Goal: Information Seeking & Learning: Learn about a topic

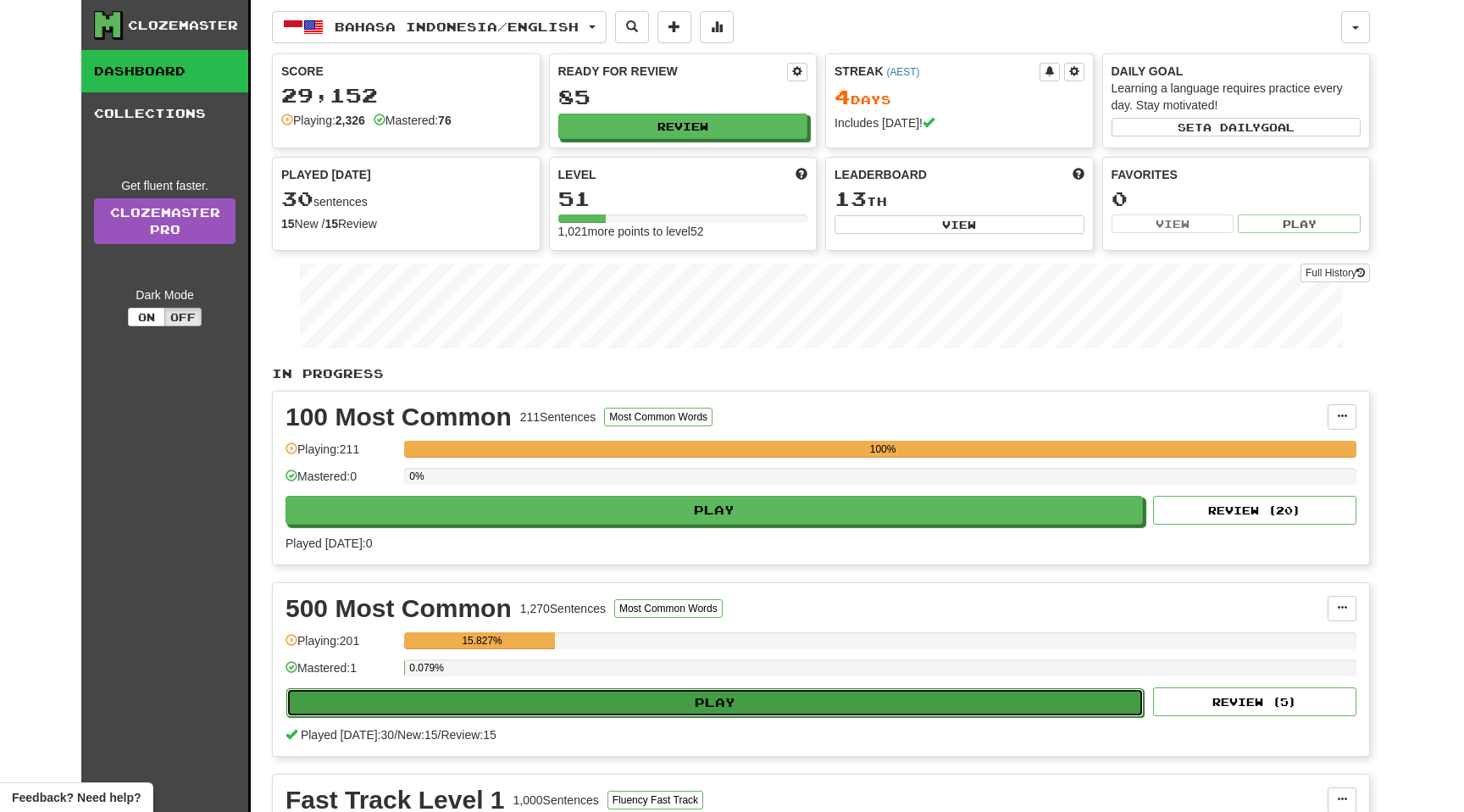
click at [426, 705] on button "Play" at bounding box center [715, 702] width 858 height 29
select select "**"
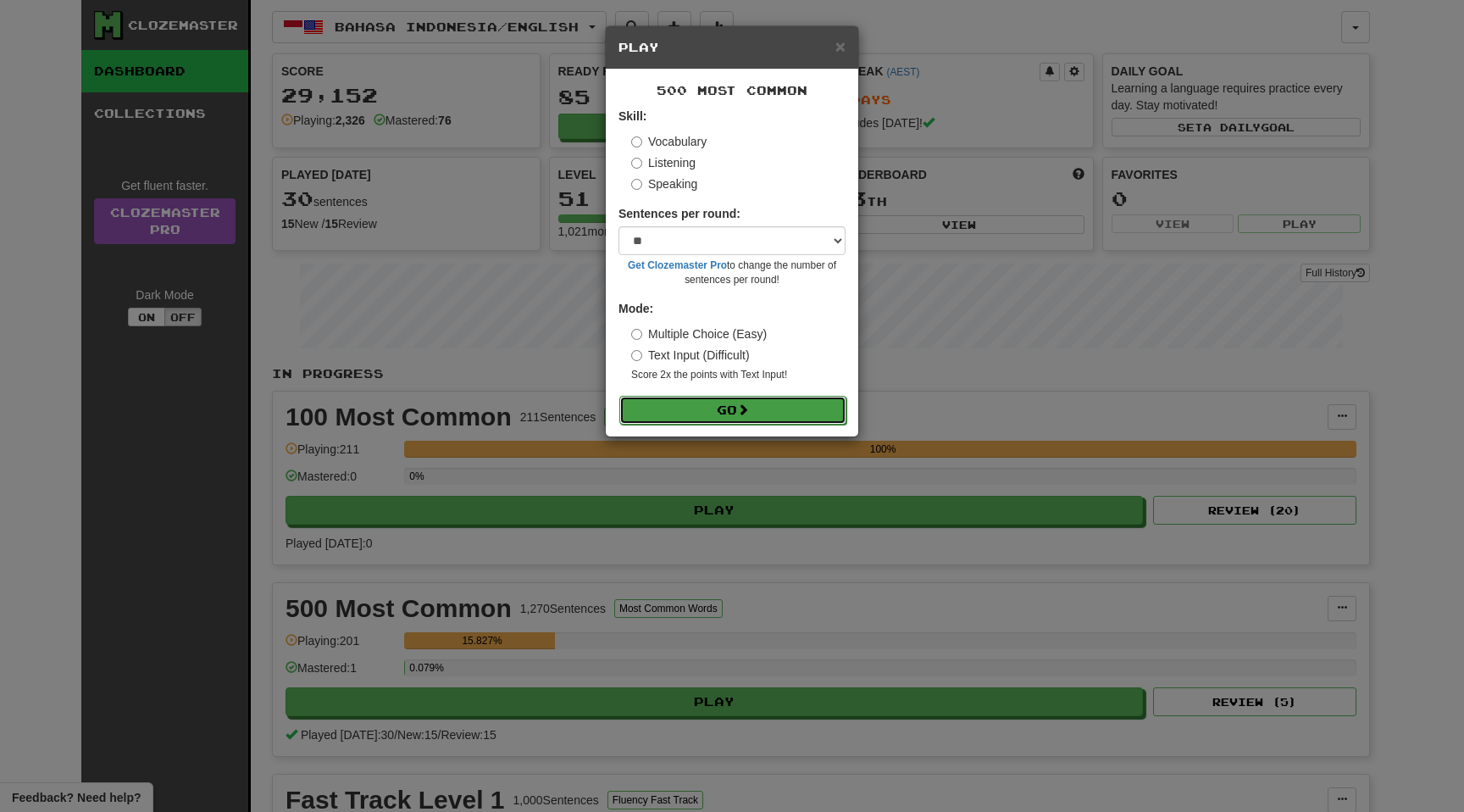
click at [706, 410] on button "Go" at bounding box center [733, 409] width 227 height 29
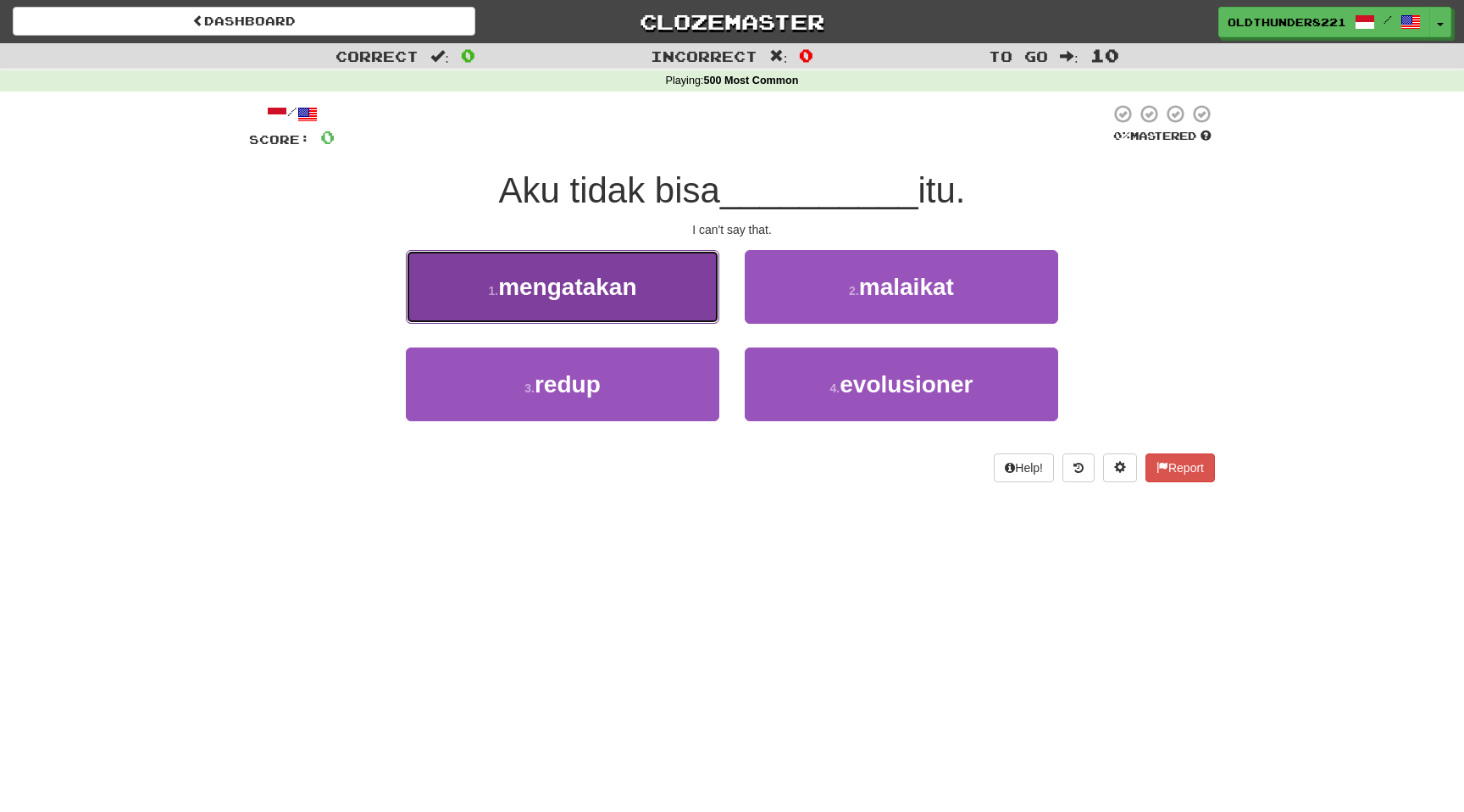
click at [586, 269] on button "1 . mengatakan" at bounding box center [562, 287] width 314 height 74
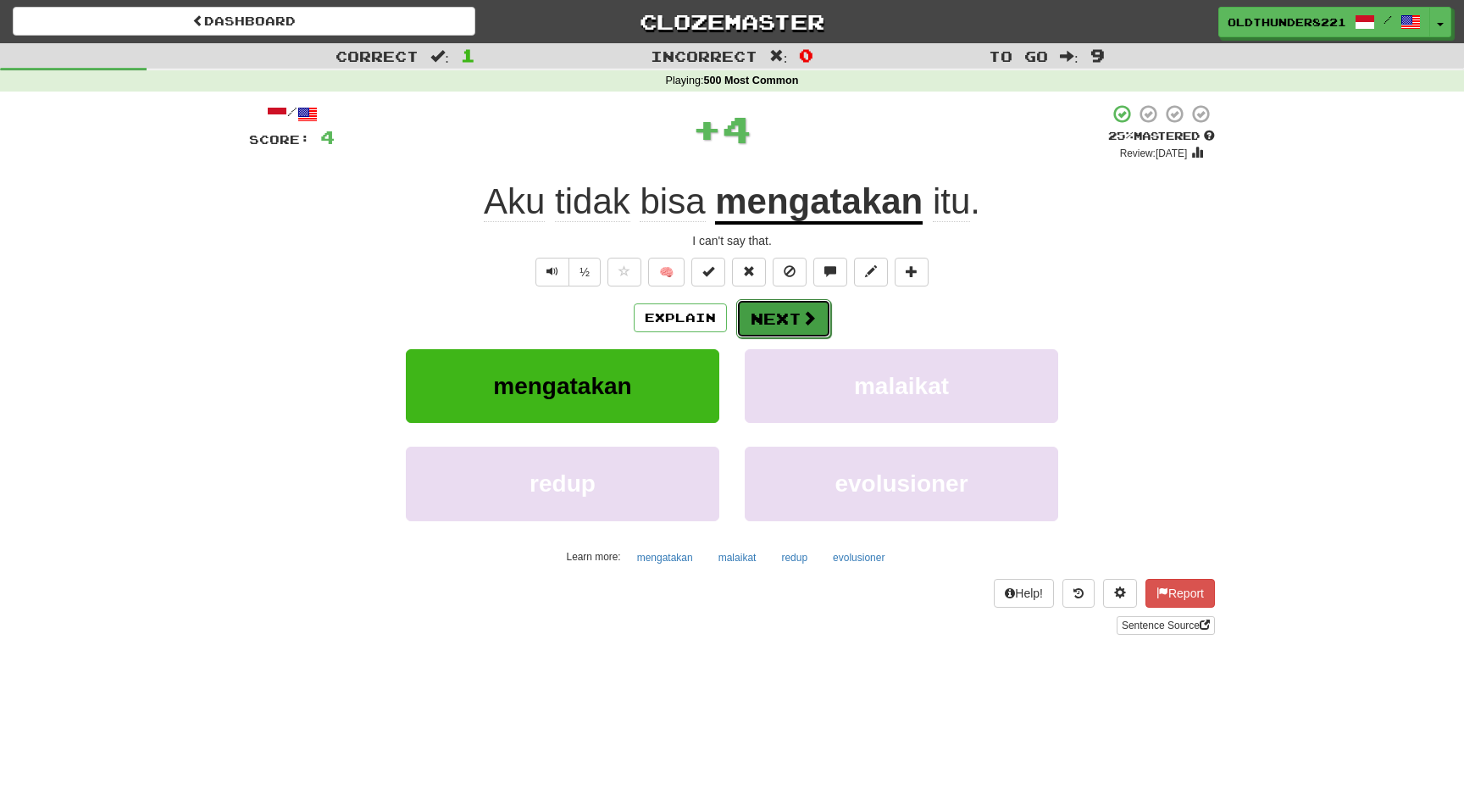
click at [787, 318] on button "Next" at bounding box center [783, 318] width 95 height 39
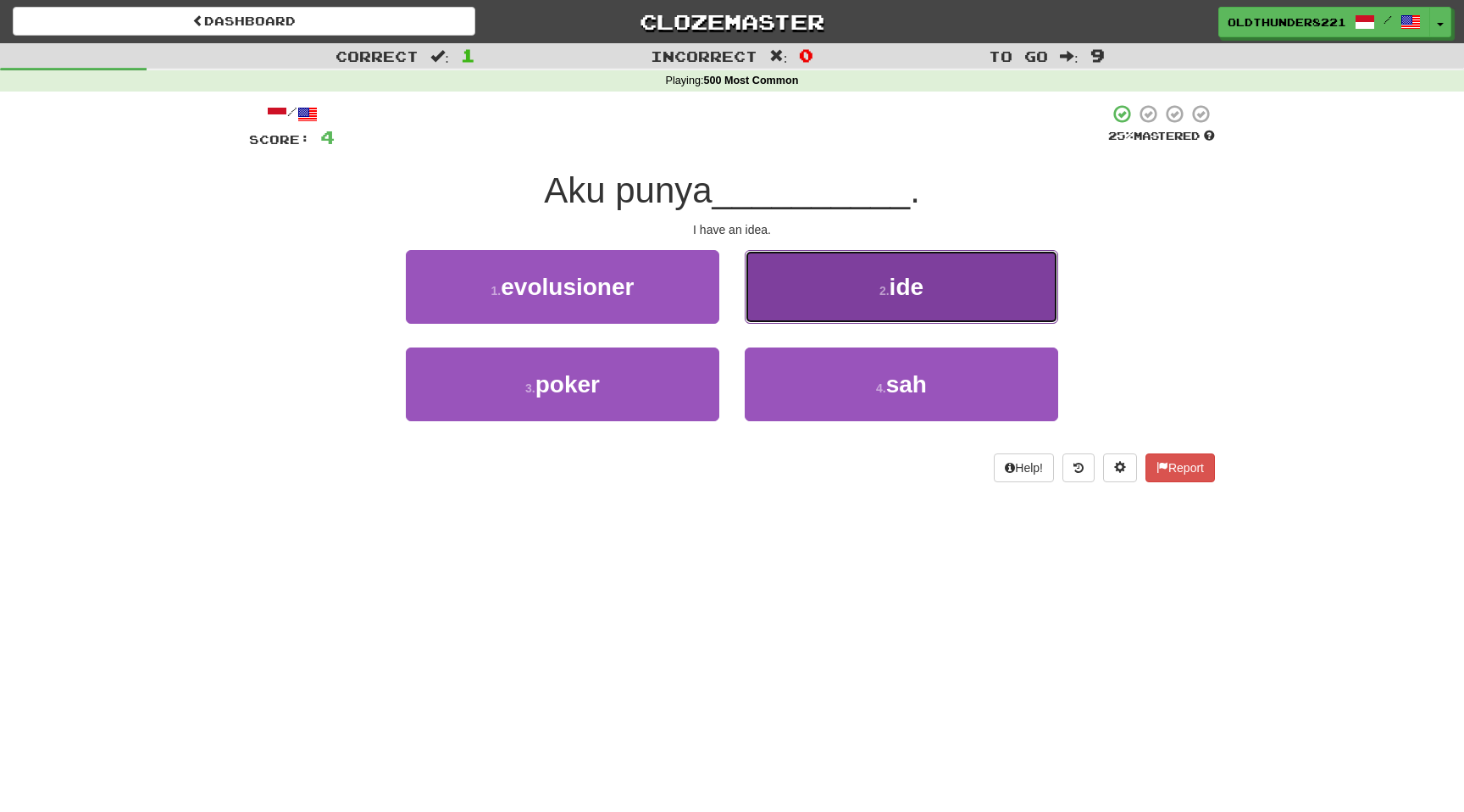
click at [882, 294] on small "2 ." at bounding box center [885, 291] width 10 height 14
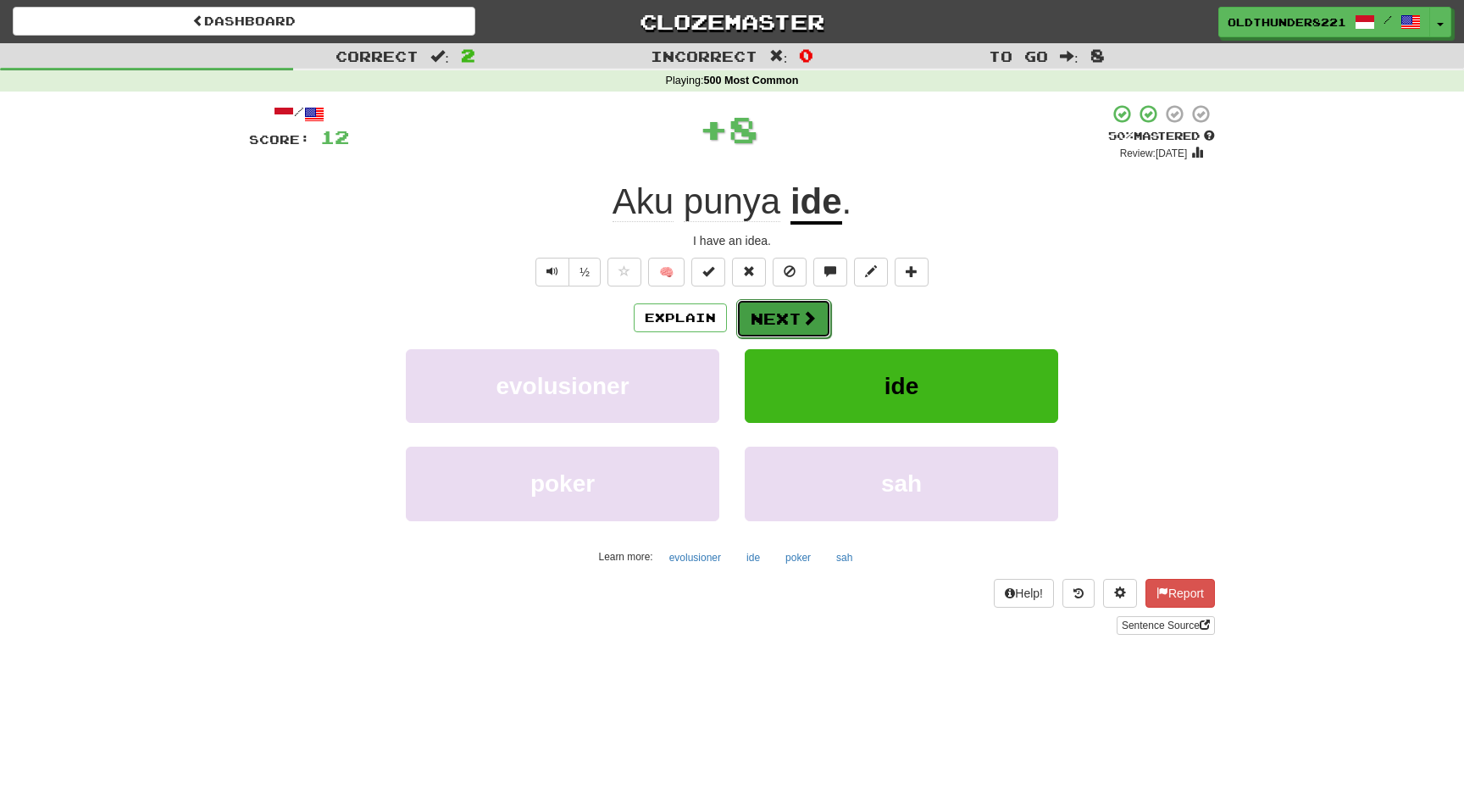
click at [788, 314] on button "Next" at bounding box center [783, 318] width 95 height 39
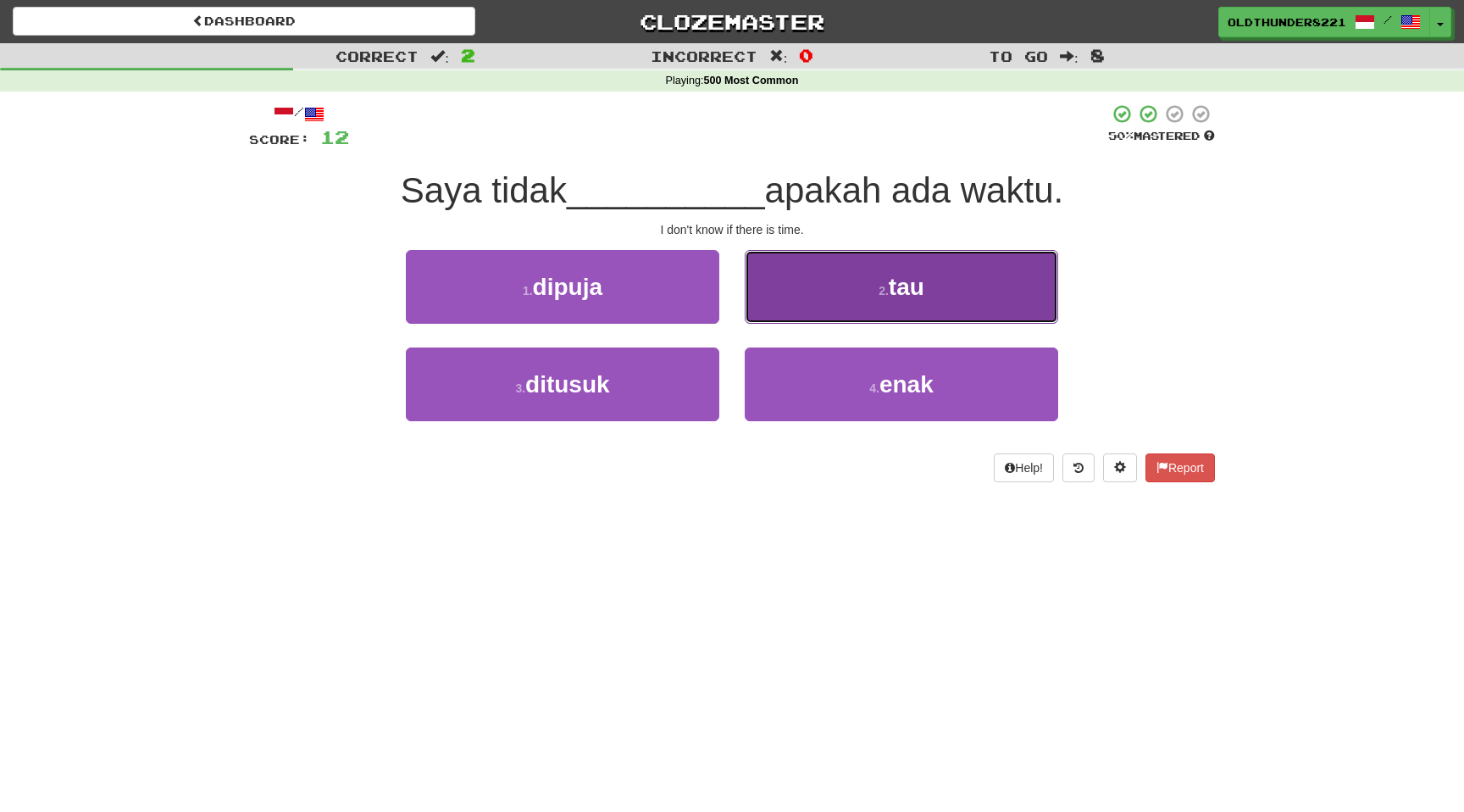
click at [917, 291] on span "tau" at bounding box center [907, 287] width 36 height 26
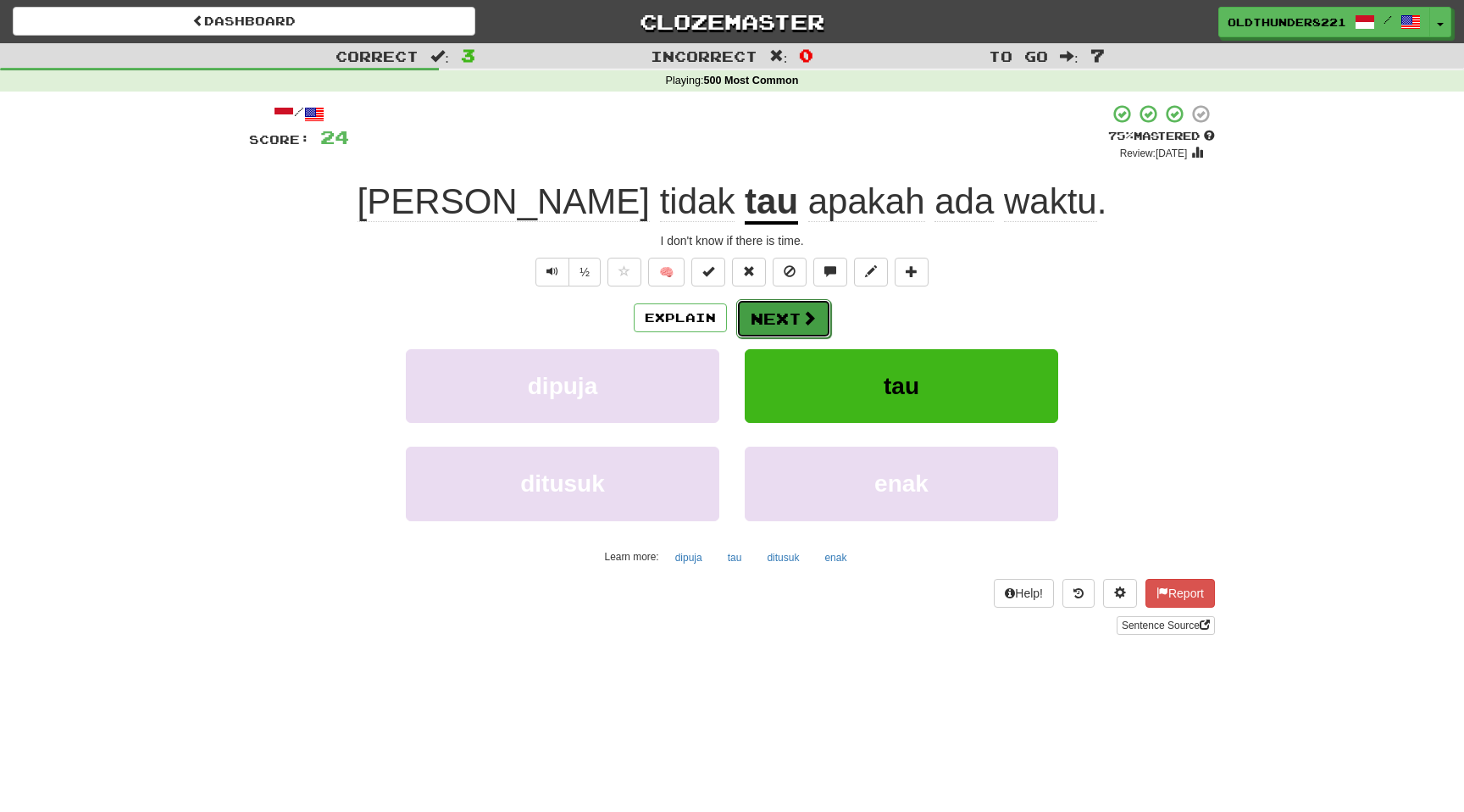
click at [799, 314] on button "Next" at bounding box center [783, 318] width 95 height 39
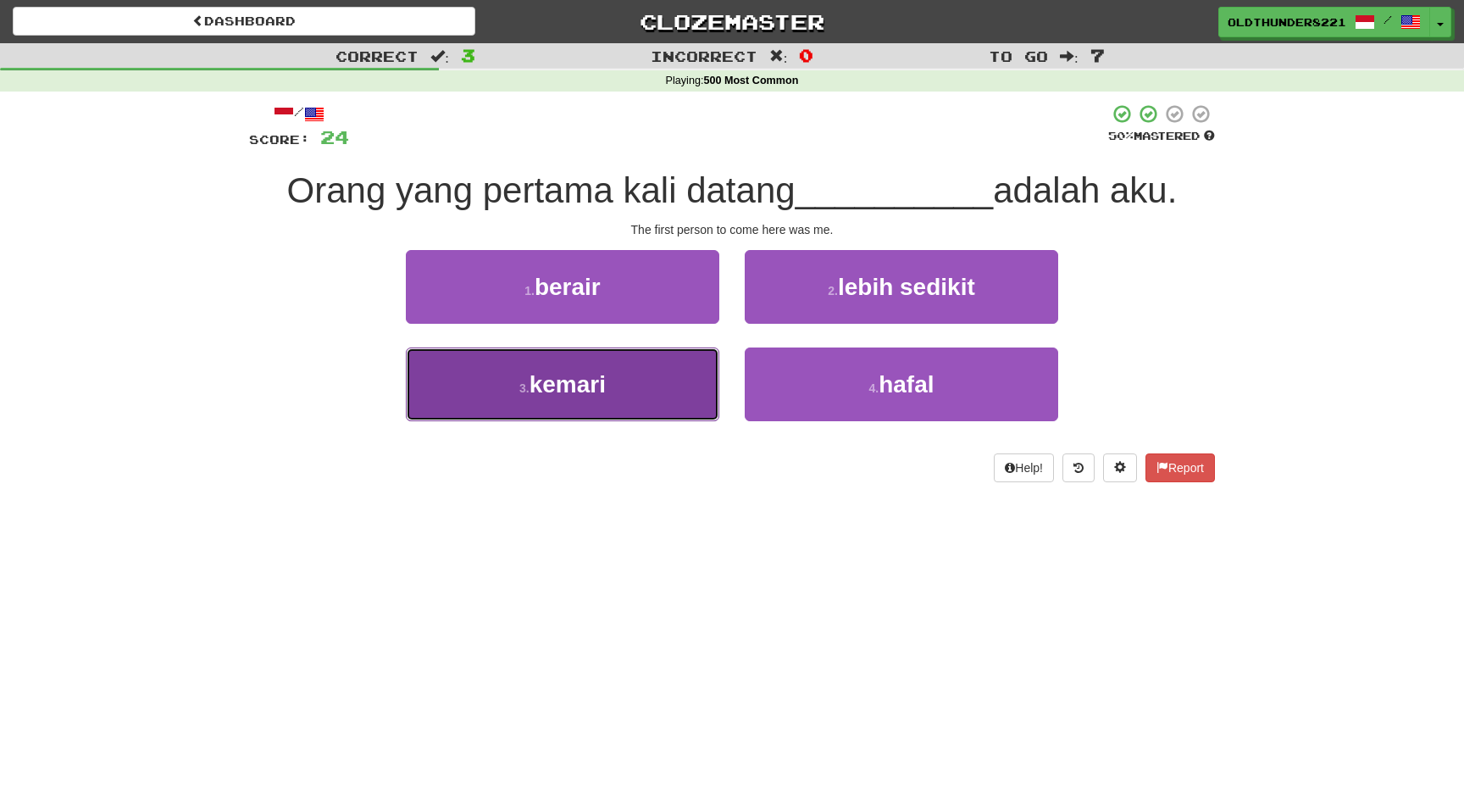
click at [600, 381] on span "kemari" at bounding box center [567, 384] width 77 height 26
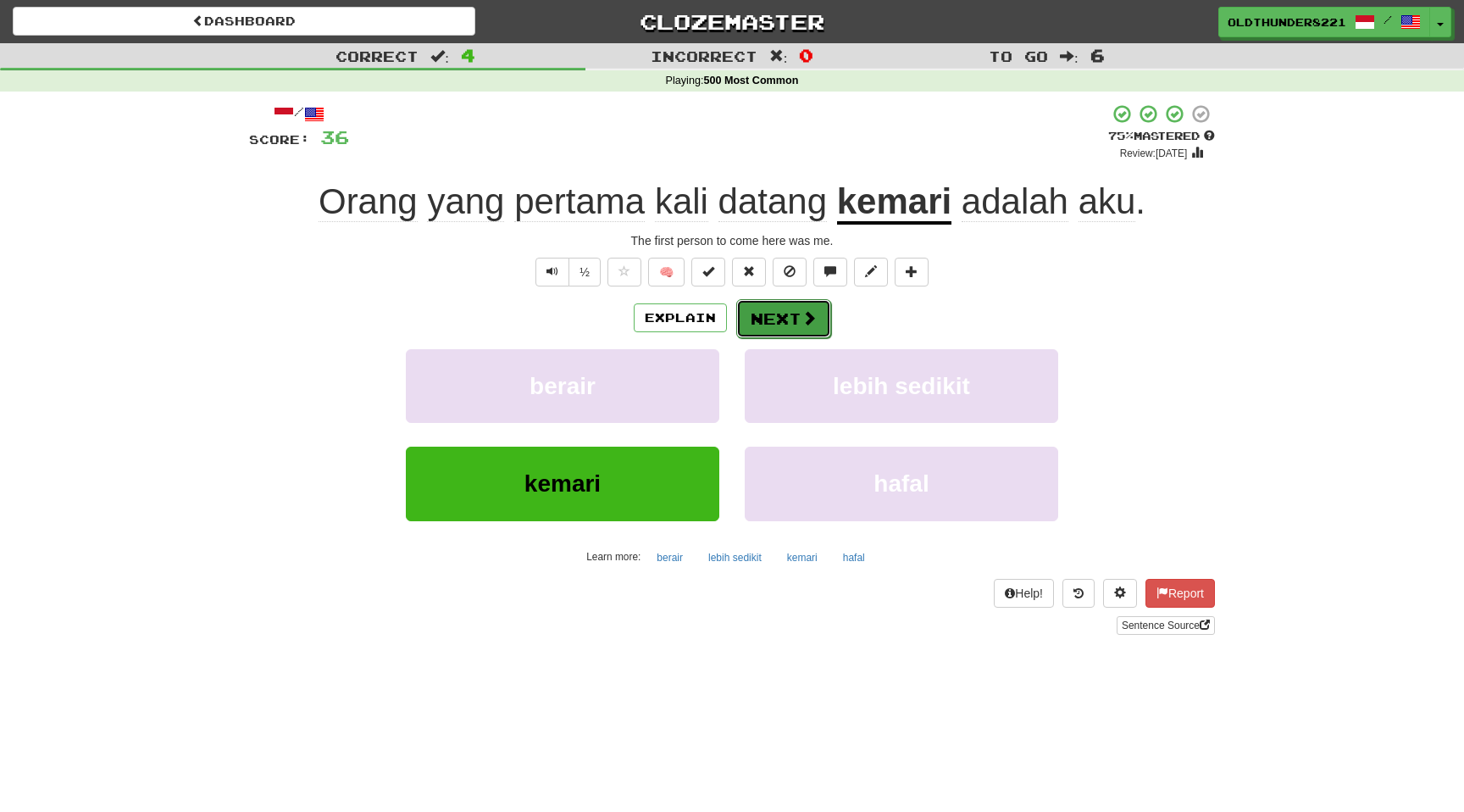
click at [770, 310] on button "Next" at bounding box center [783, 318] width 95 height 39
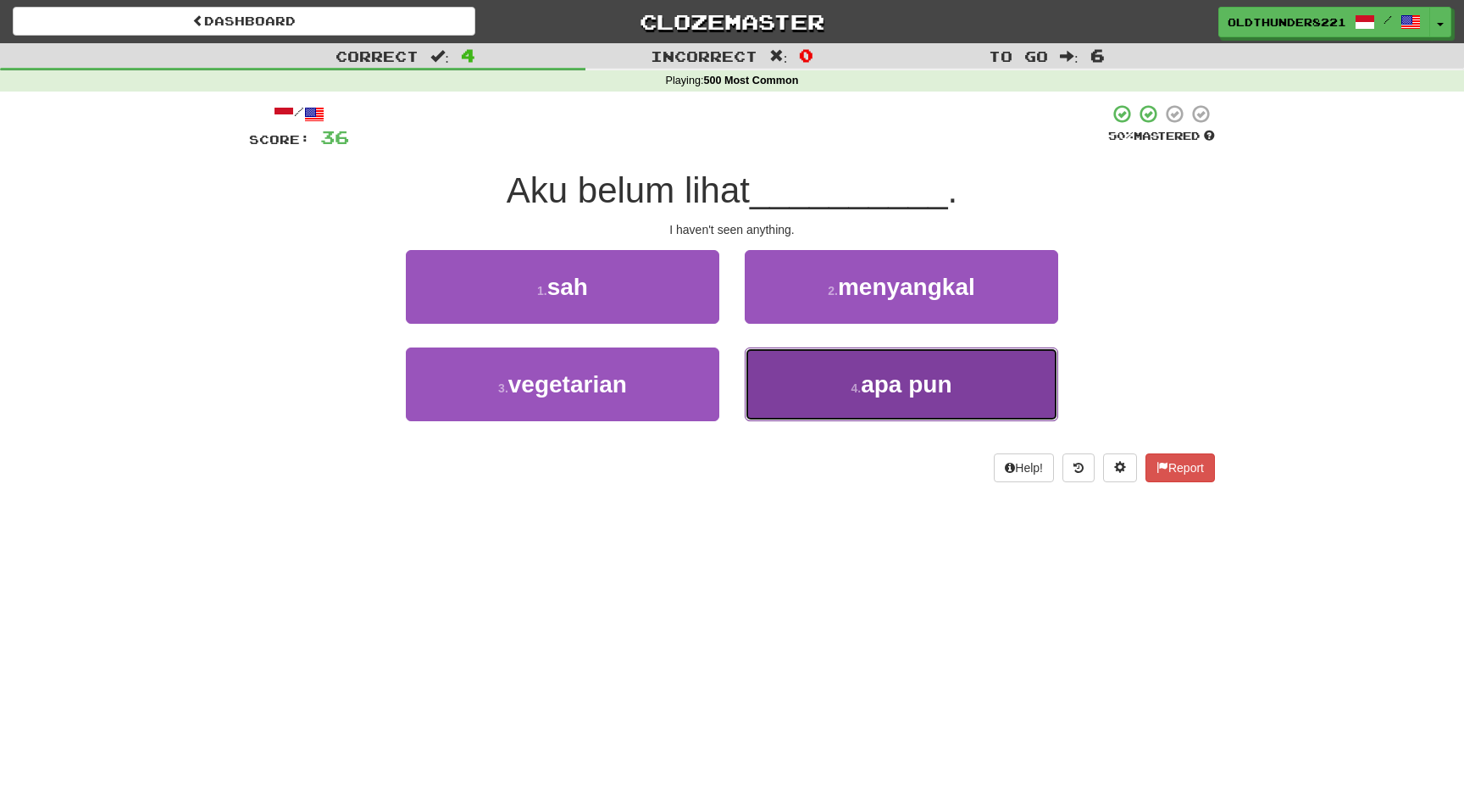
click at [898, 394] on span "apa pun" at bounding box center [906, 384] width 91 height 26
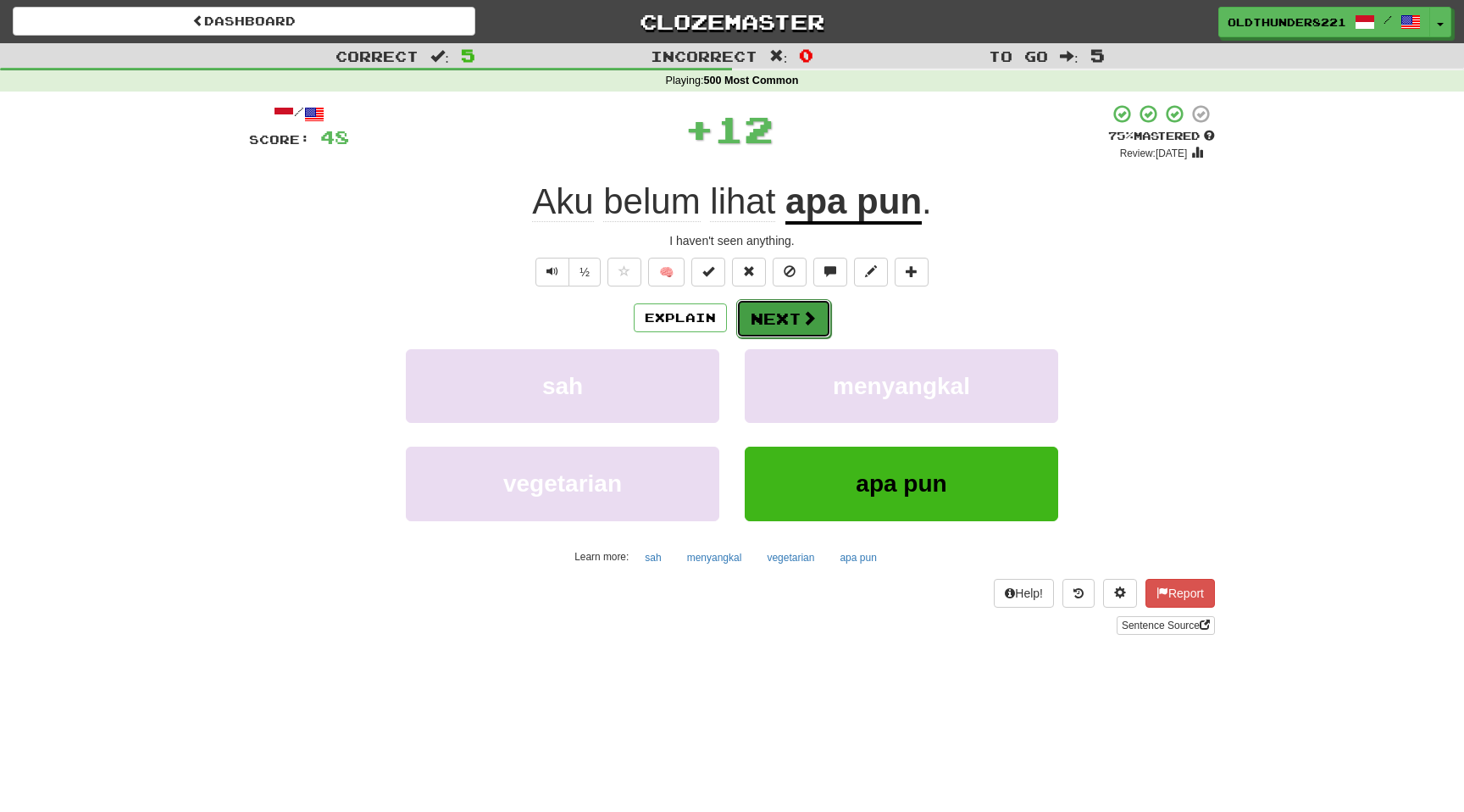
click at [790, 327] on button "Next" at bounding box center [783, 318] width 95 height 39
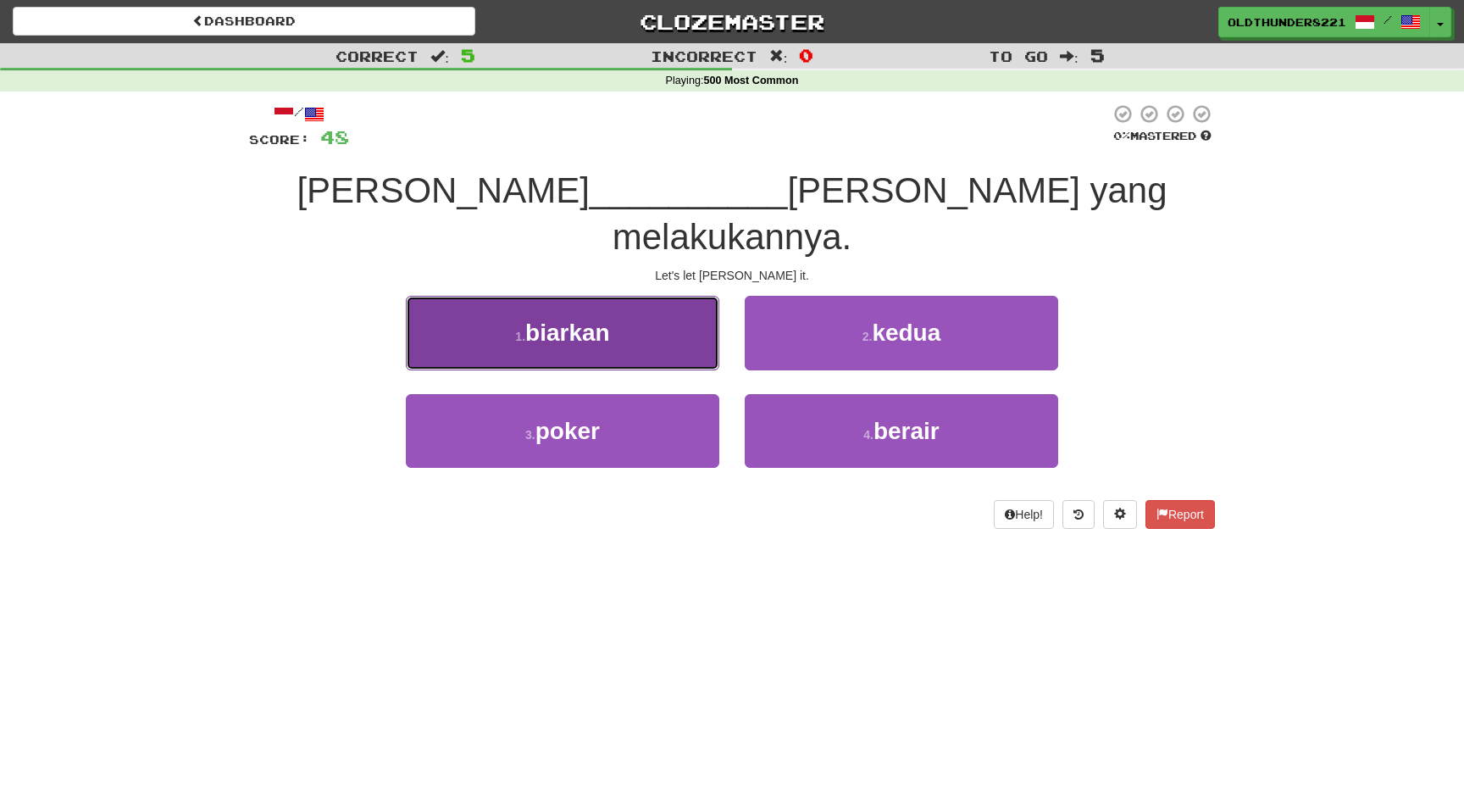
click at [575, 320] on span "biarkan" at bounding box center [567, 333] width 85 height 26
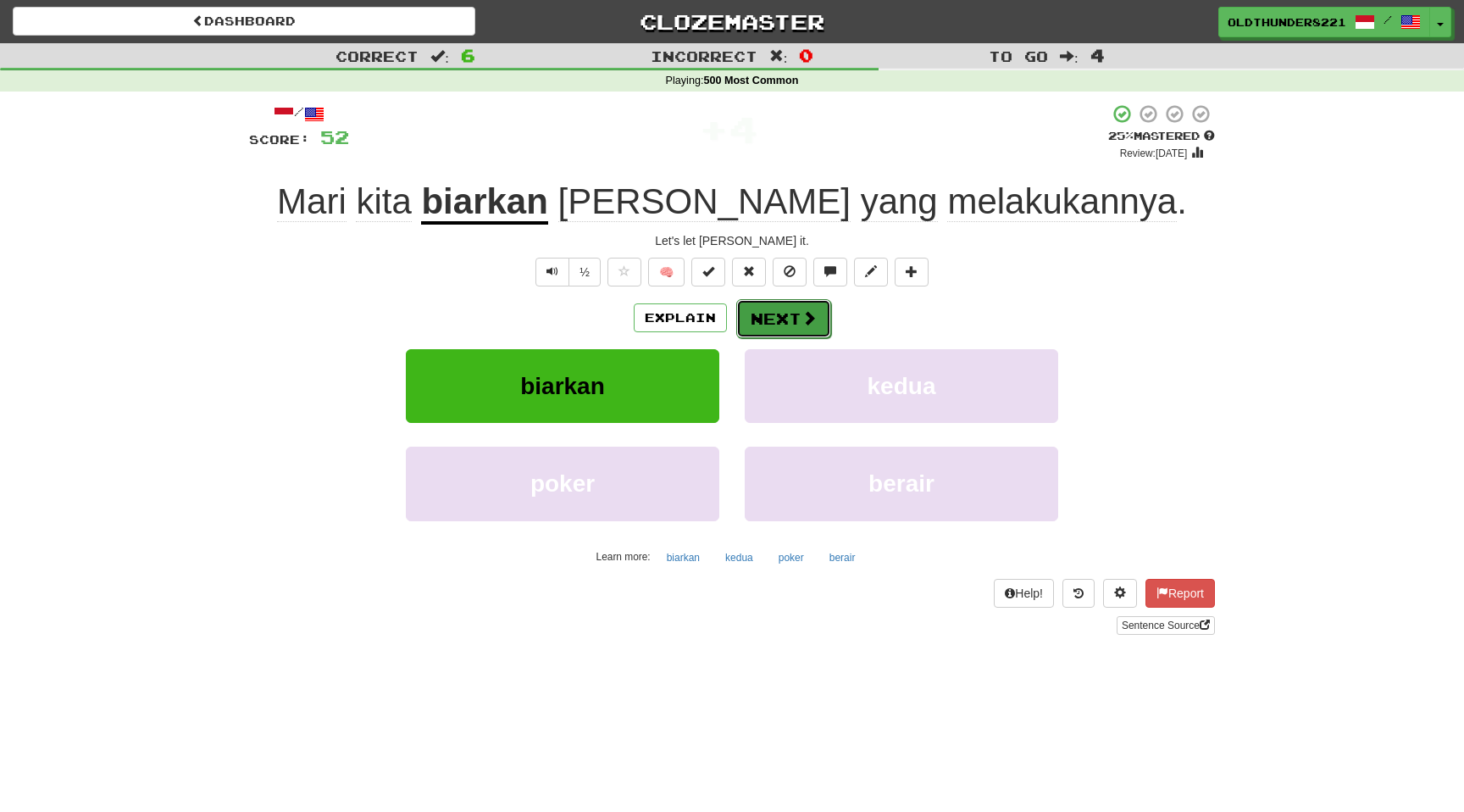
click at [796, 323] on button "Next" at bounding box center [783, 318] width 95 height 39
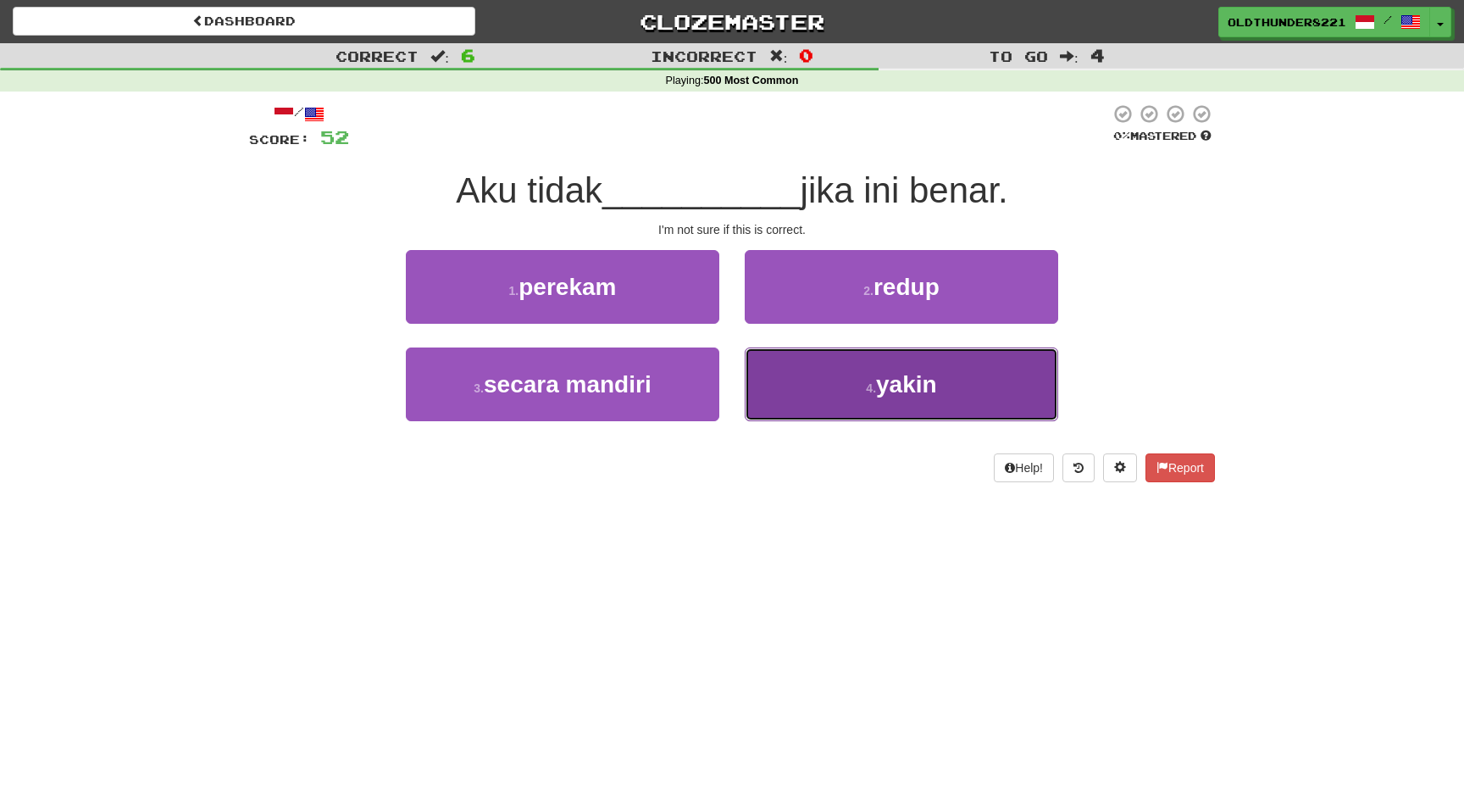
click at [881, 388] on span "yakin" at bounding box center [906, 384] width 61 height 26
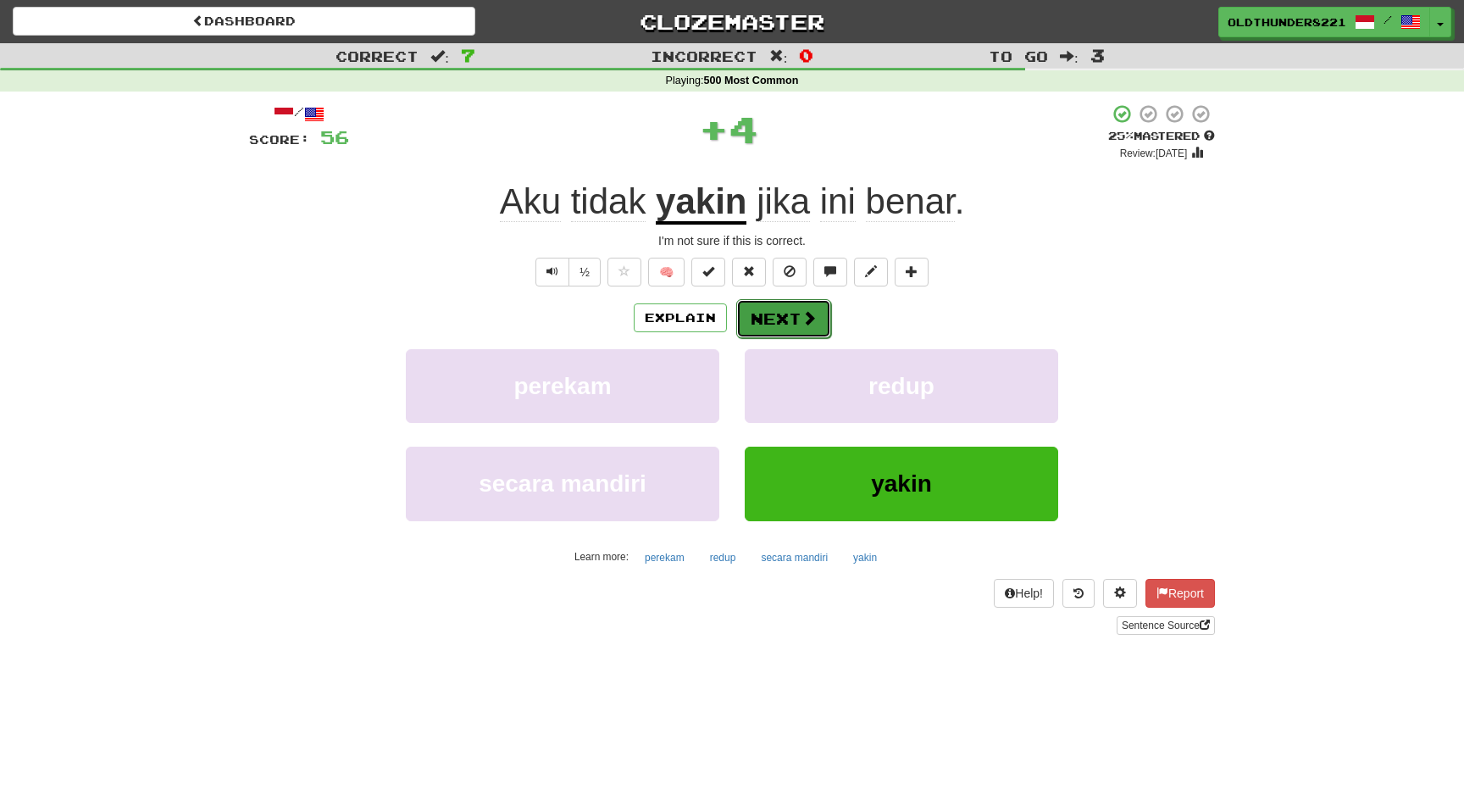
click at [792, 329] on button "Next" at bounding box center [783, 318] width 95 height 39
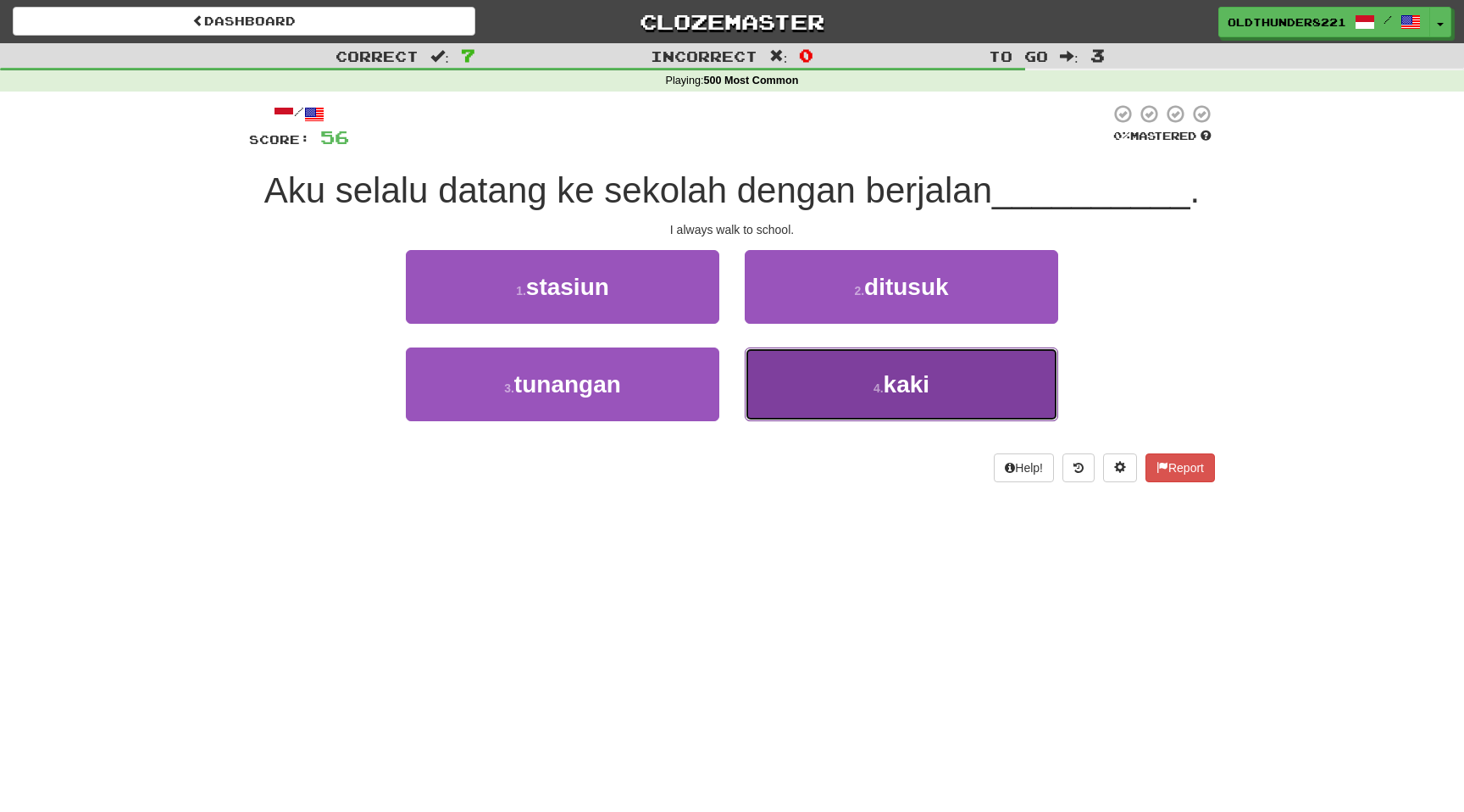
click at [886, 387] on span "kaki" at bounding box center [907, 384] width 47 height 26
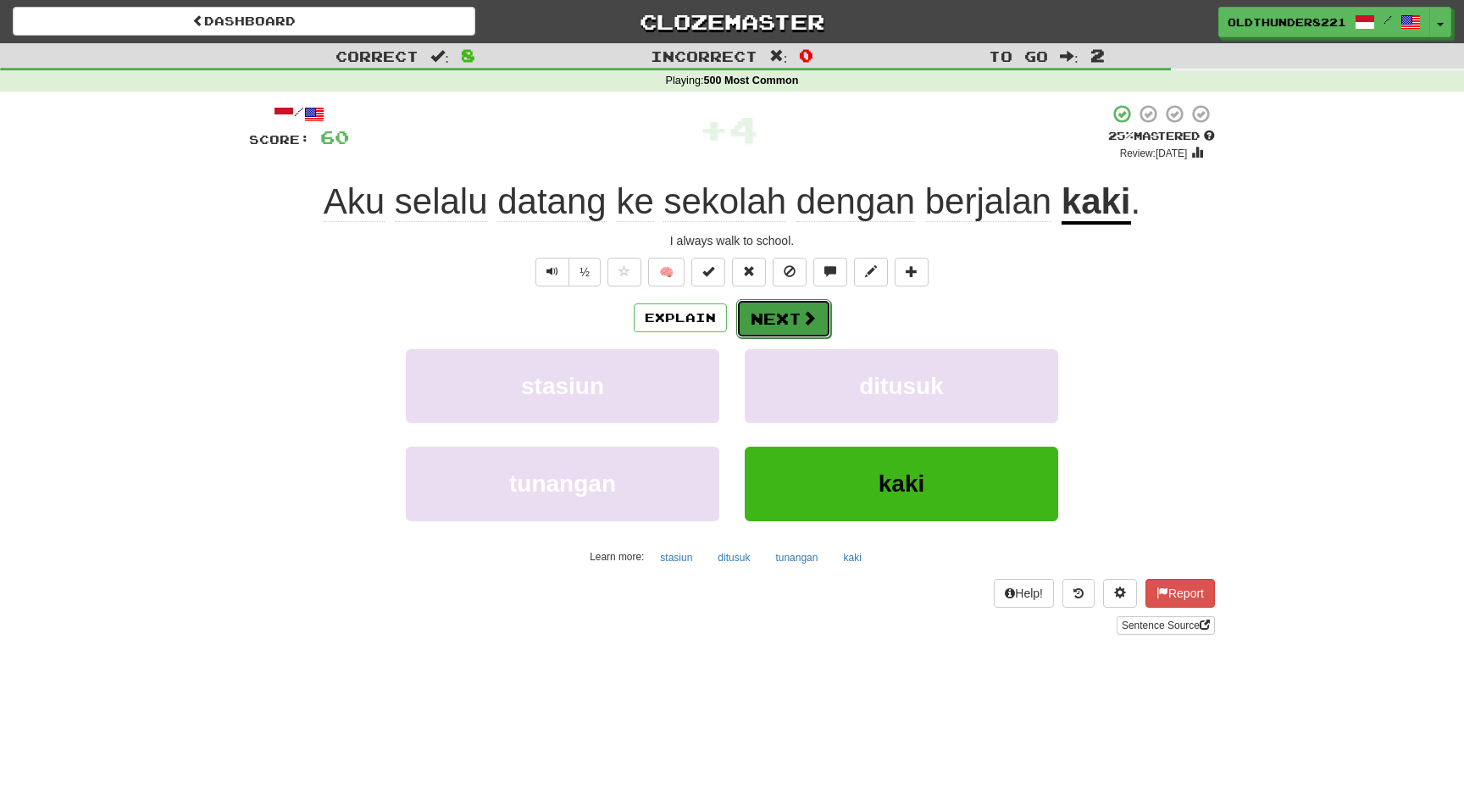
click at [794, 324] on button "Next" at bounding box center [783, 318] width 95 height 39
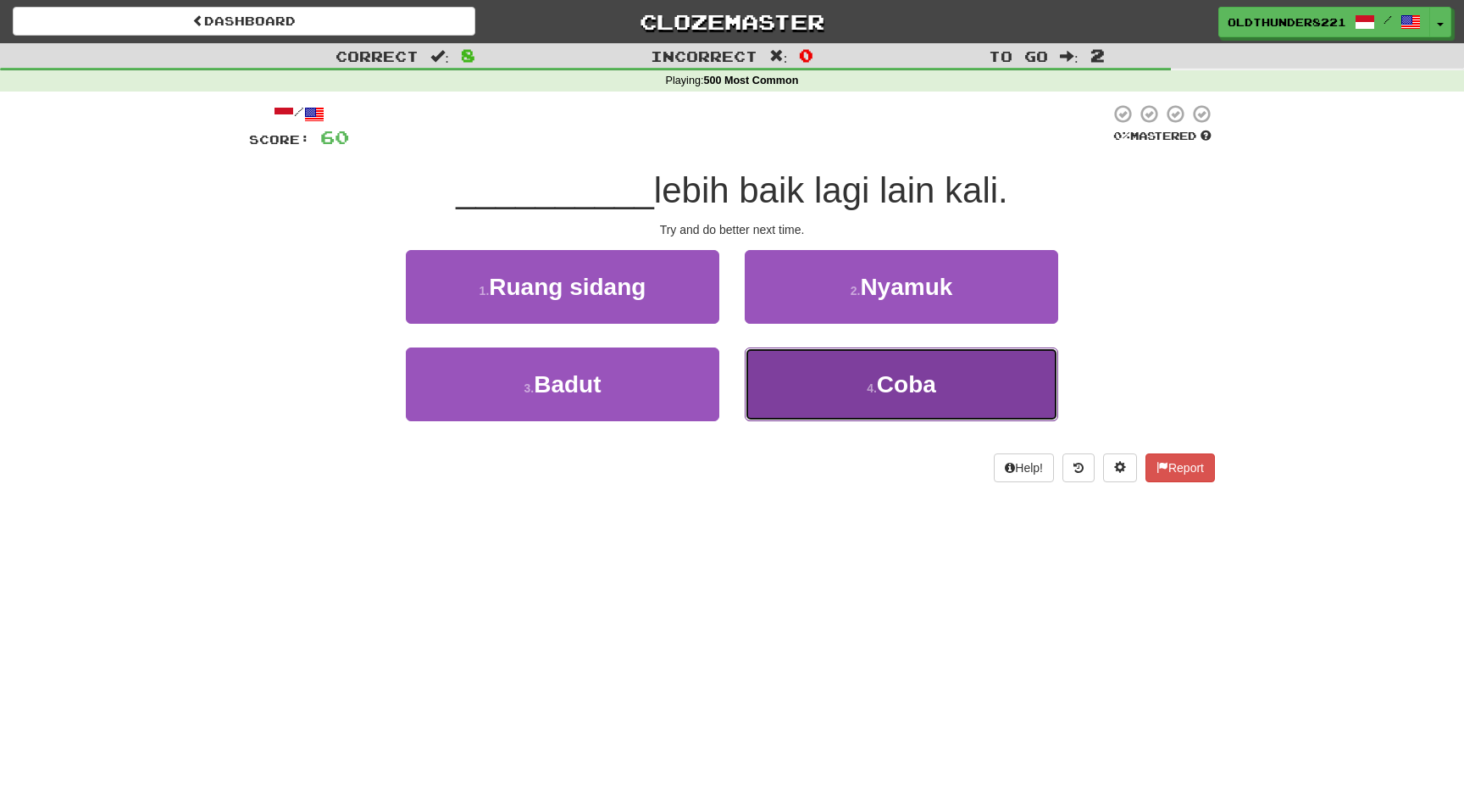
click at [881, 373] on span "Coba" at bounding box center [907, 384] width 60 height 26
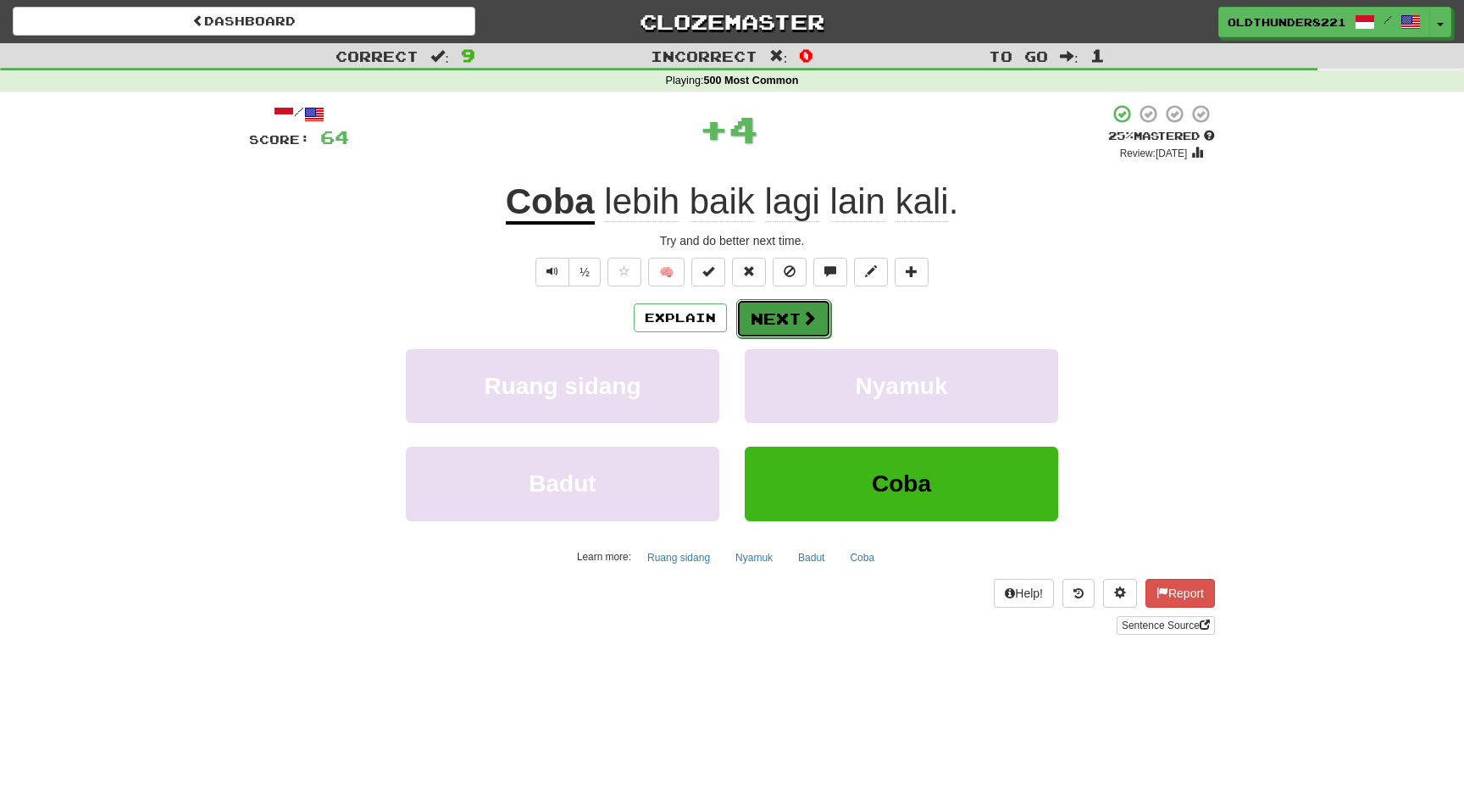
click at [801, 320] on span at bounding box center [808, 317] width 15 height 15
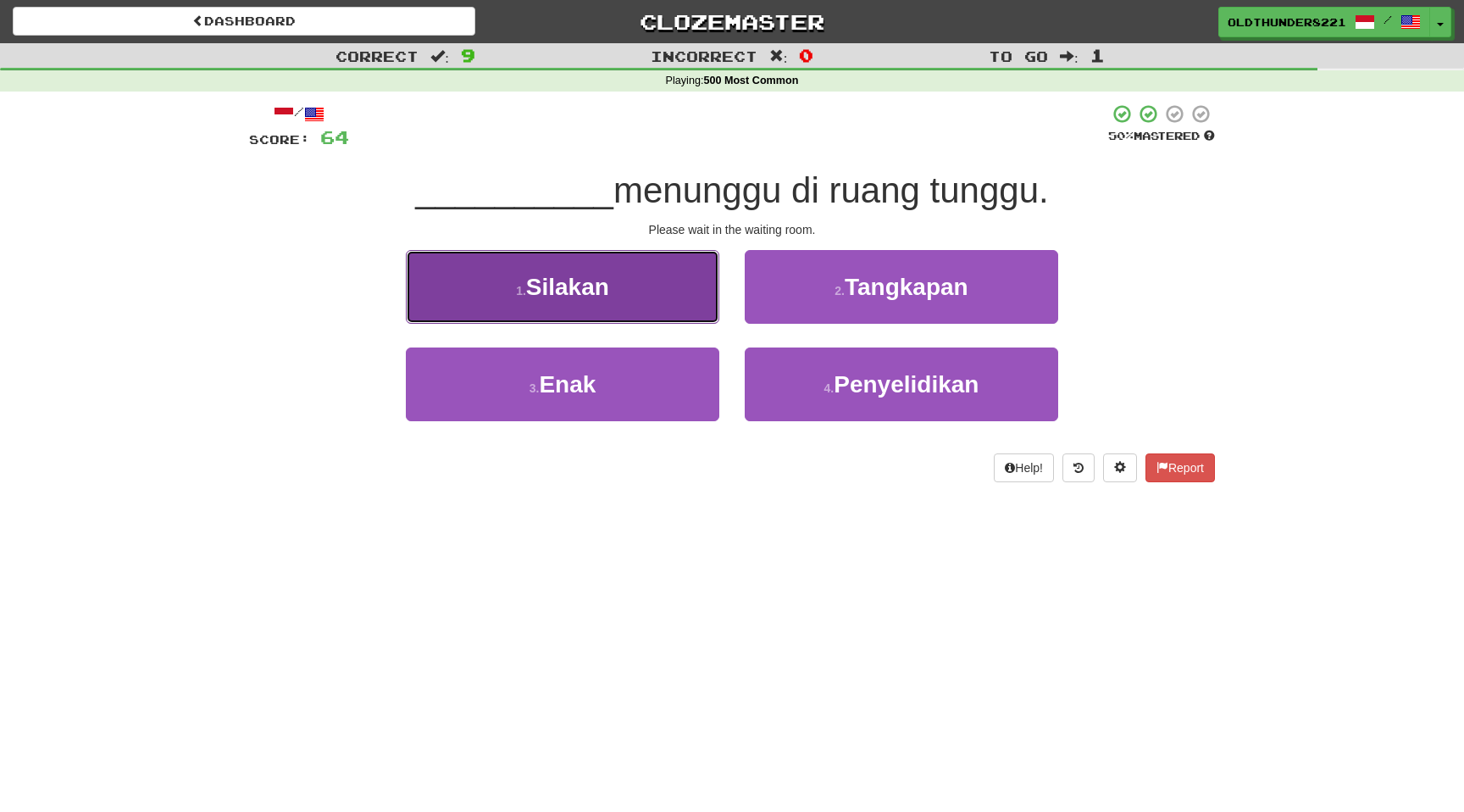
click at [565, 310] on button "1 . Silakan" at bounding box center [562, 287] width 314 height 74
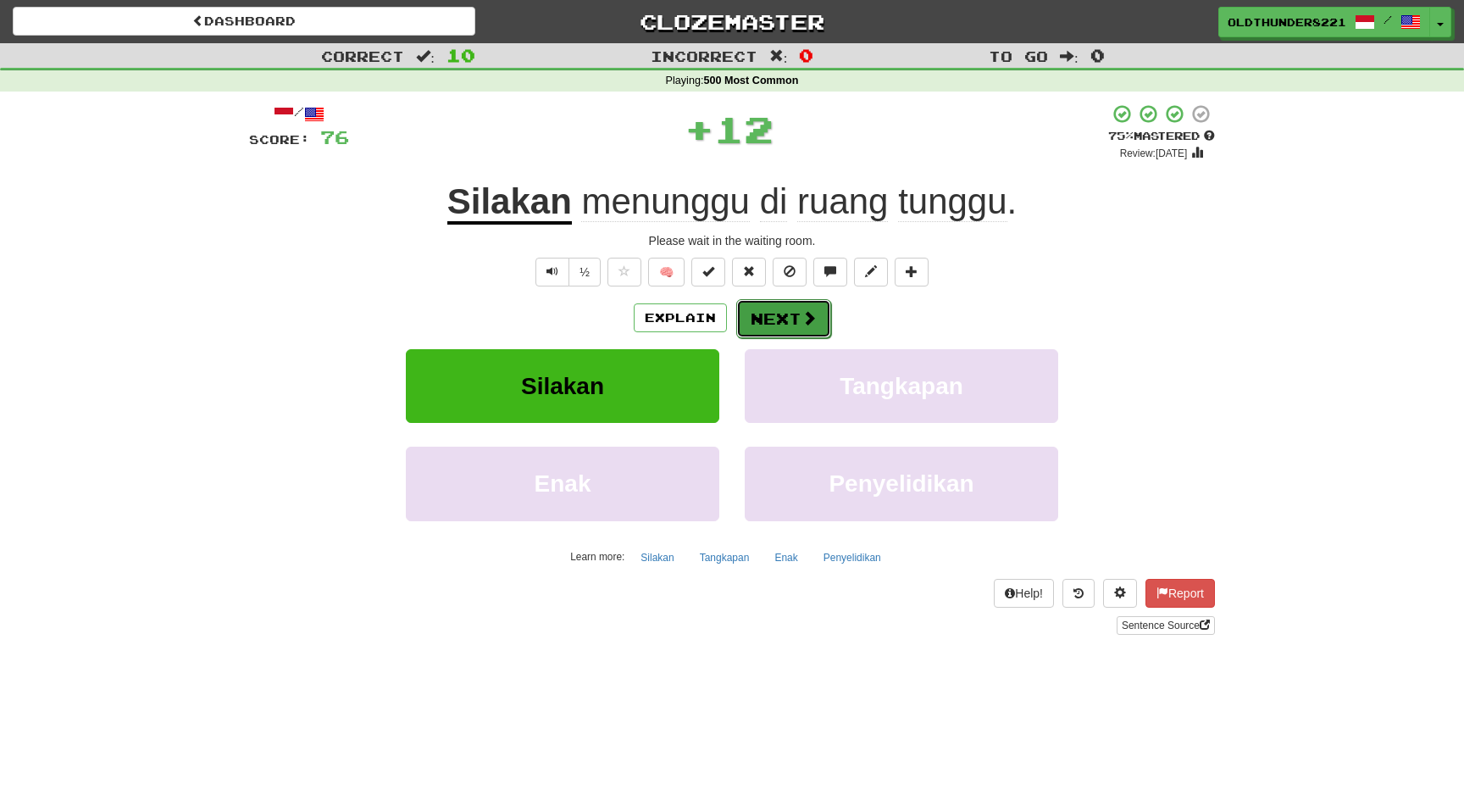
click at [774, 312] on button "Next" at bounding box center [783, 318] width 95 height 39
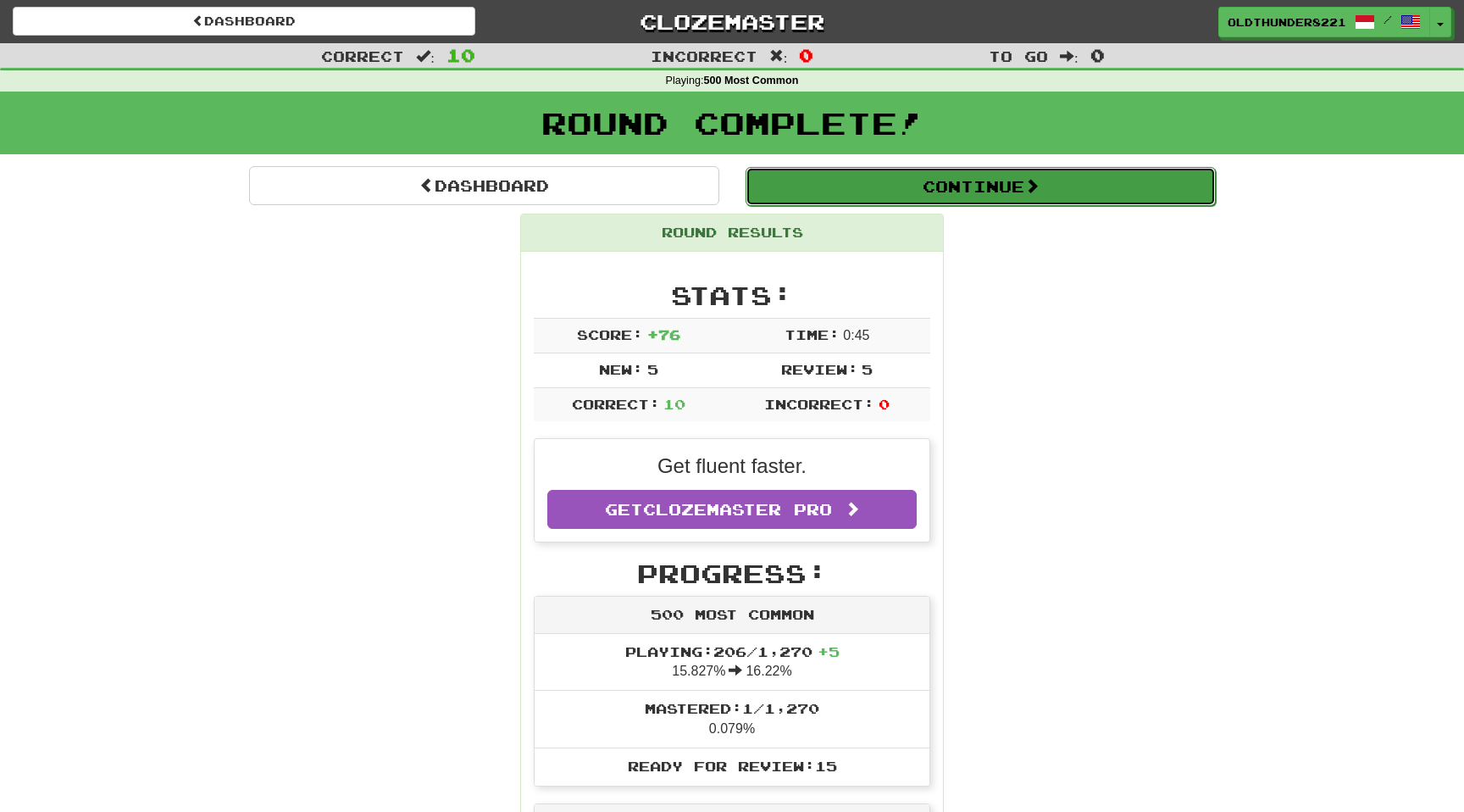
click at [985, 190] on button "Continue" at bounding box center [981, 186] width 470 height 39
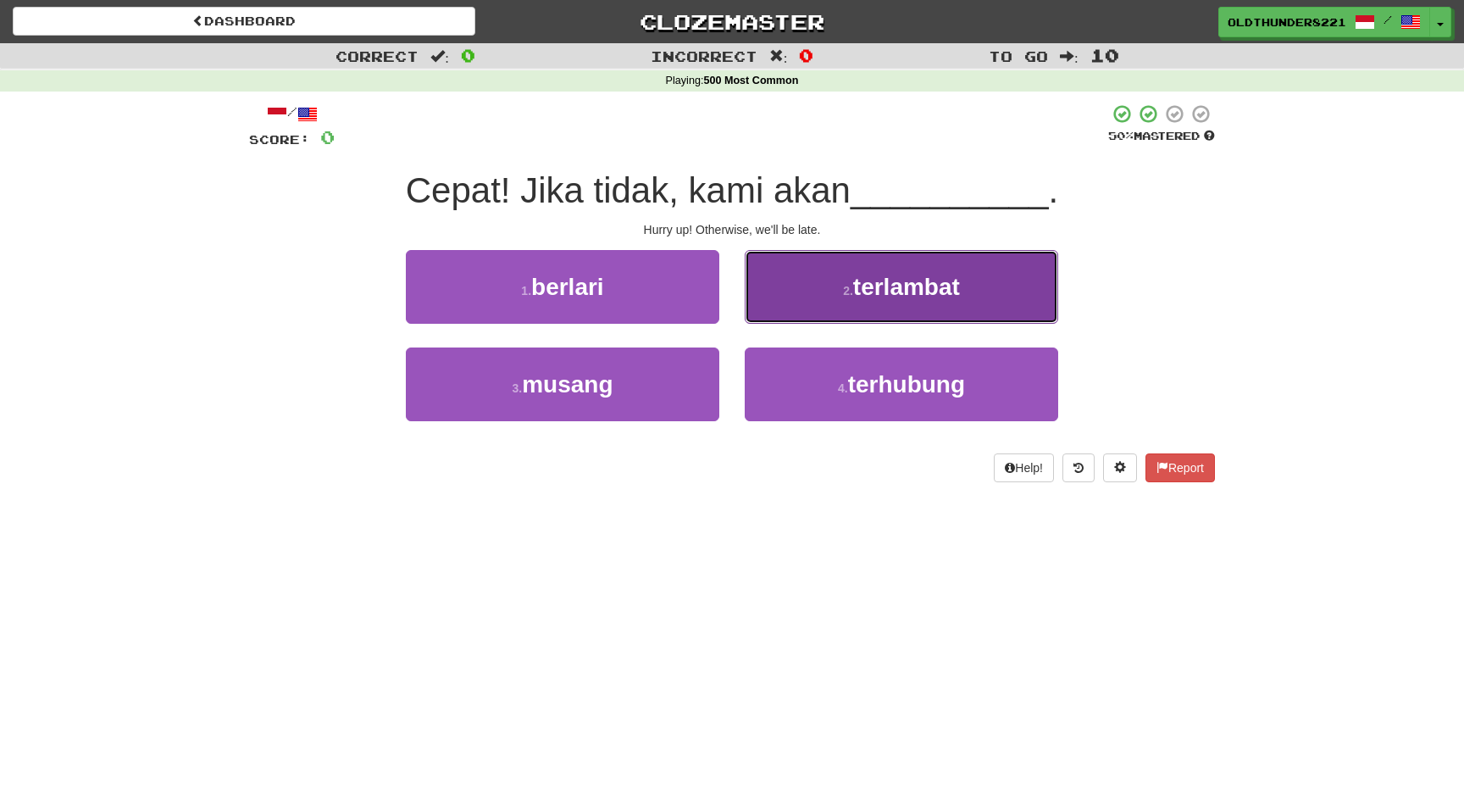
click at [897, 275] on span "terlambat" at bounding box center [906, 287] width 107 height 26
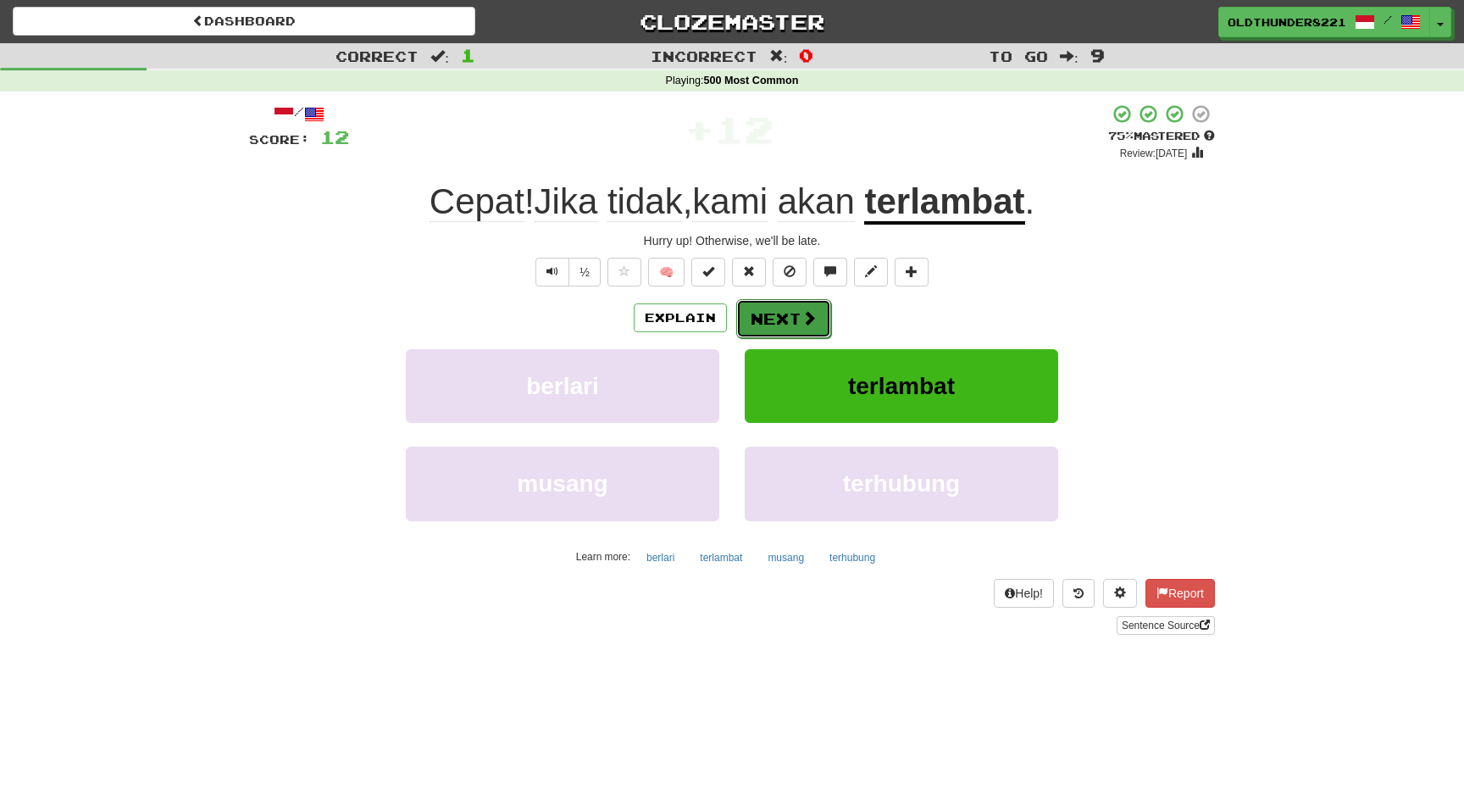
click at [787, 324] on button "Next" at bounding box center [783, 318] width 95 height 39
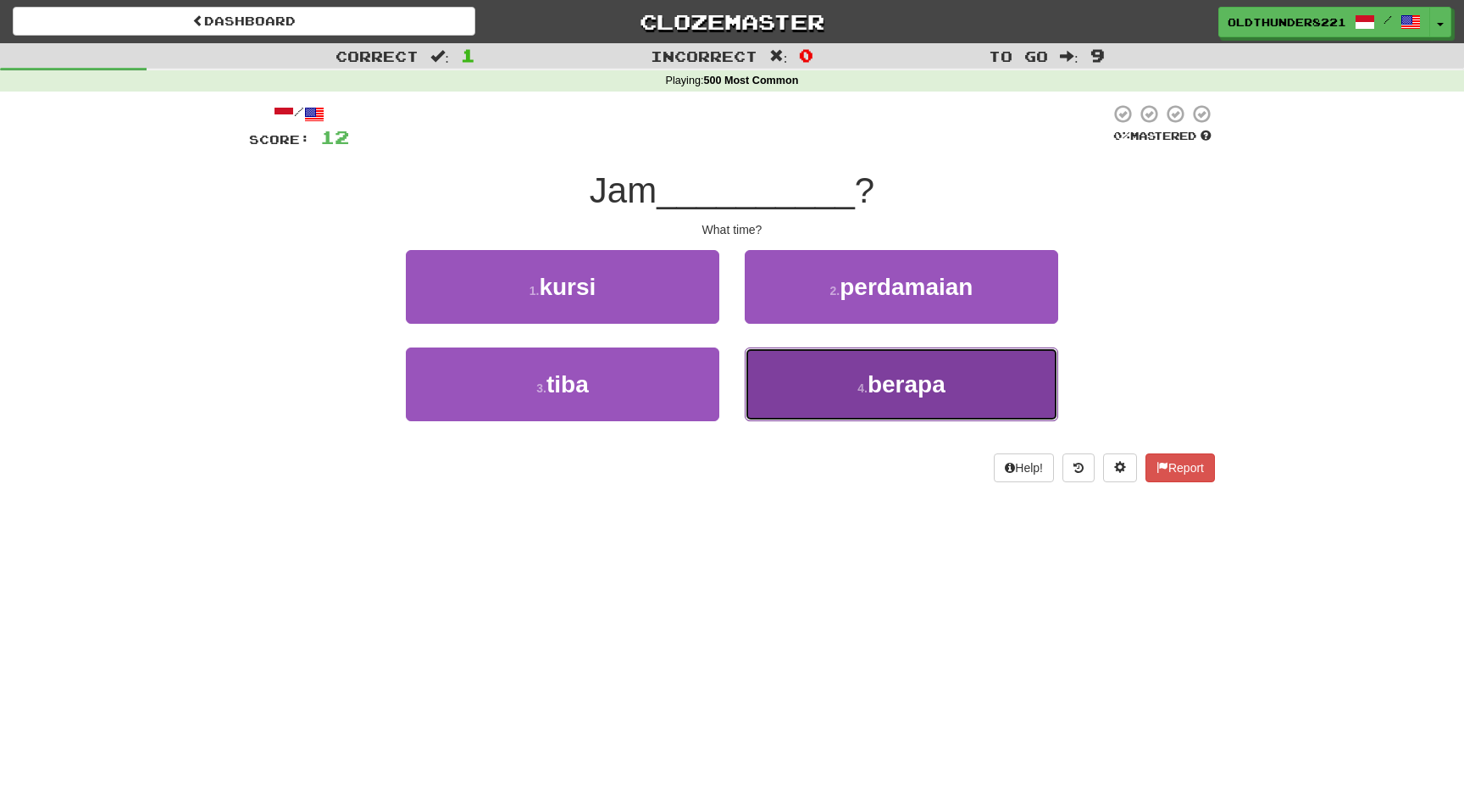
click at [896, 390] on span "berapa" at bounding box center [907, 384] width 78 height 26
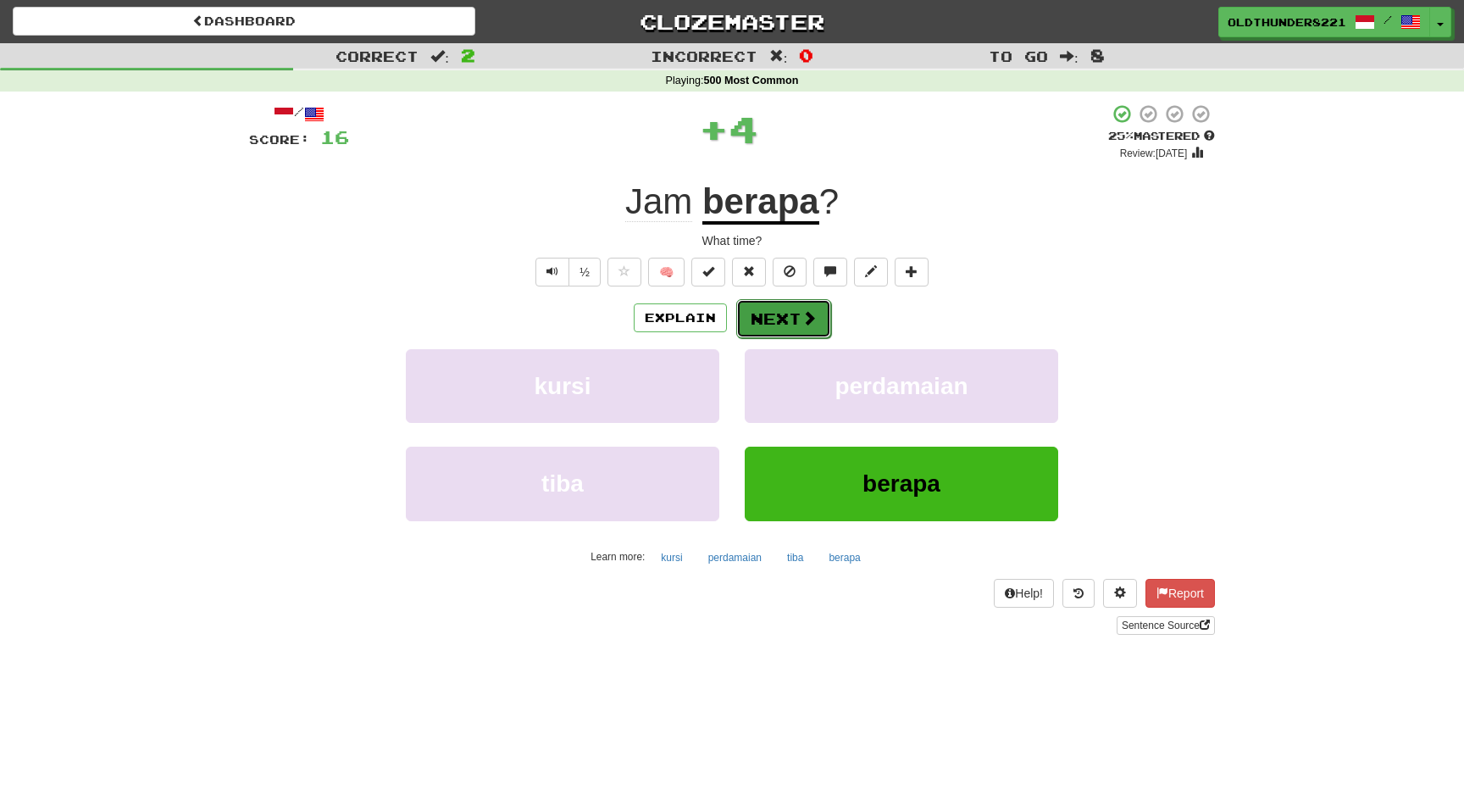
click at [787, 317] on button "Next" at bounding box center [783, 318] width 95 height 39
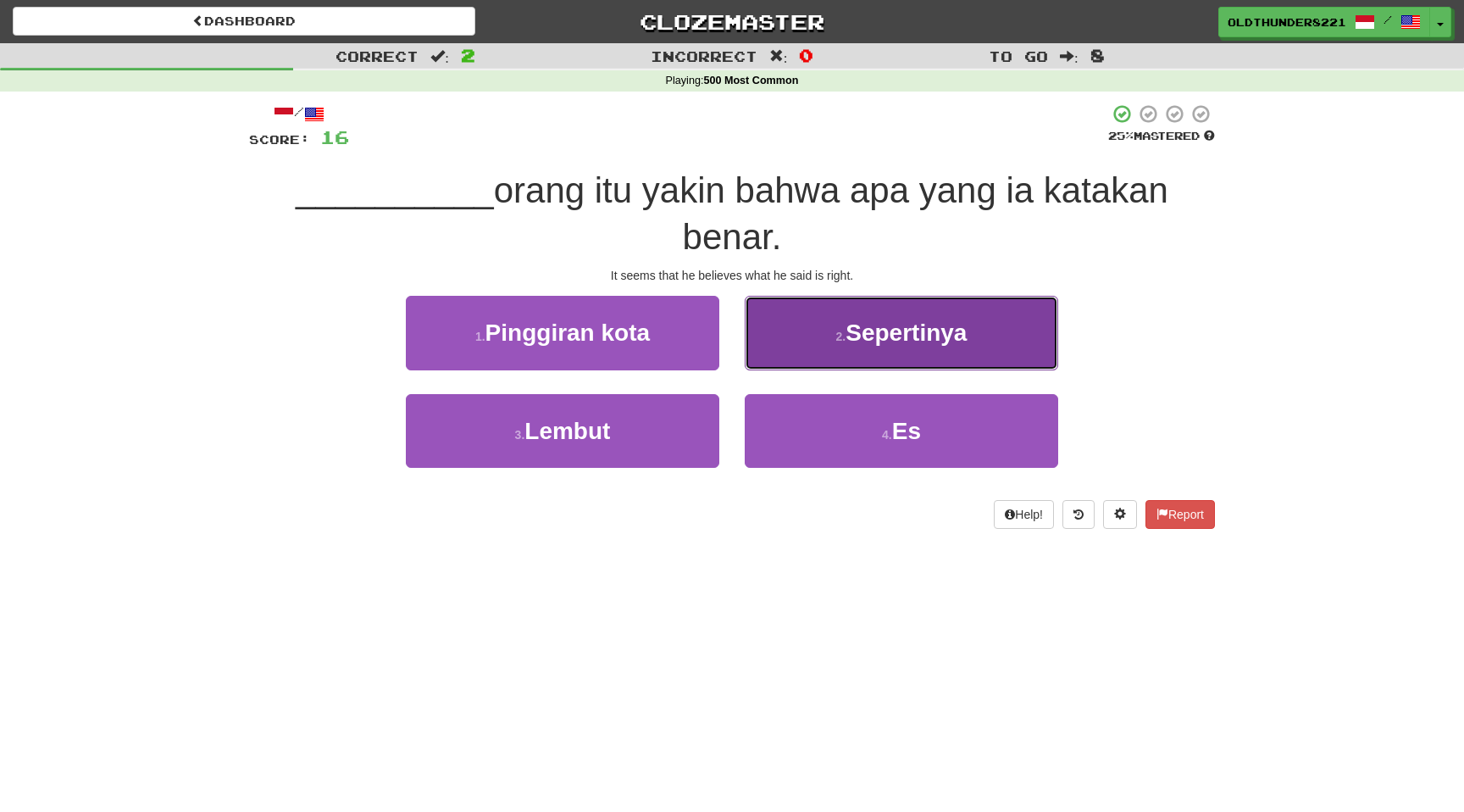
click at [906, 343] on span "Sepertinya" at bounding box center [907, 333] width 122 height 26
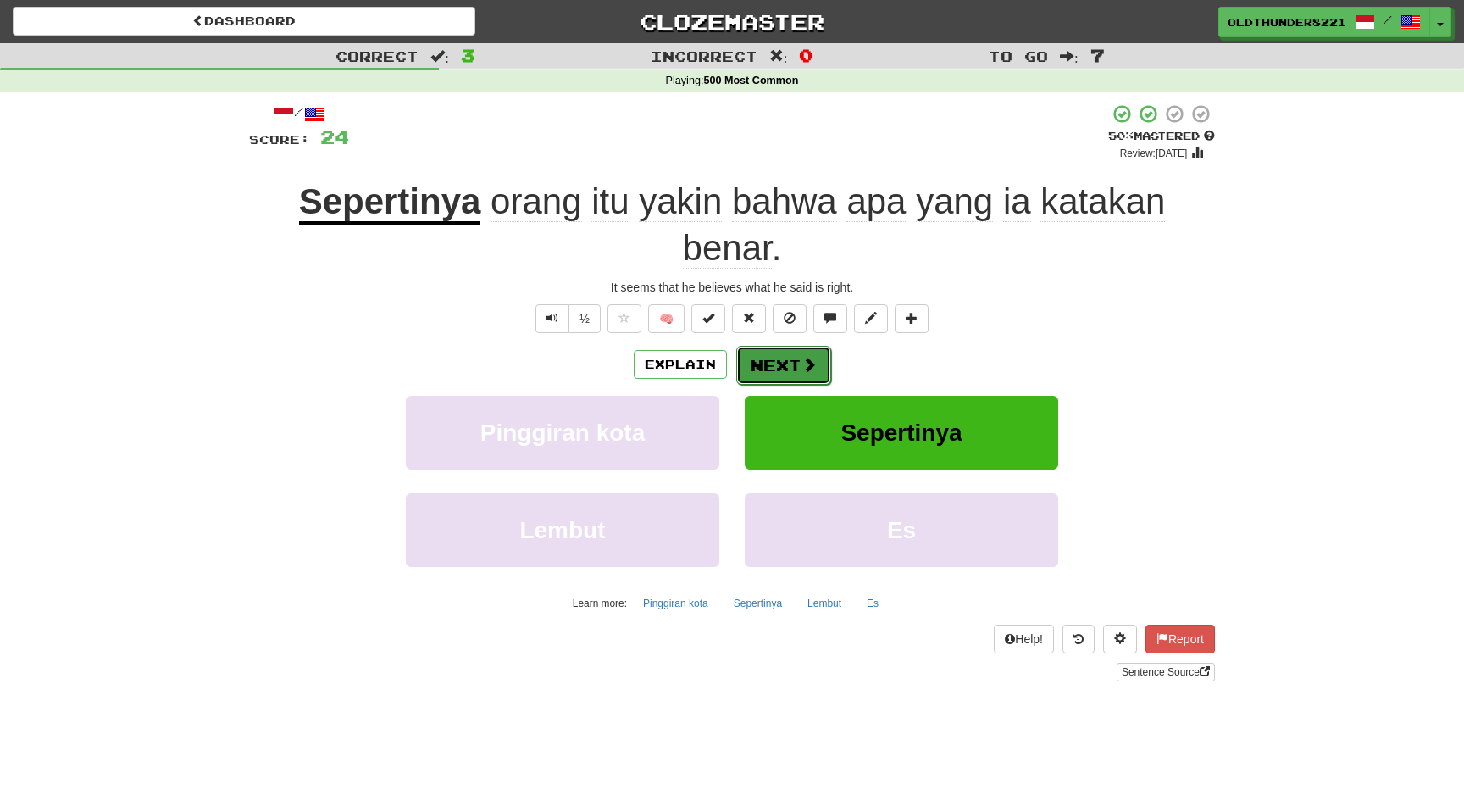
click at [811, 372] on span at bounding box center [808, 364] width 15 height 15
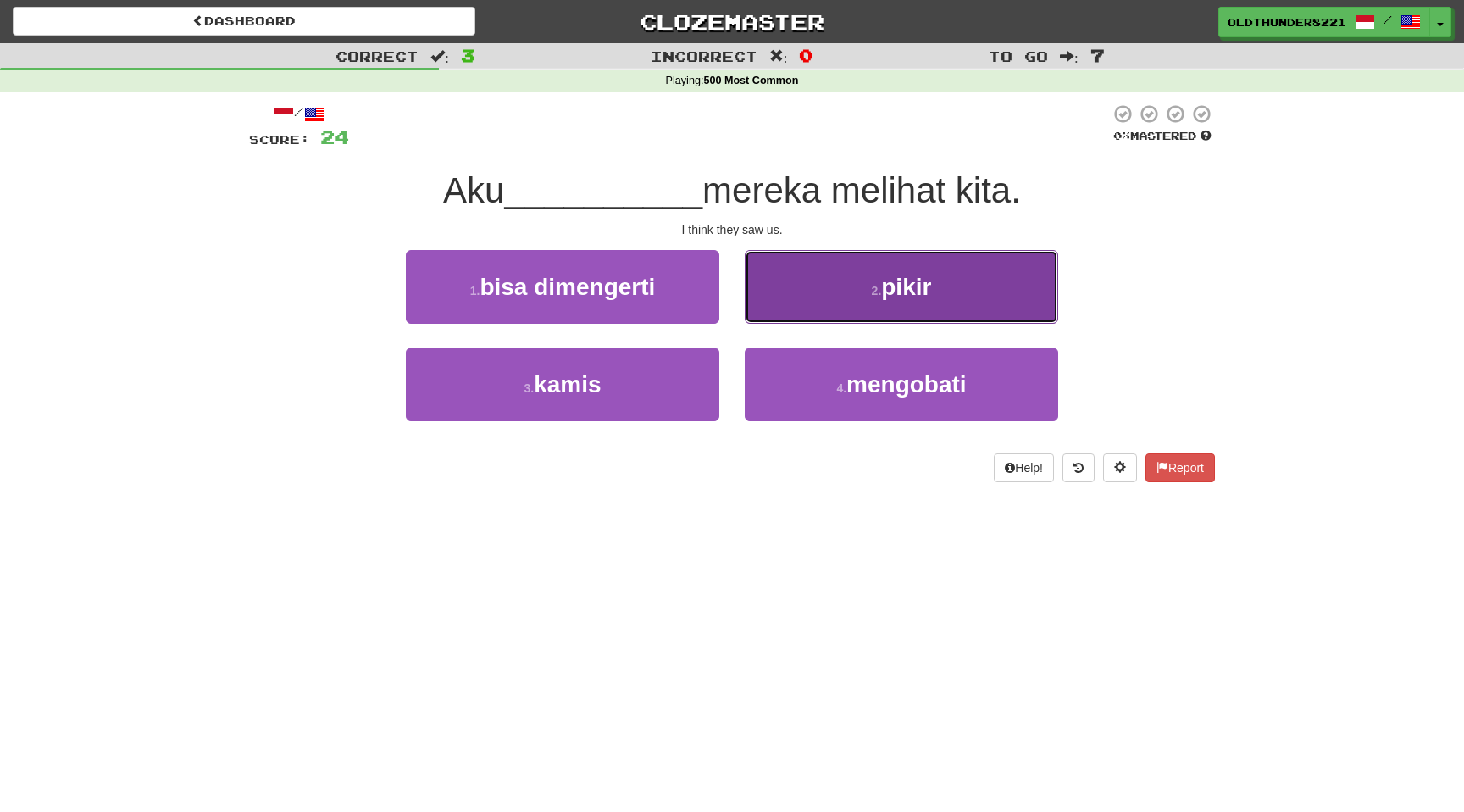
click at [913, 296] on span "pikir" at bounding box center [906, 287] width 50 height 26
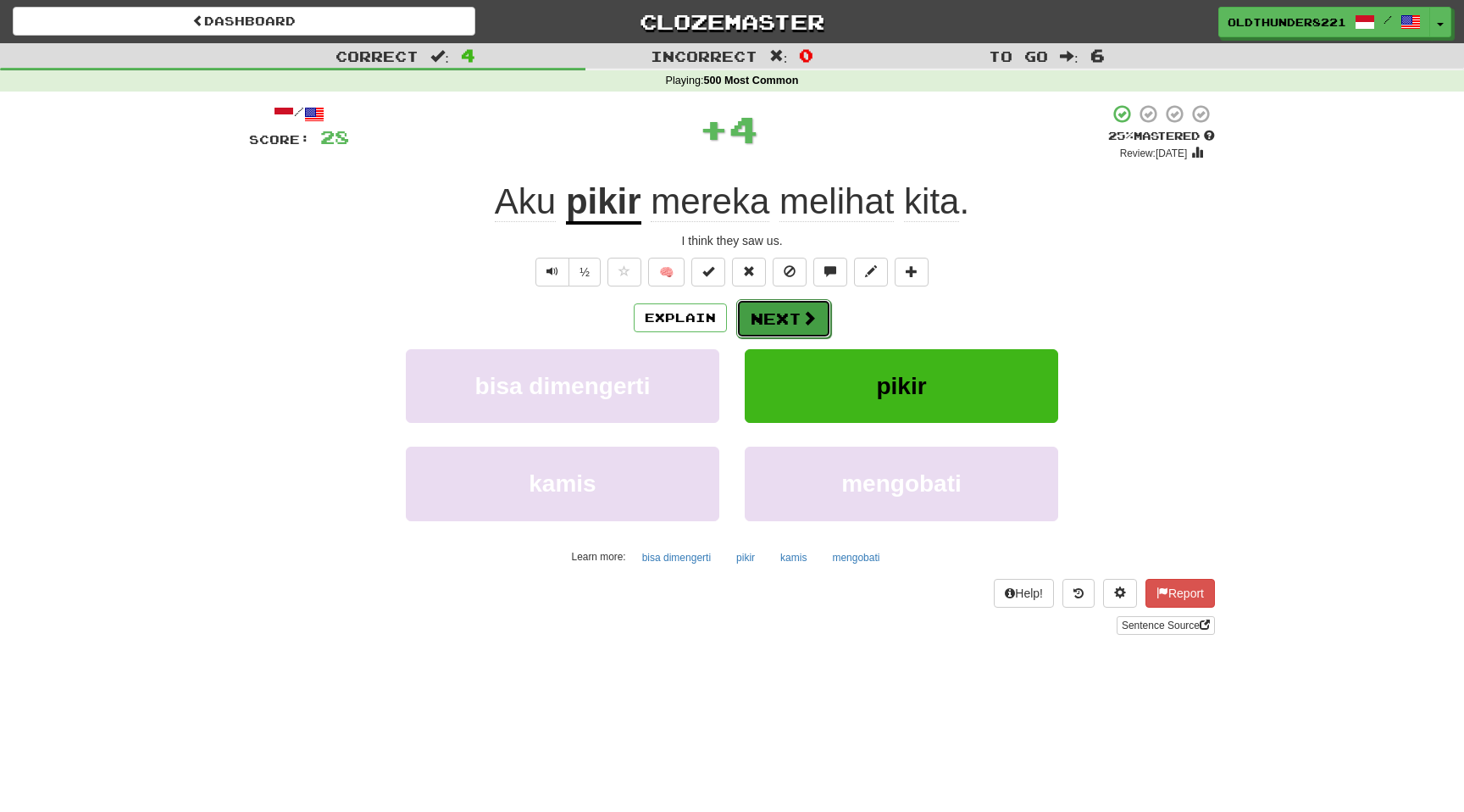
click at [779, 327] on button "Next" at bounding box center [783, 318] width 95 height 39
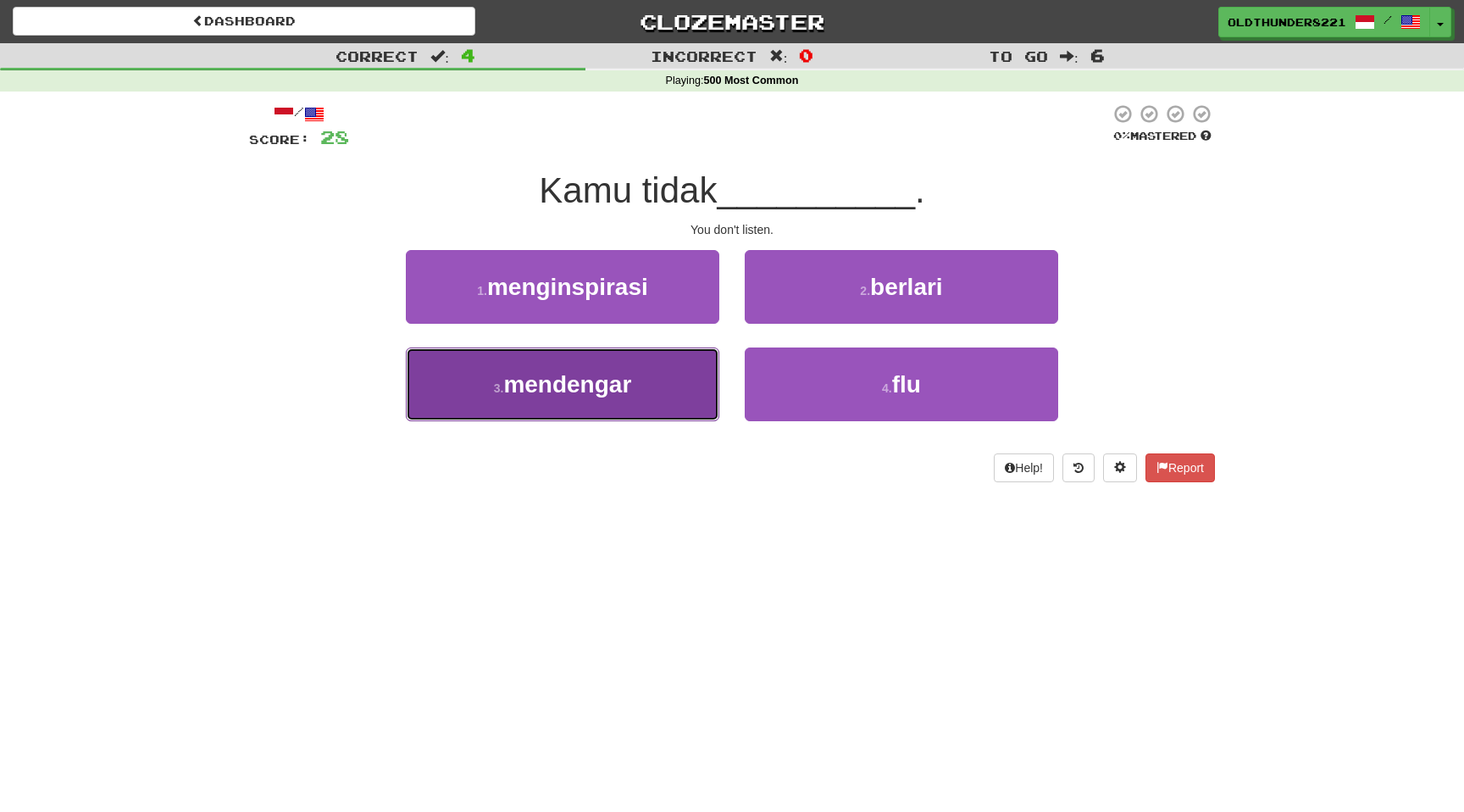
click at [643, 380] on button "3 . mendengar" at bounding box center [562, 385] width 314 height 74
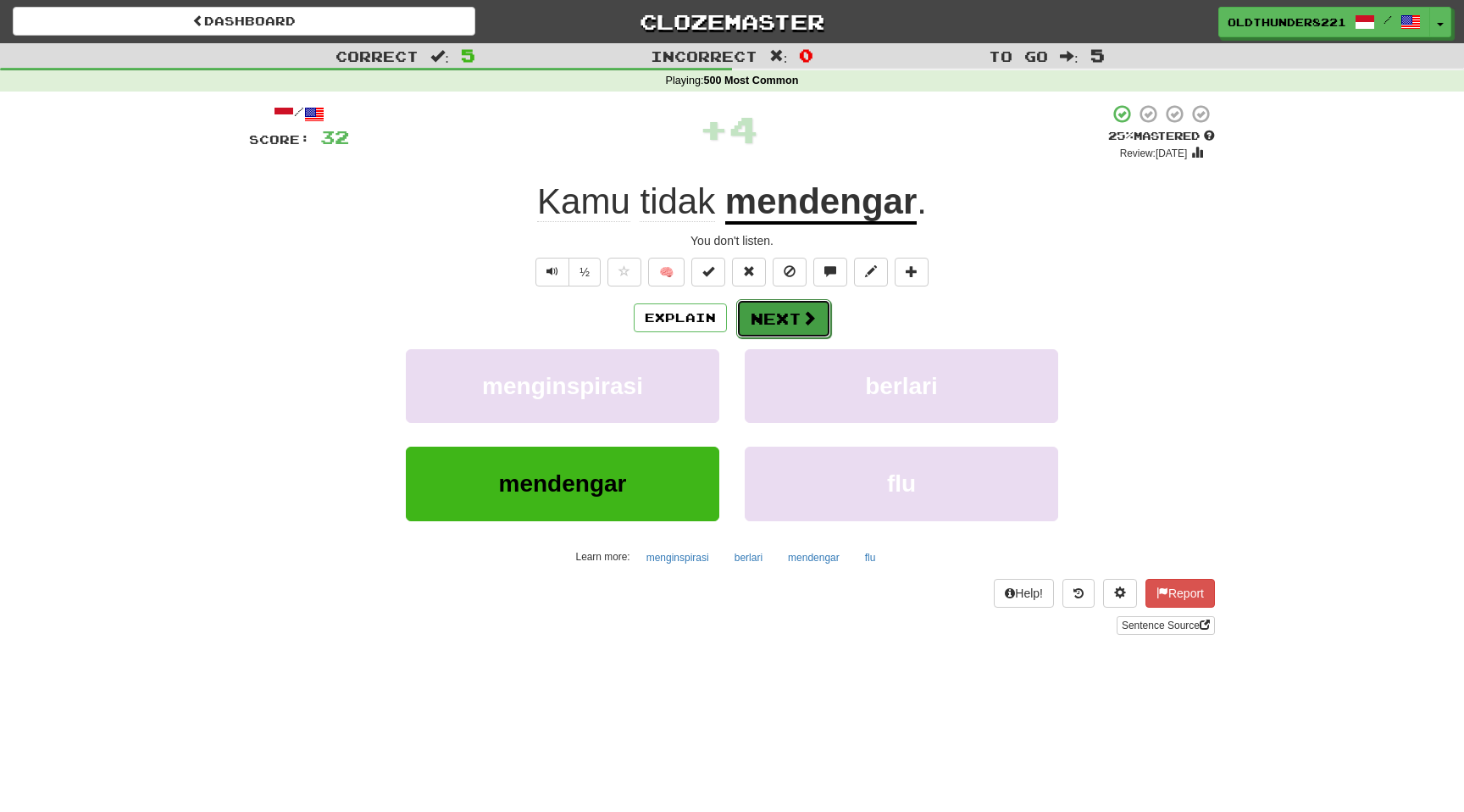
click at [762, 324] on button "Next" at bounding box center [783, 318] width 95 height 39
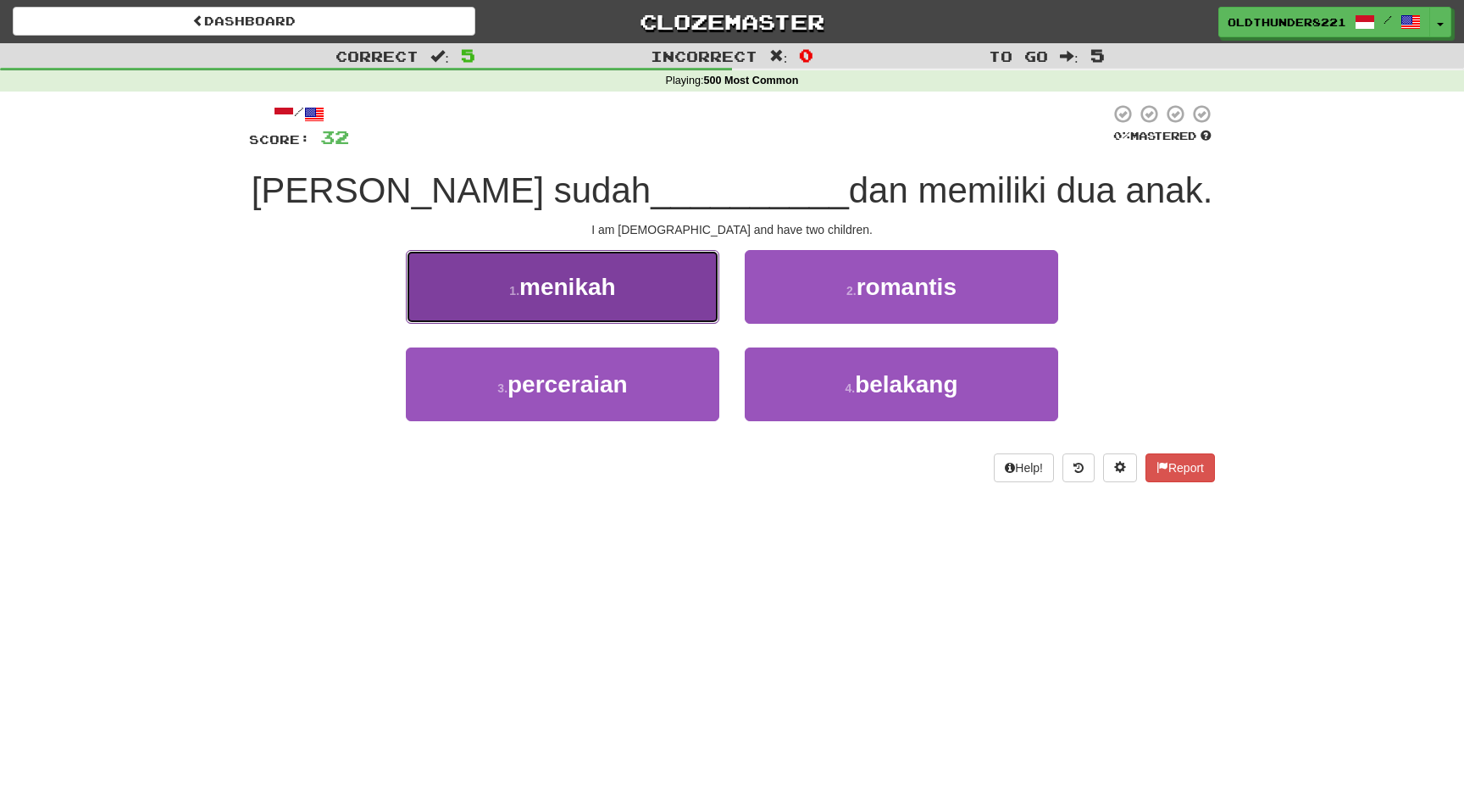
click at [579, 288] on span "menikah" at bounding box center [567, 287] width 97 height 26
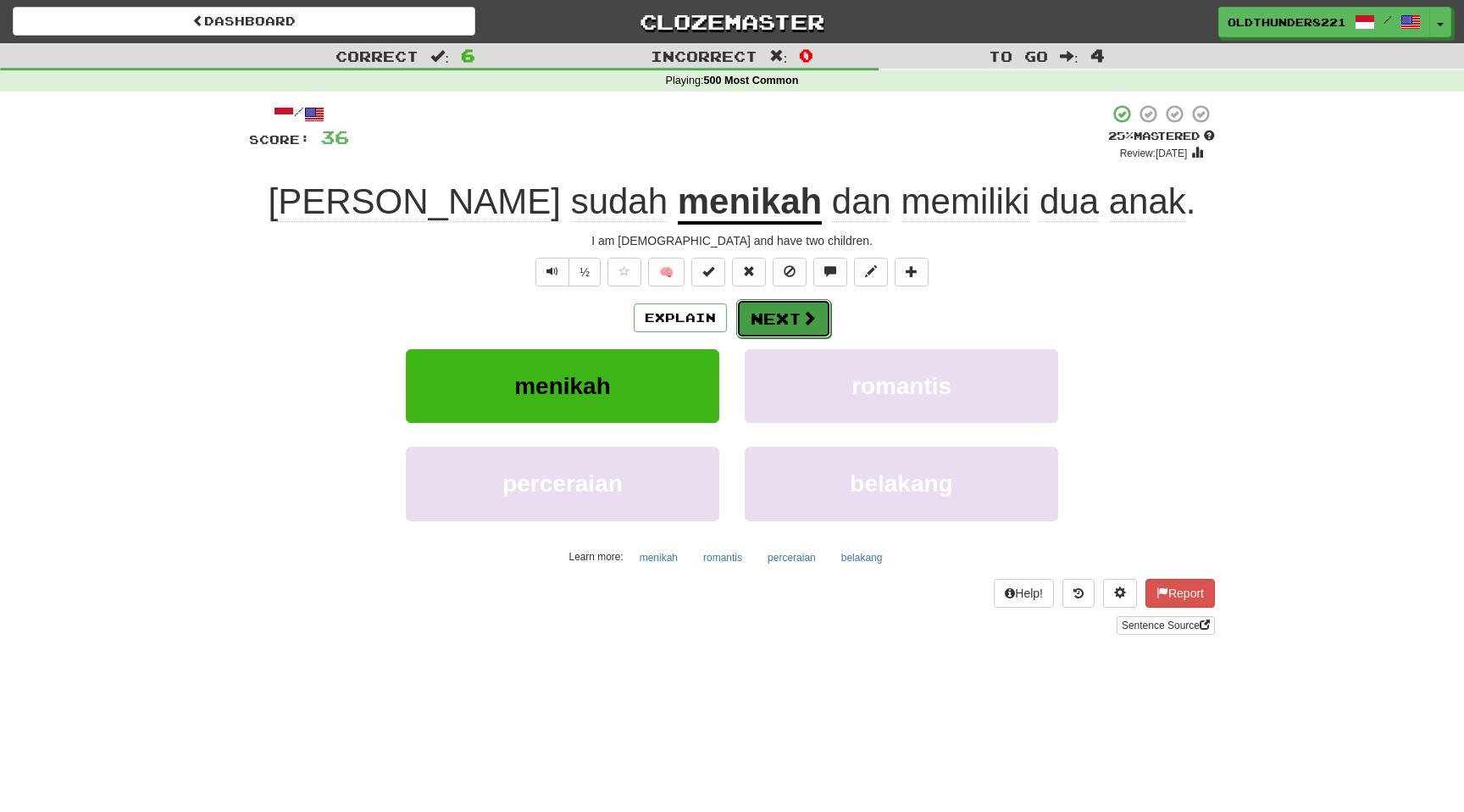
click at [782, 318] on button "Next" at bounding box center [783, 318] width 95 height 39
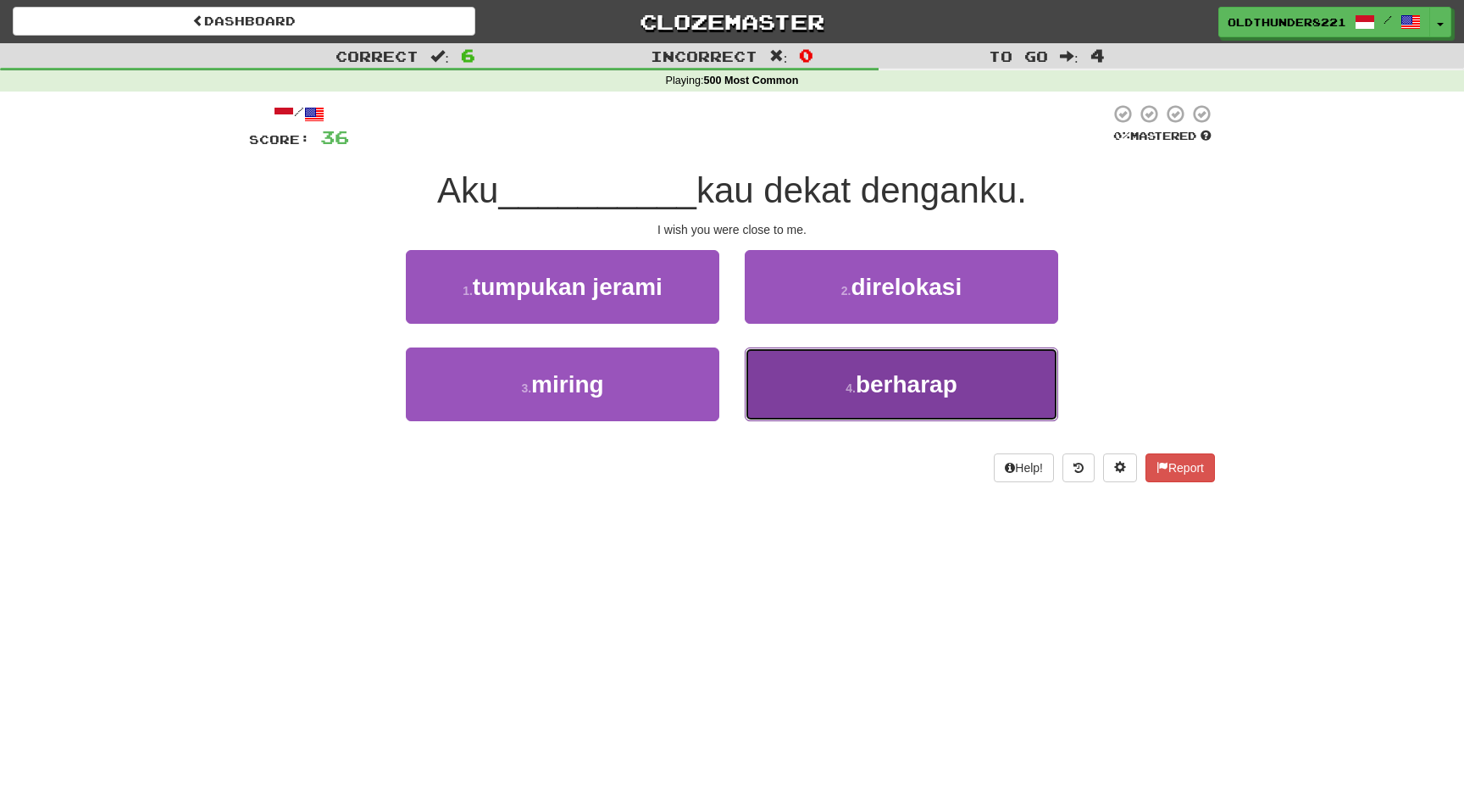
click at [907, 371] on span "berharap" at bounding box center [907, 384] width 102 height 26
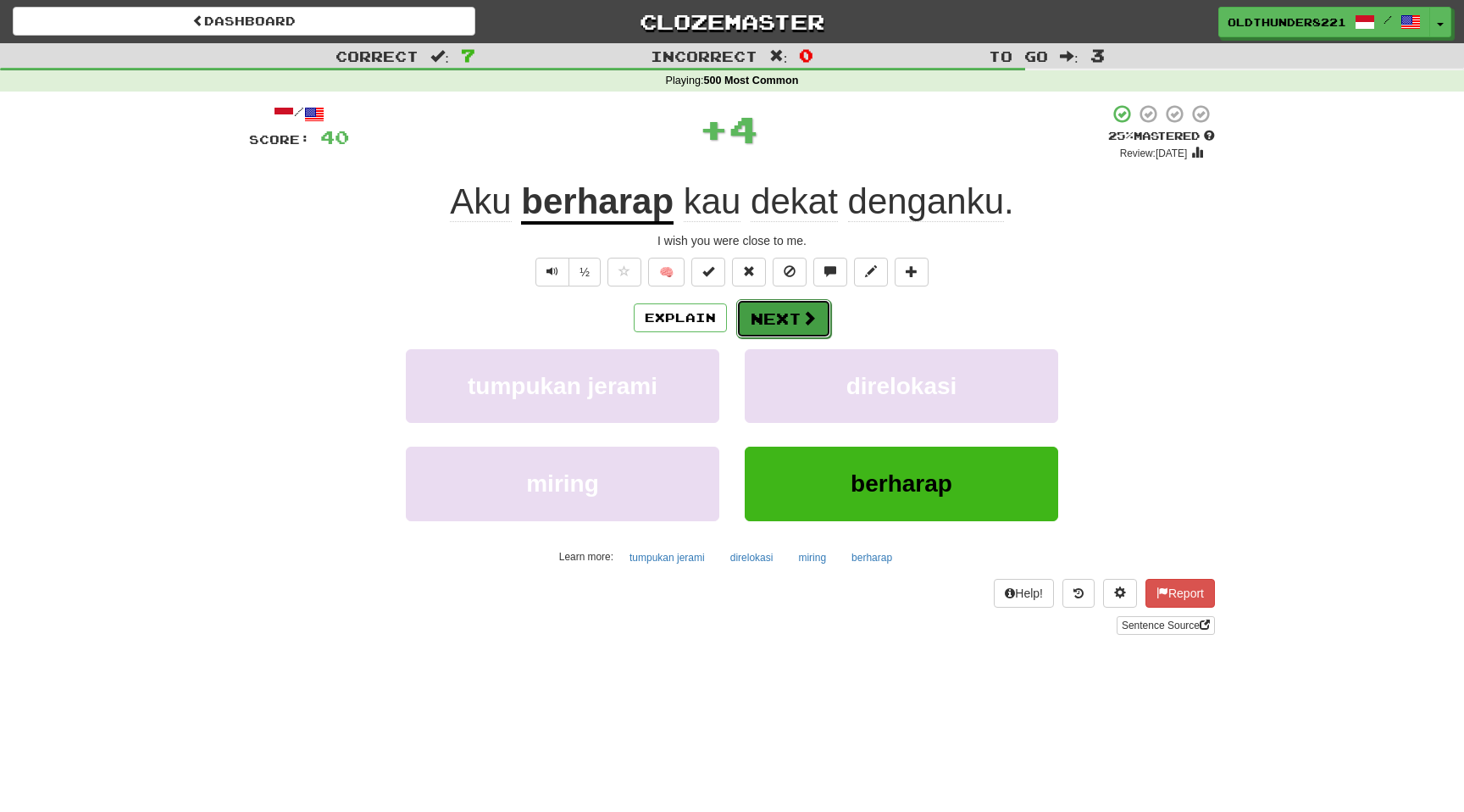
click at [812, 321] on span at bounding box center [808, 317] width 15 height 15
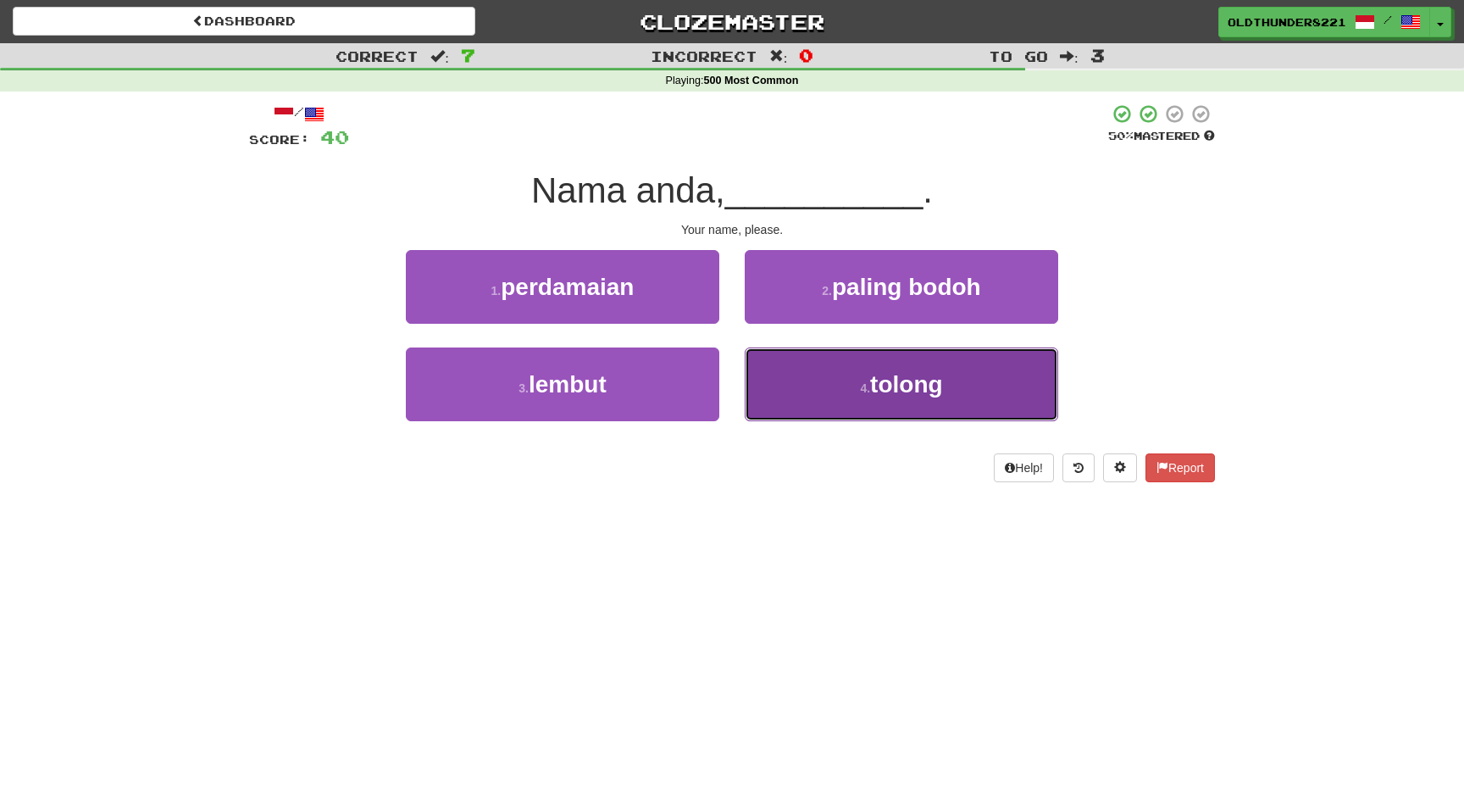
click at [895, 383] on span "tolong" at bounding box center [906, 384] width 73 height 26
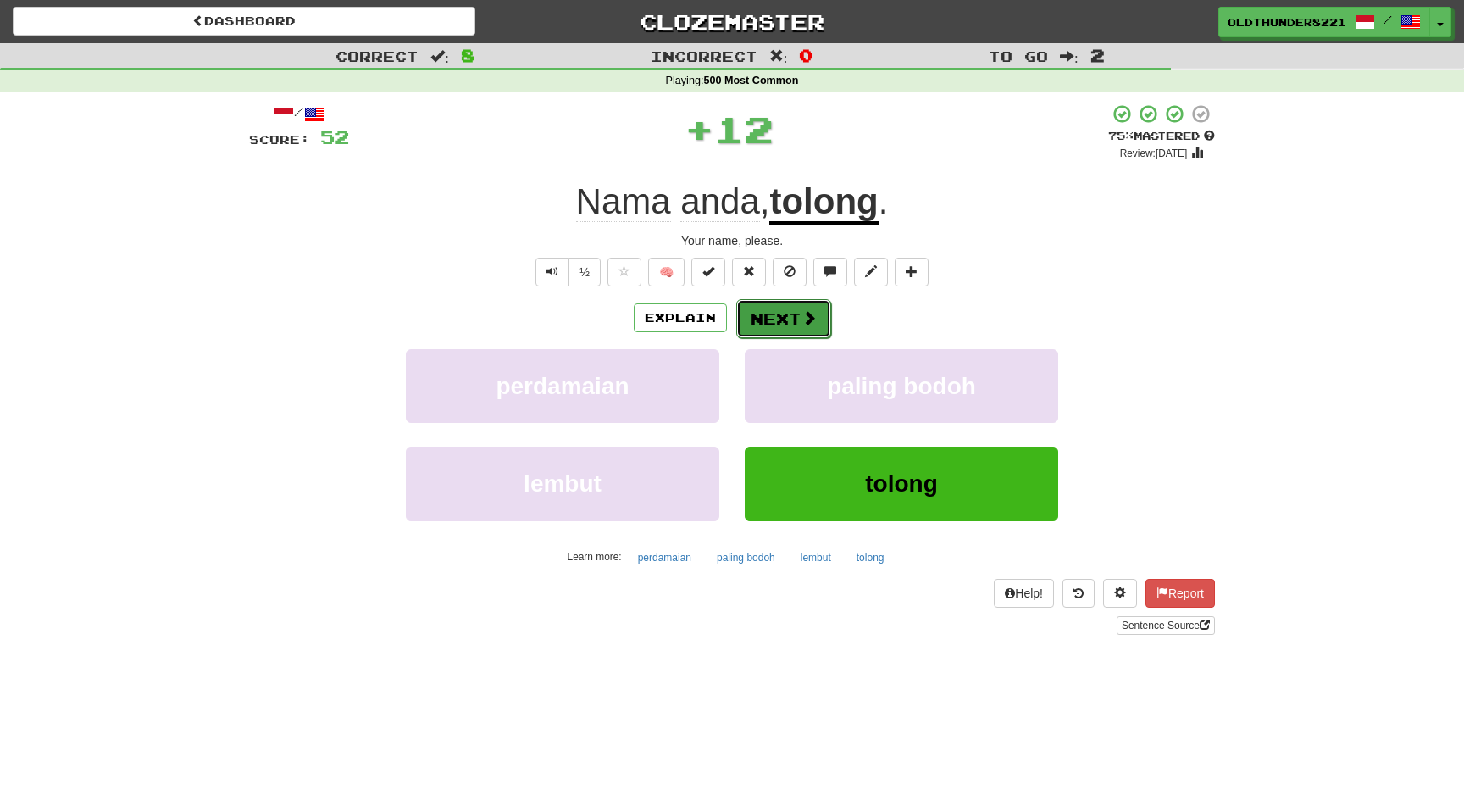
click at [786, 324] on button "Next" at bounding box center [783, 318] width 95 height 39
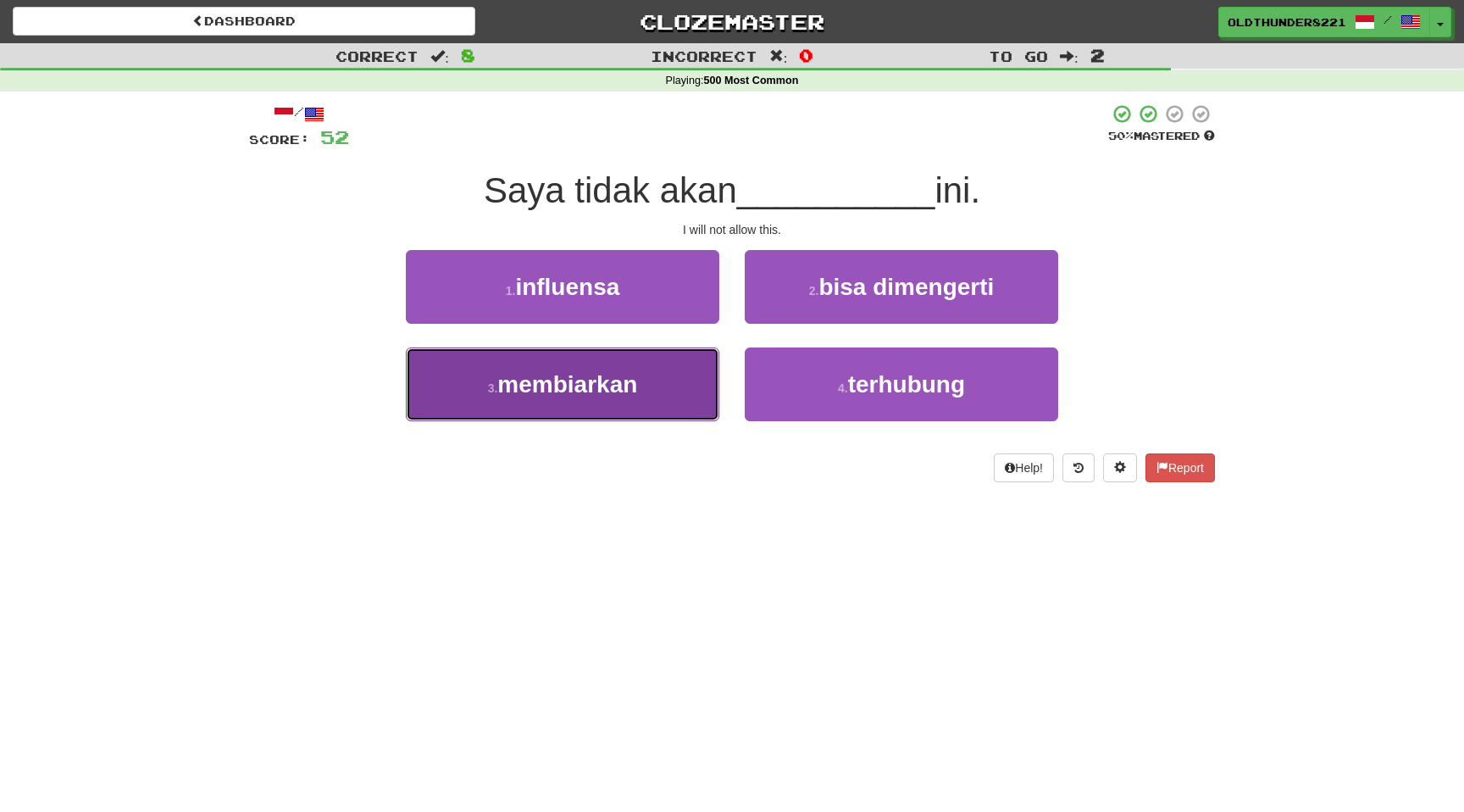
click at [595, 388] on span "membiarkan" at bounding box center [567, 384] width 140 height 26
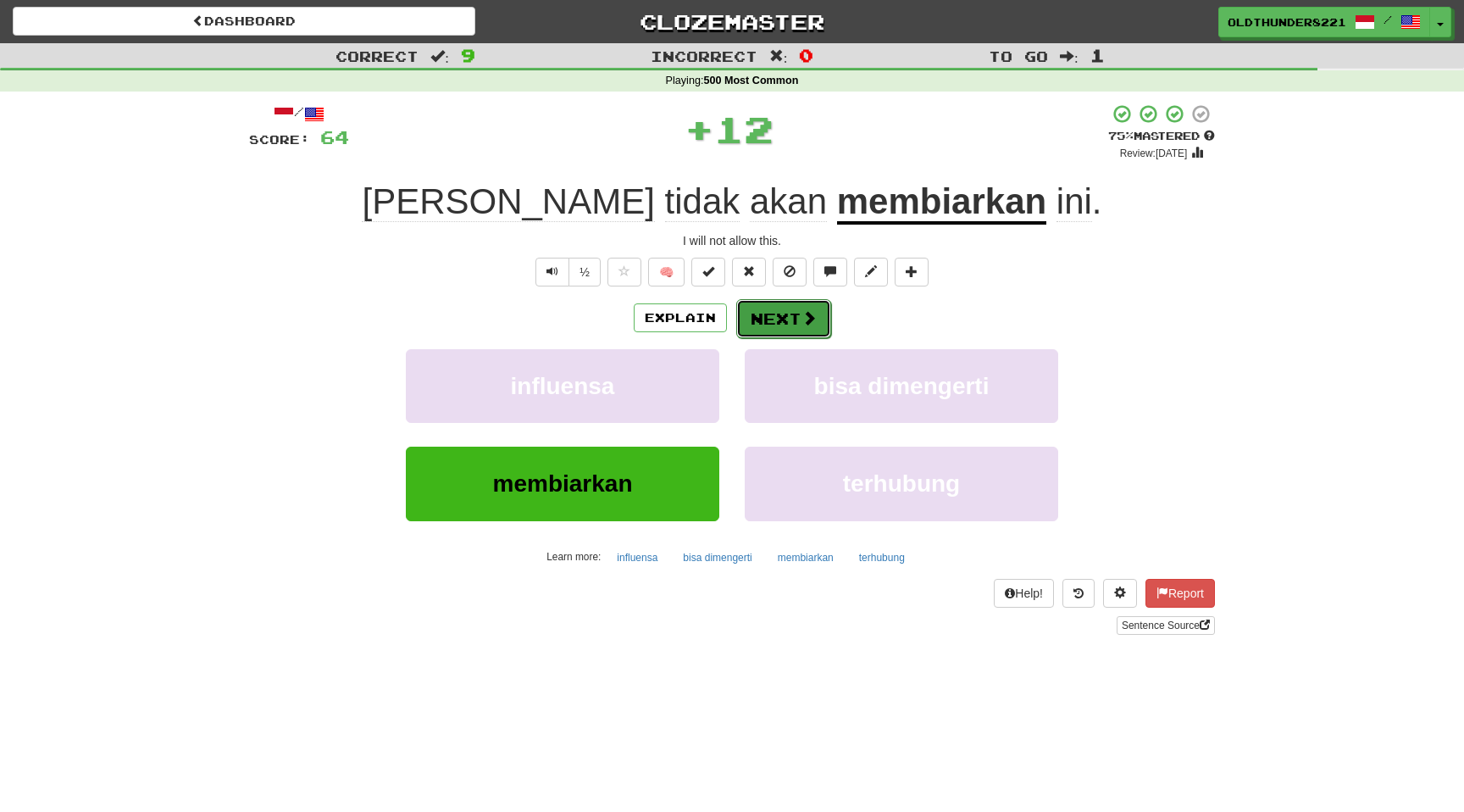
click at [801, 317] on span at bounding box center [808, 317] width 15 height 15
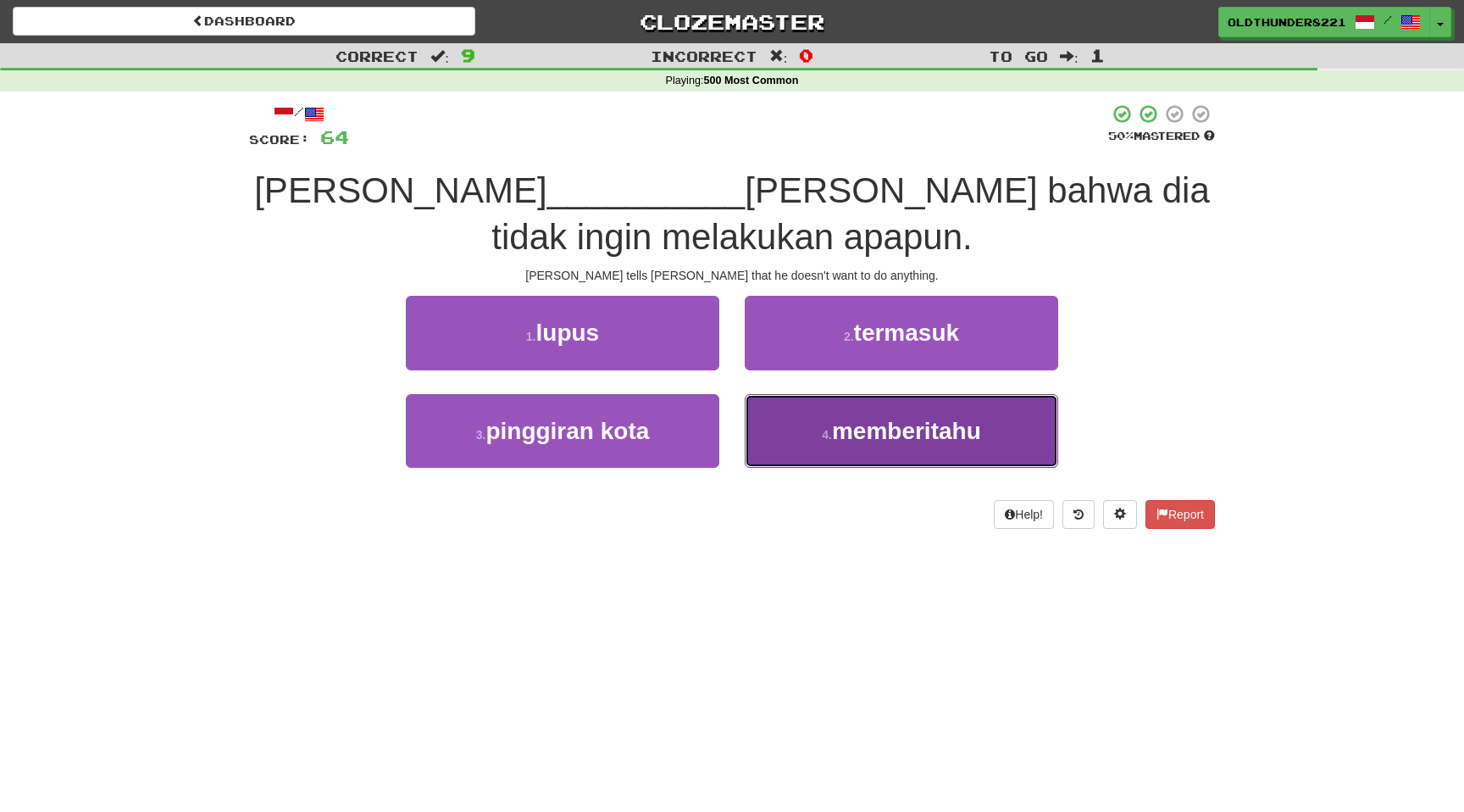
click at [883, 426] on span "memberitahu" at bounding box center [907, 430] width 149 height 26
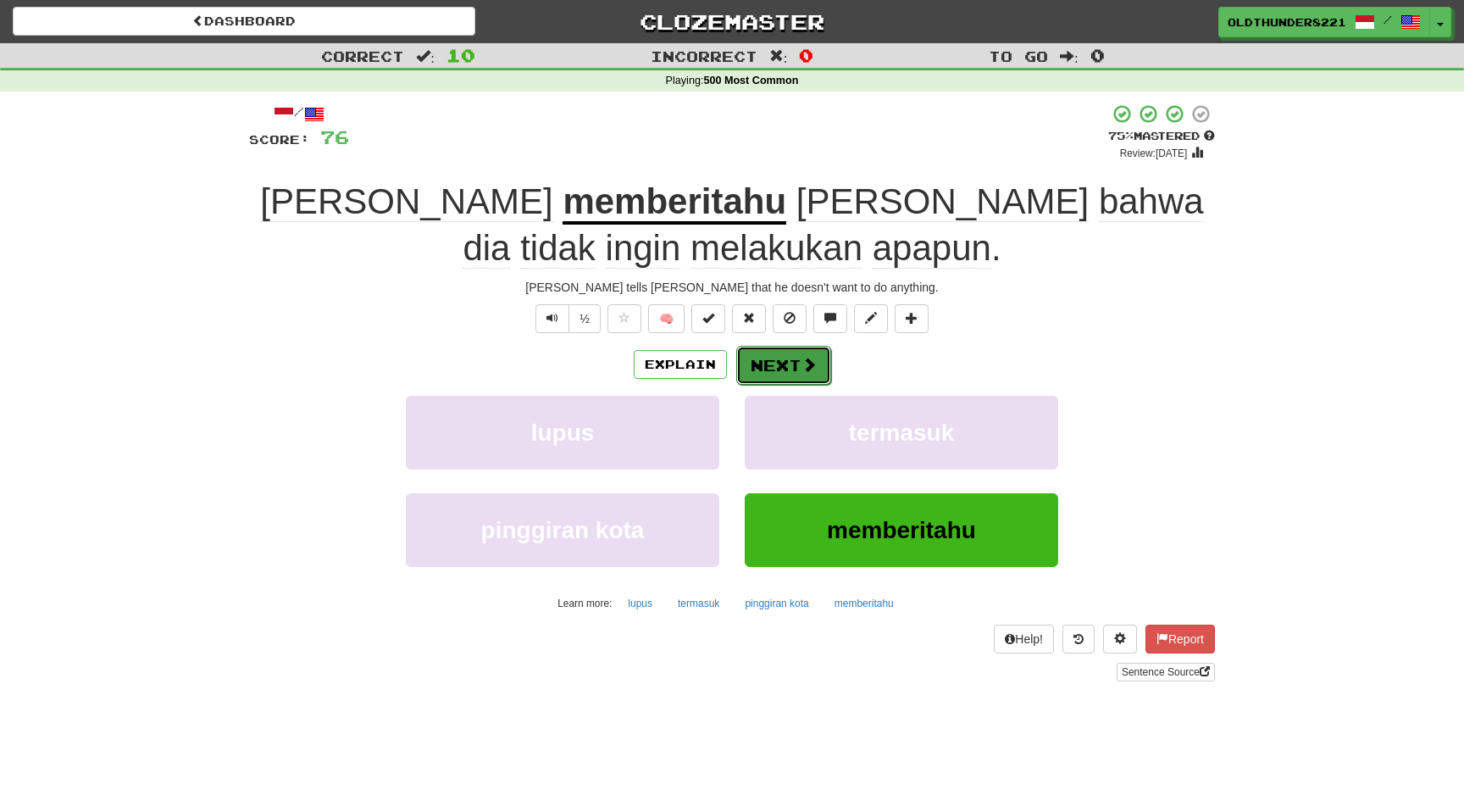
click at [788, 360] on button "Next" at bounding box center [783, 365] width 95 height 39
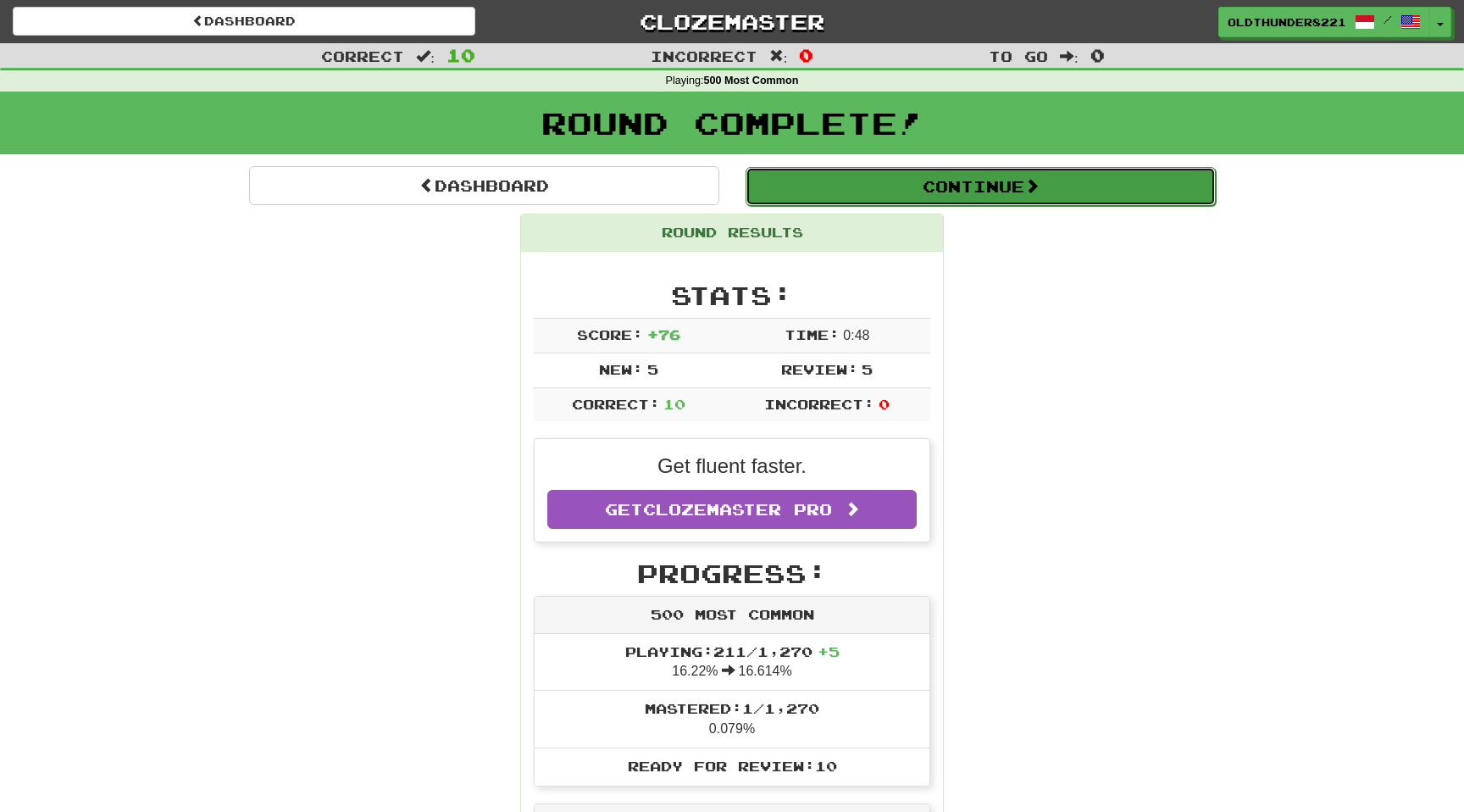
click at [920, 186] on button "Continue" at bounding box center [981, 186] width 470 height 39
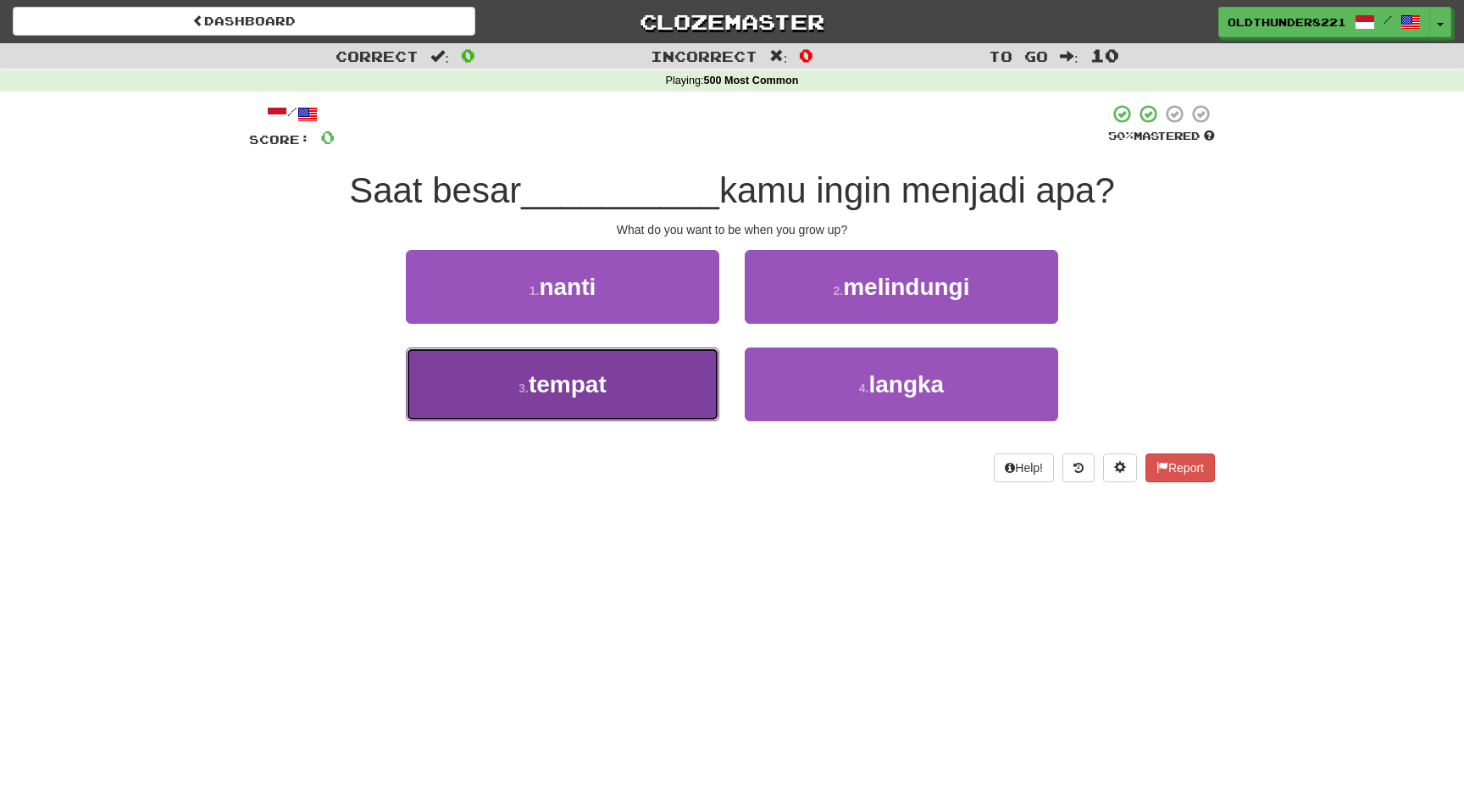
click at [607, 378] on span "tempat" at bounding box center [568, 384] width 78 height 26
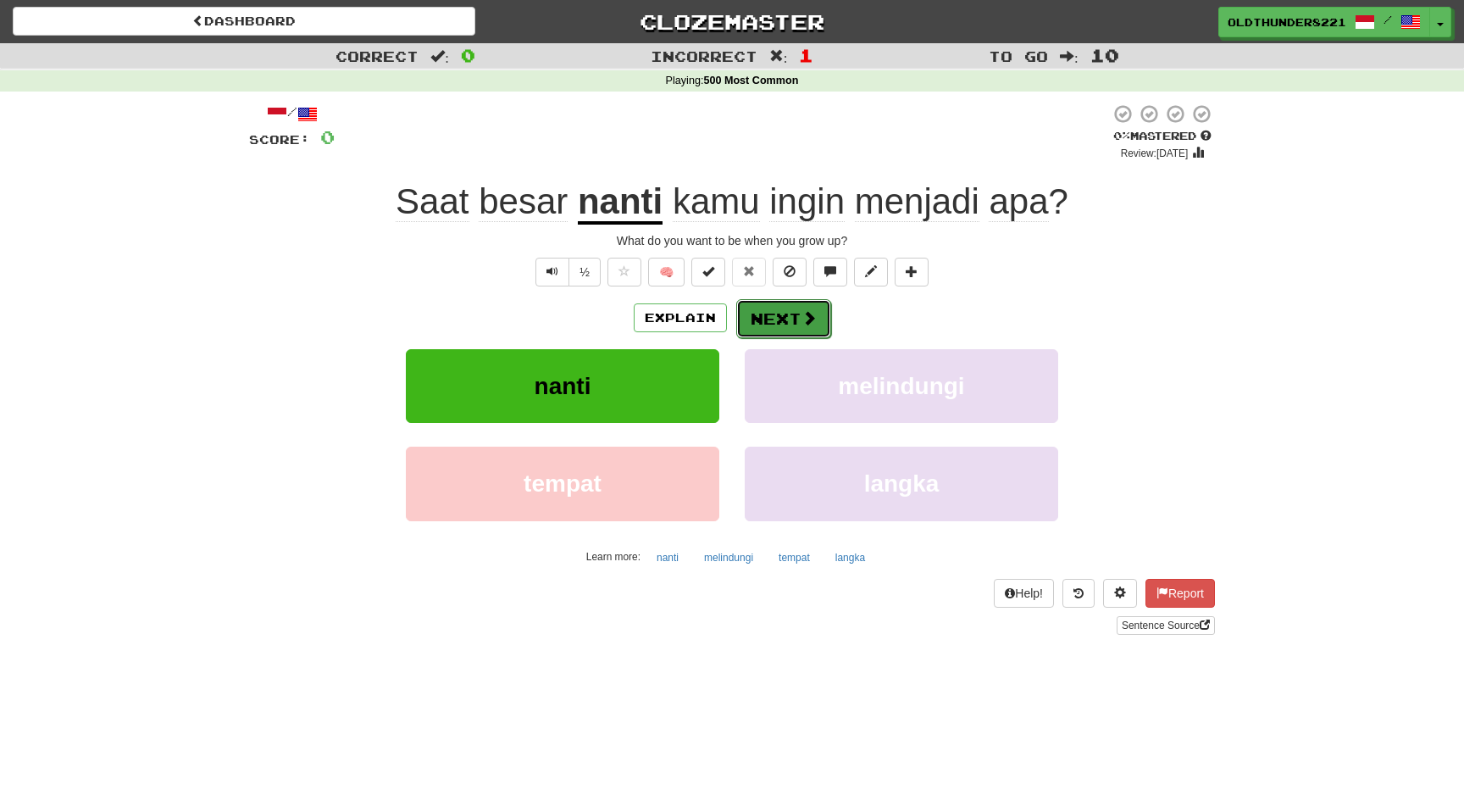
click at [795, 320] on button "Next" at bounding box center [783, 318] width 95 height 39
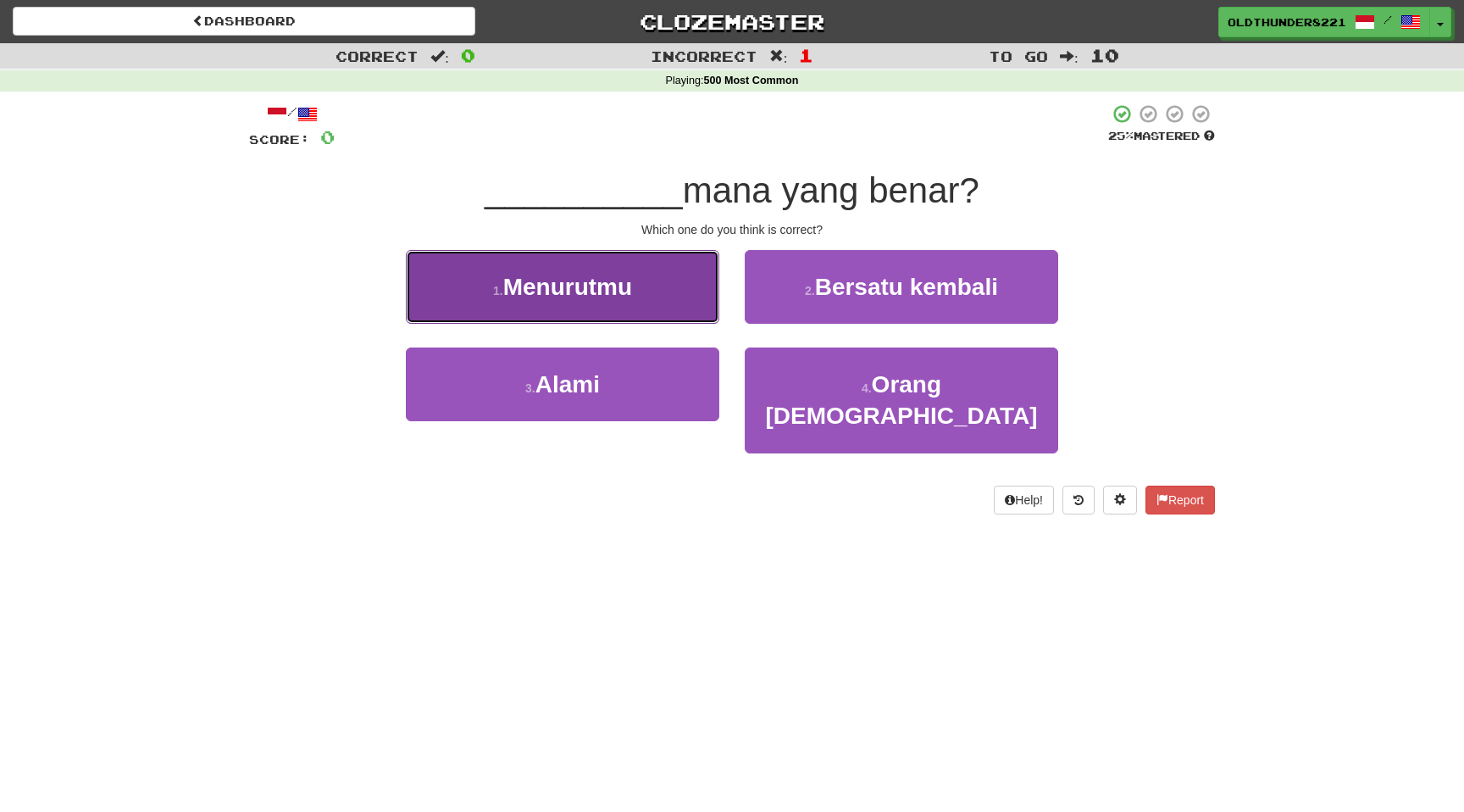
click at [550, 277] on span "Menurutmu" at bounding box center [567, 287] width 129 height 26
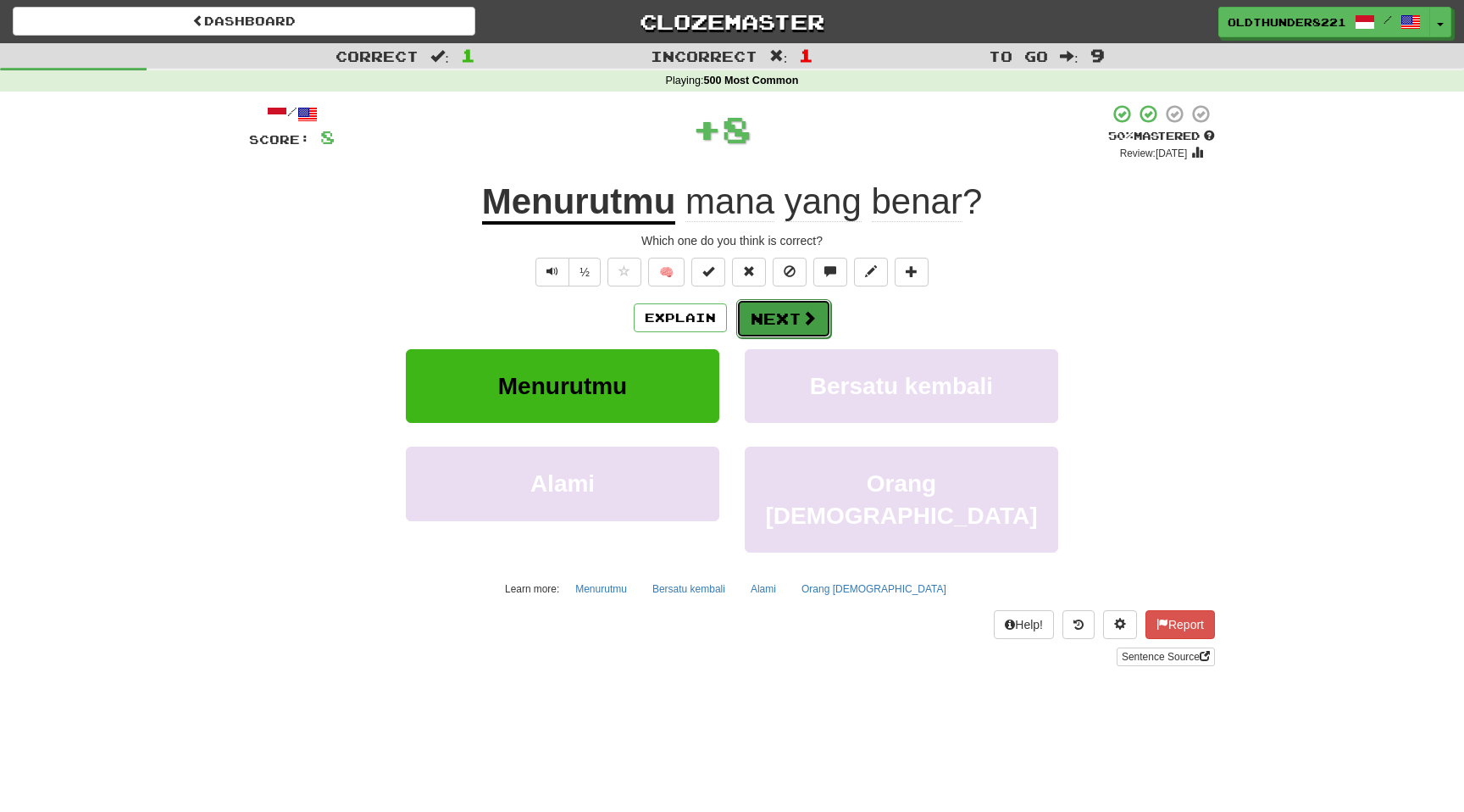
click at [804, 320] on span at bounding box center [808, 317] width 15 height 15
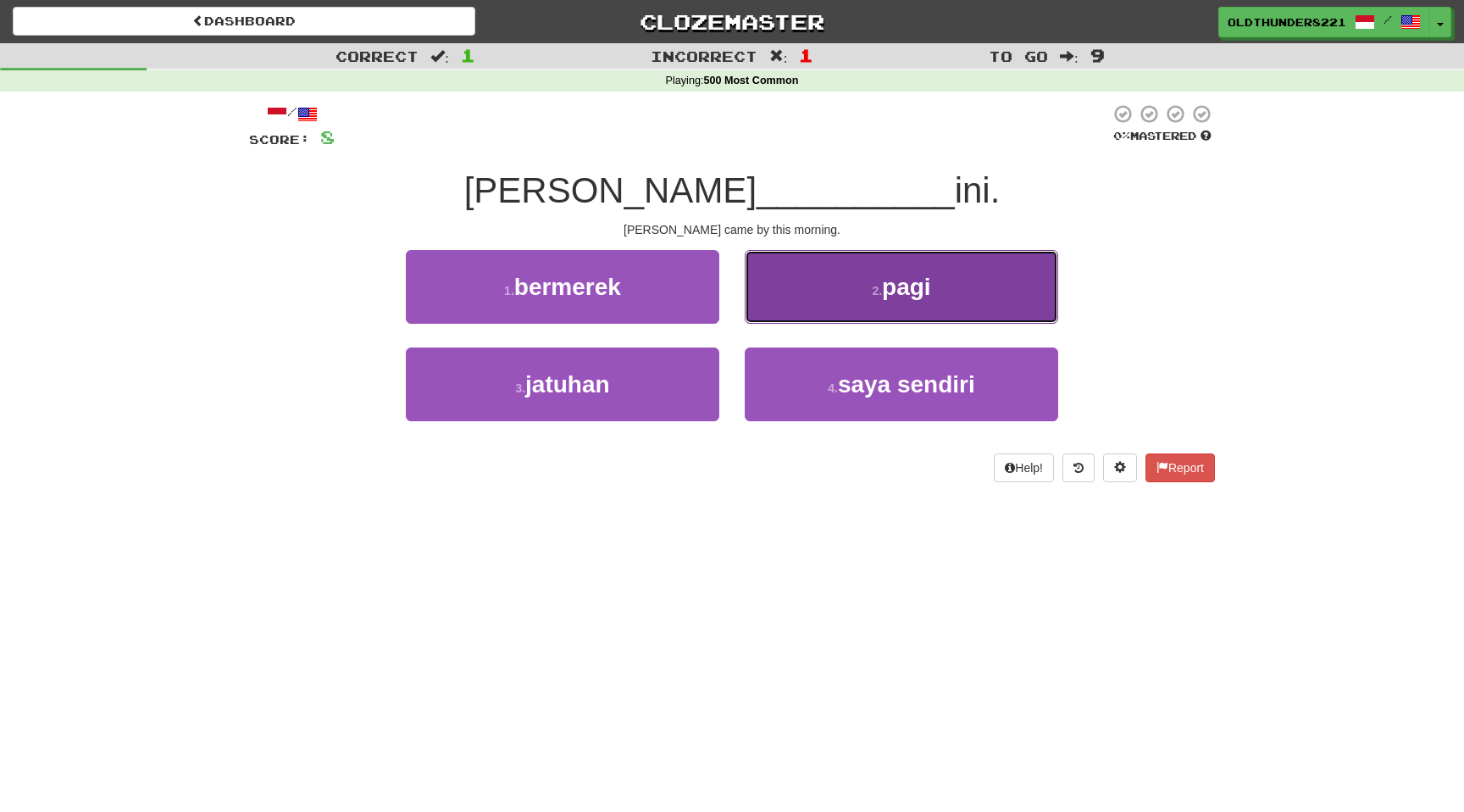
click at [884, 291] on span "pagi" at bounding box center [906, 287] width 49 height 26
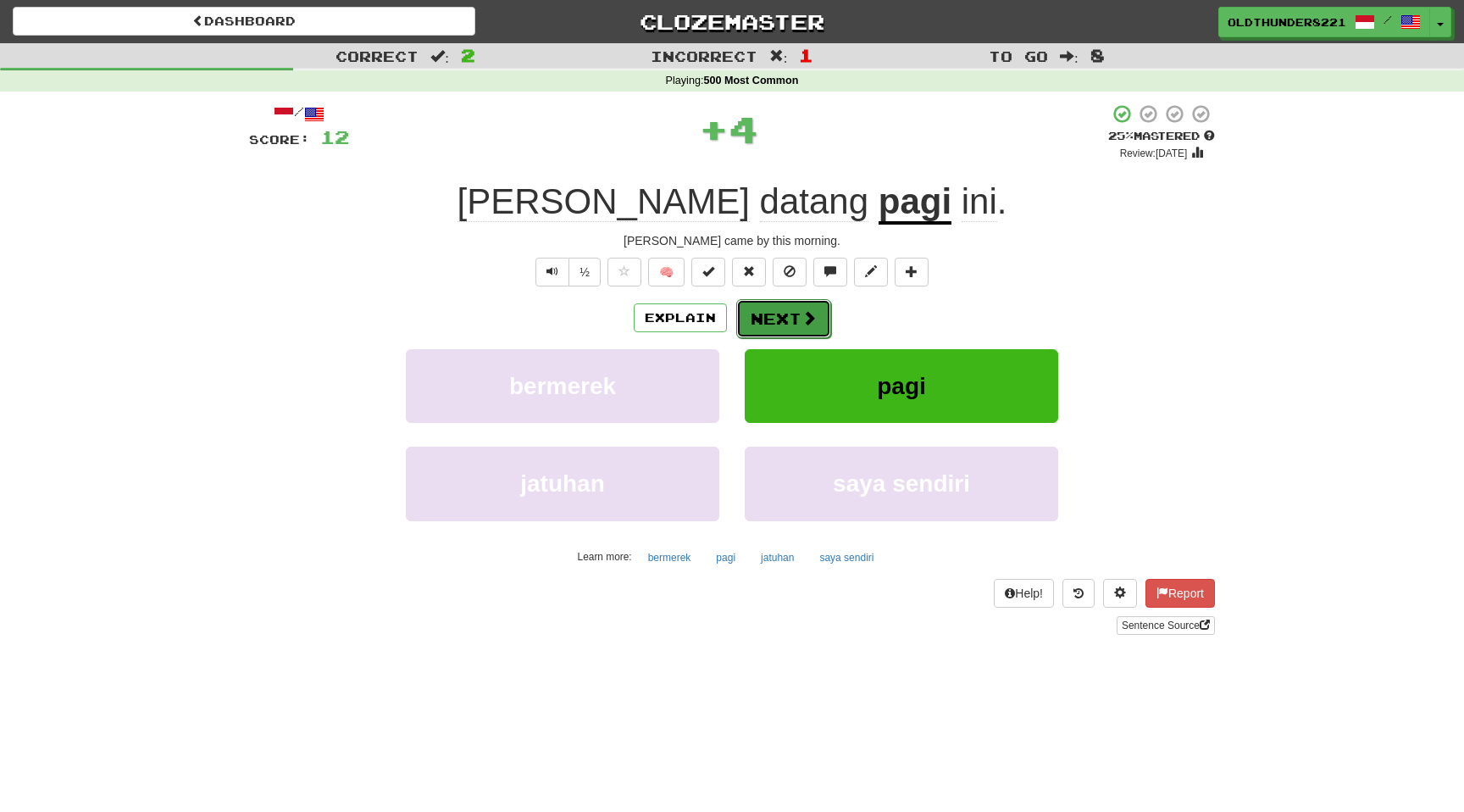
click at [780, 315] on button "Next" at bounding box center [783, 318] width 95 height 39
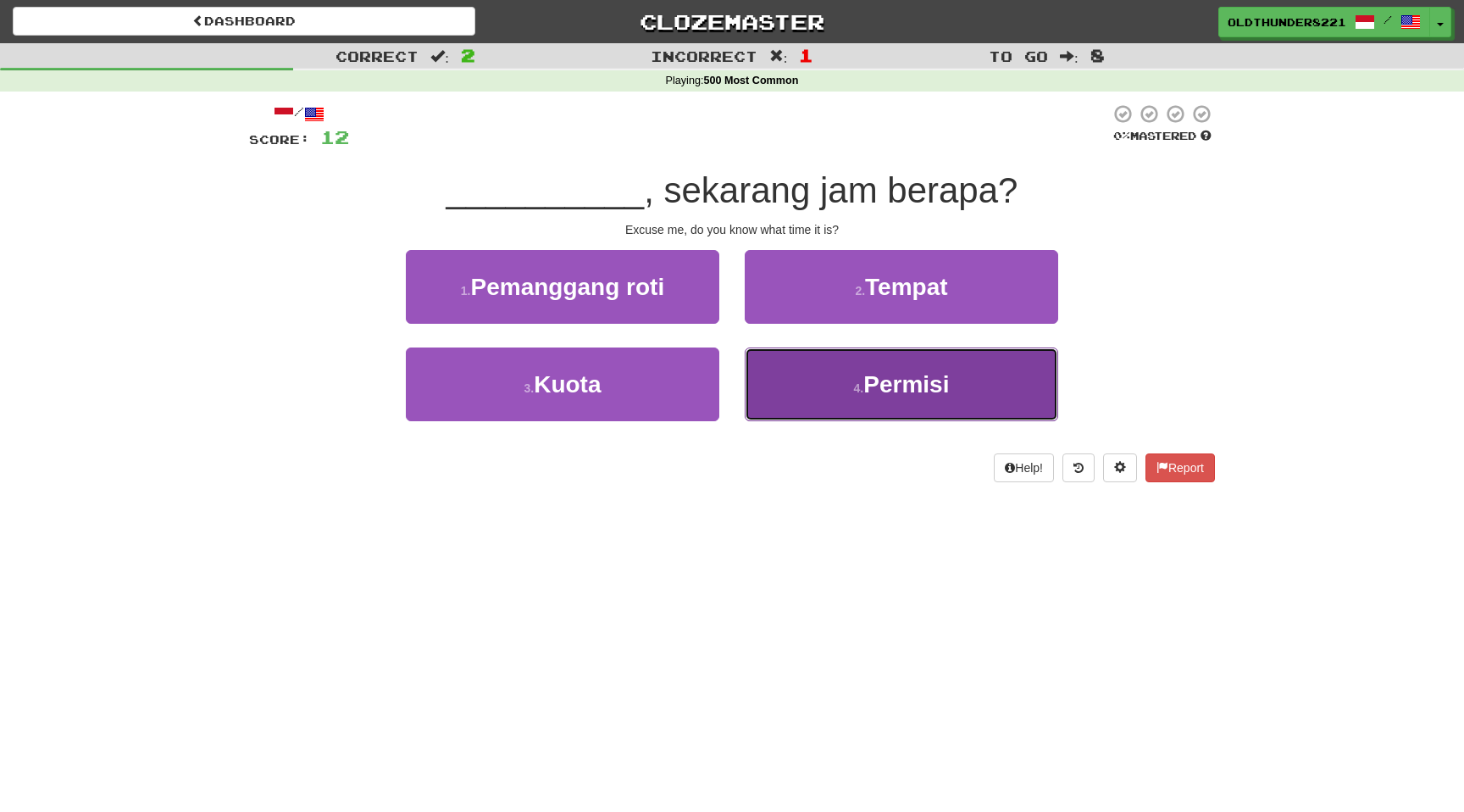
click at [910, 376] on span "Permisi" at bounding box center [907, 384] width 86 height 26
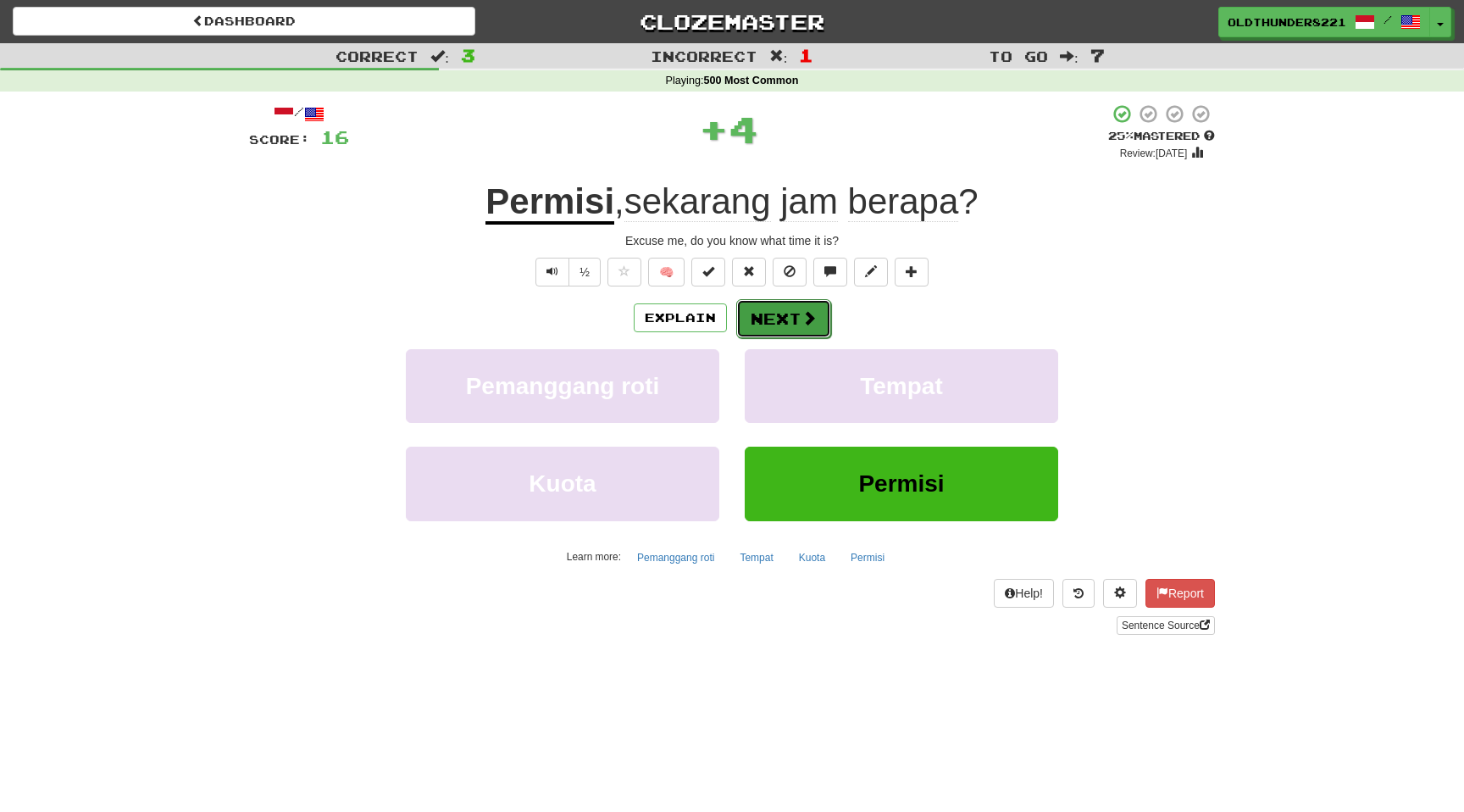
click at [784, 315] on button "Next" at bounding box center [783, 318] width 95 height 39
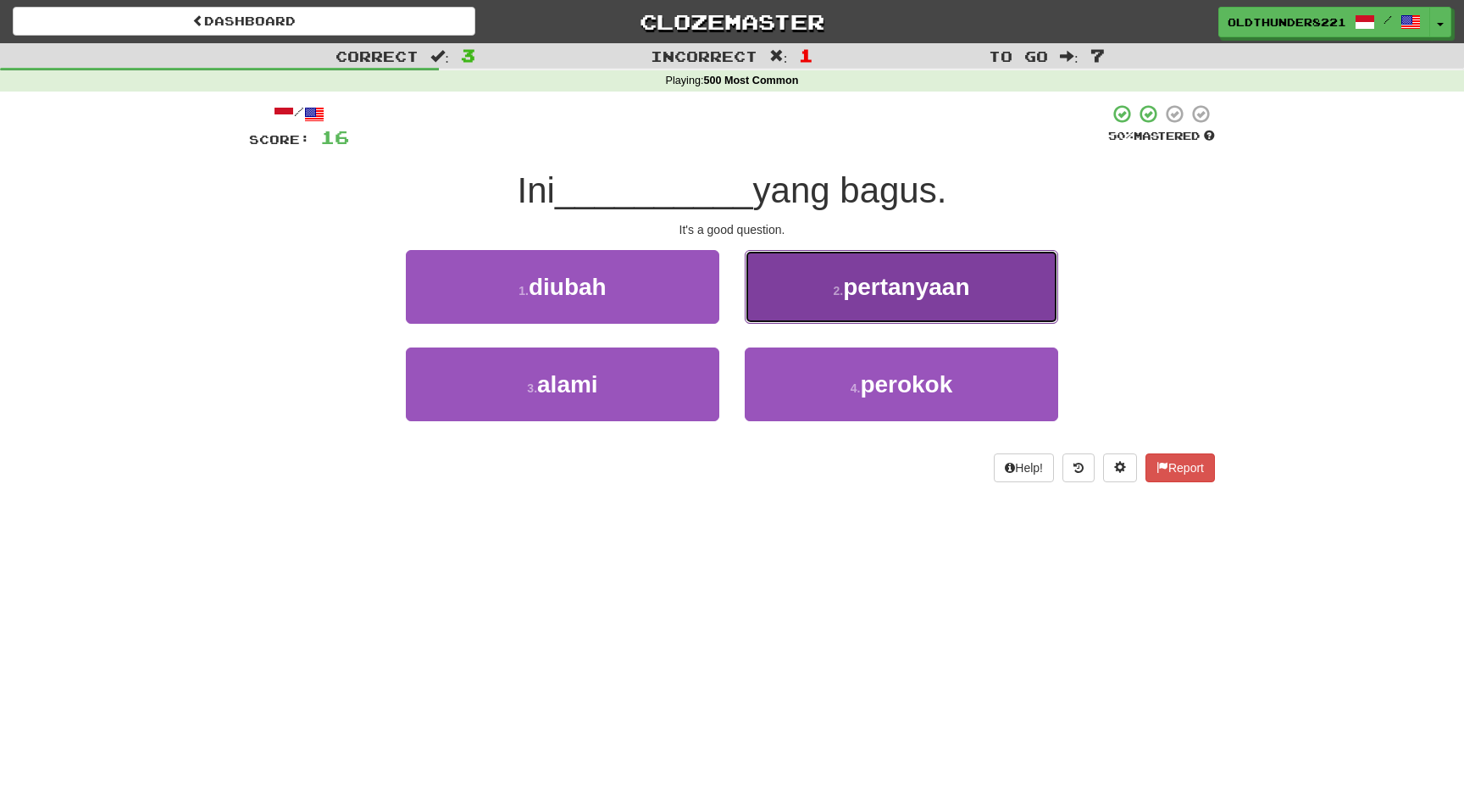
click at [889, 267] on button "2 . pertanyaan" at bounding box center [901, 287] width 314 height 74
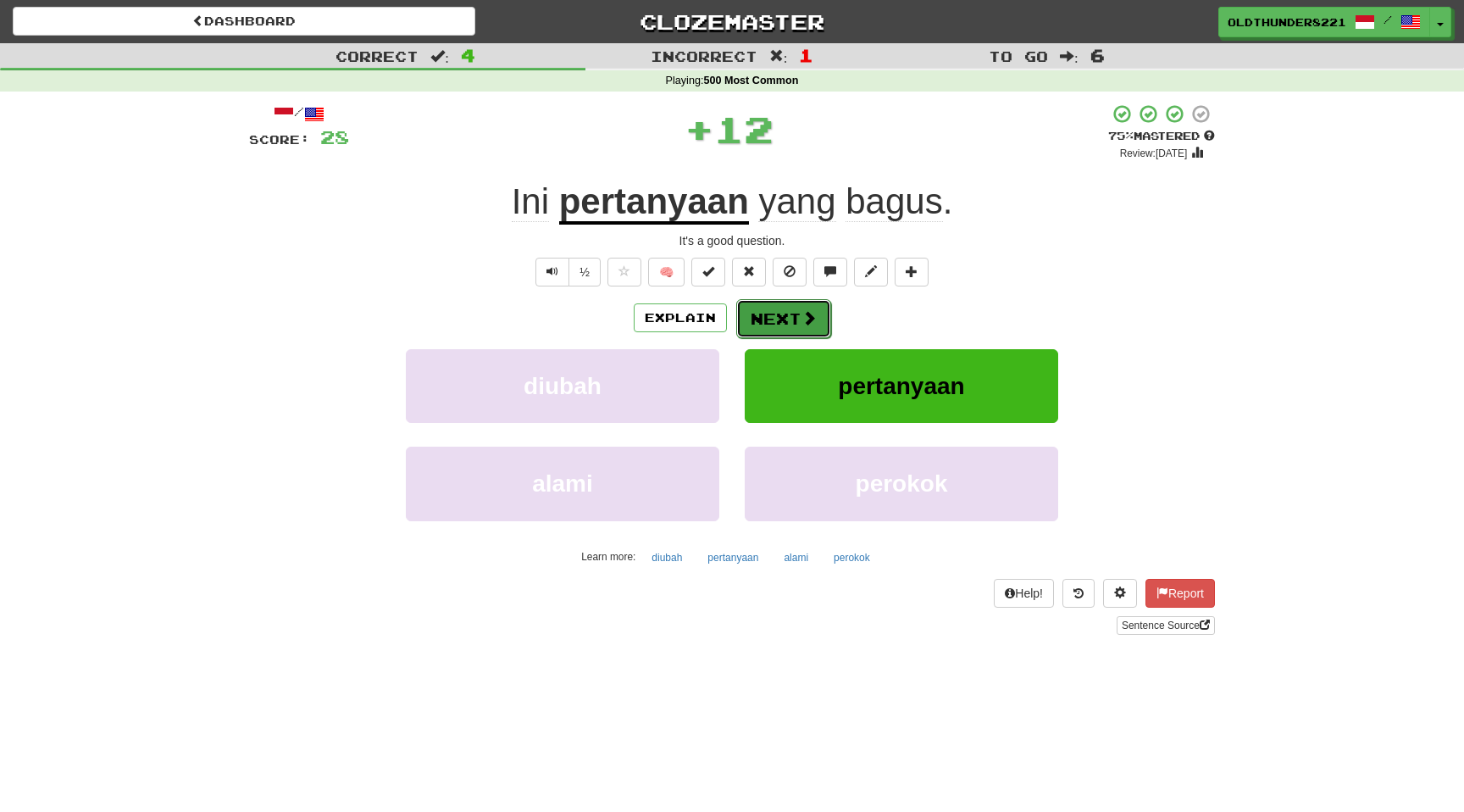
click at [814, 320] on span at bounding box center [808, 317] width 15 height 15
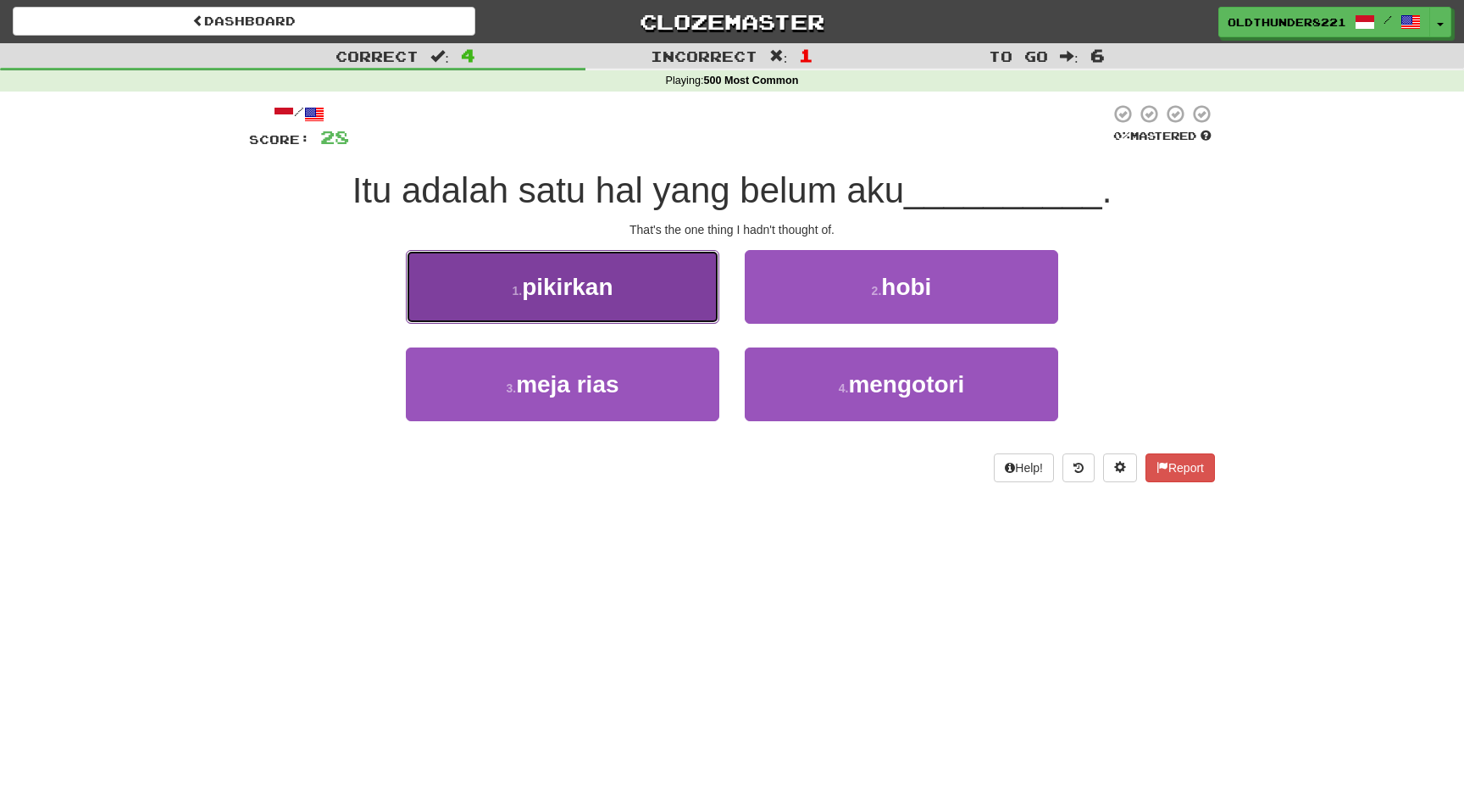
click at [661, 312] on button "1 . pikirkan" at bounding box center [562, 287] width 314 height 74
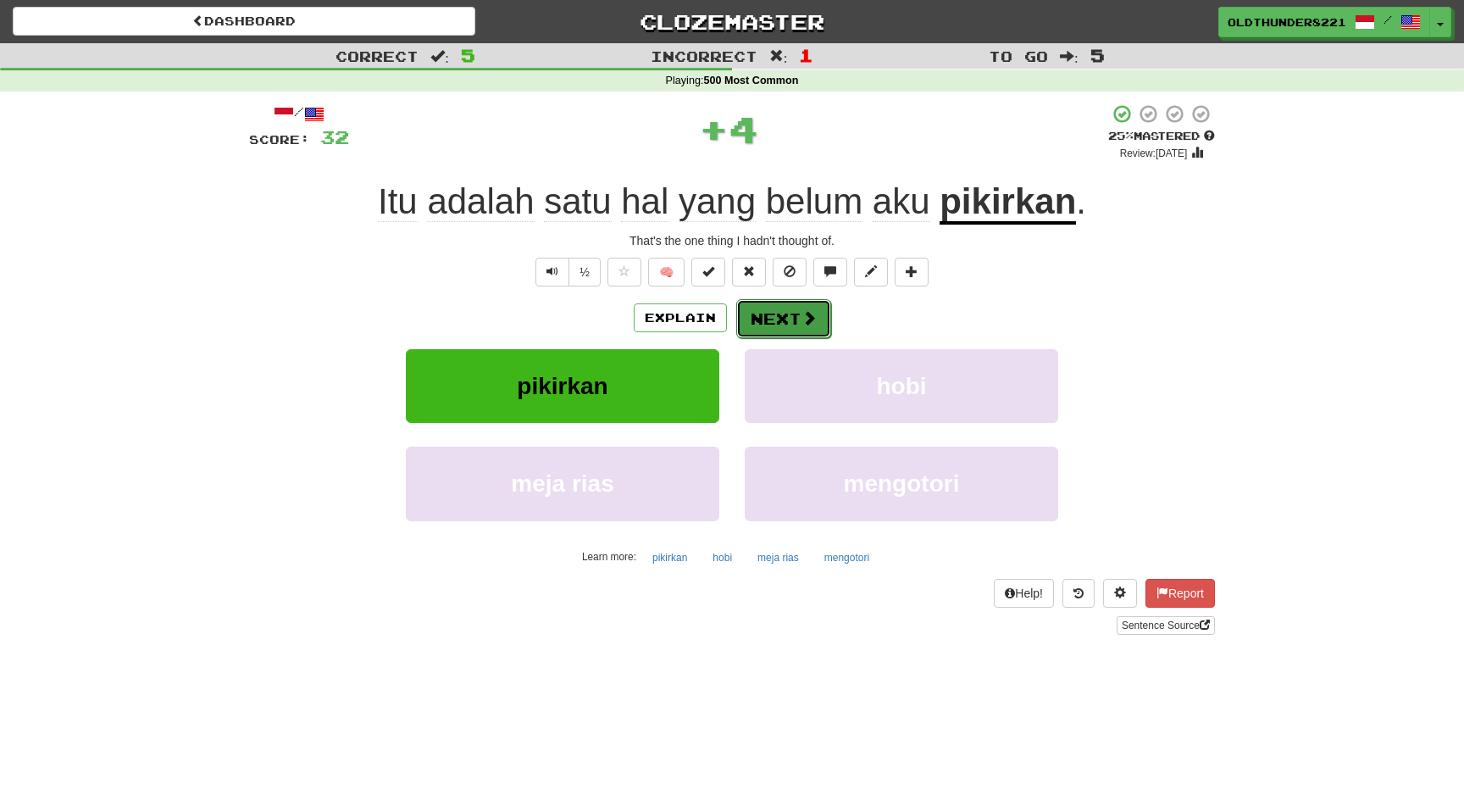
click at [778, 315] on button "Next" at bounding box center [783, 318] width 95 height 39
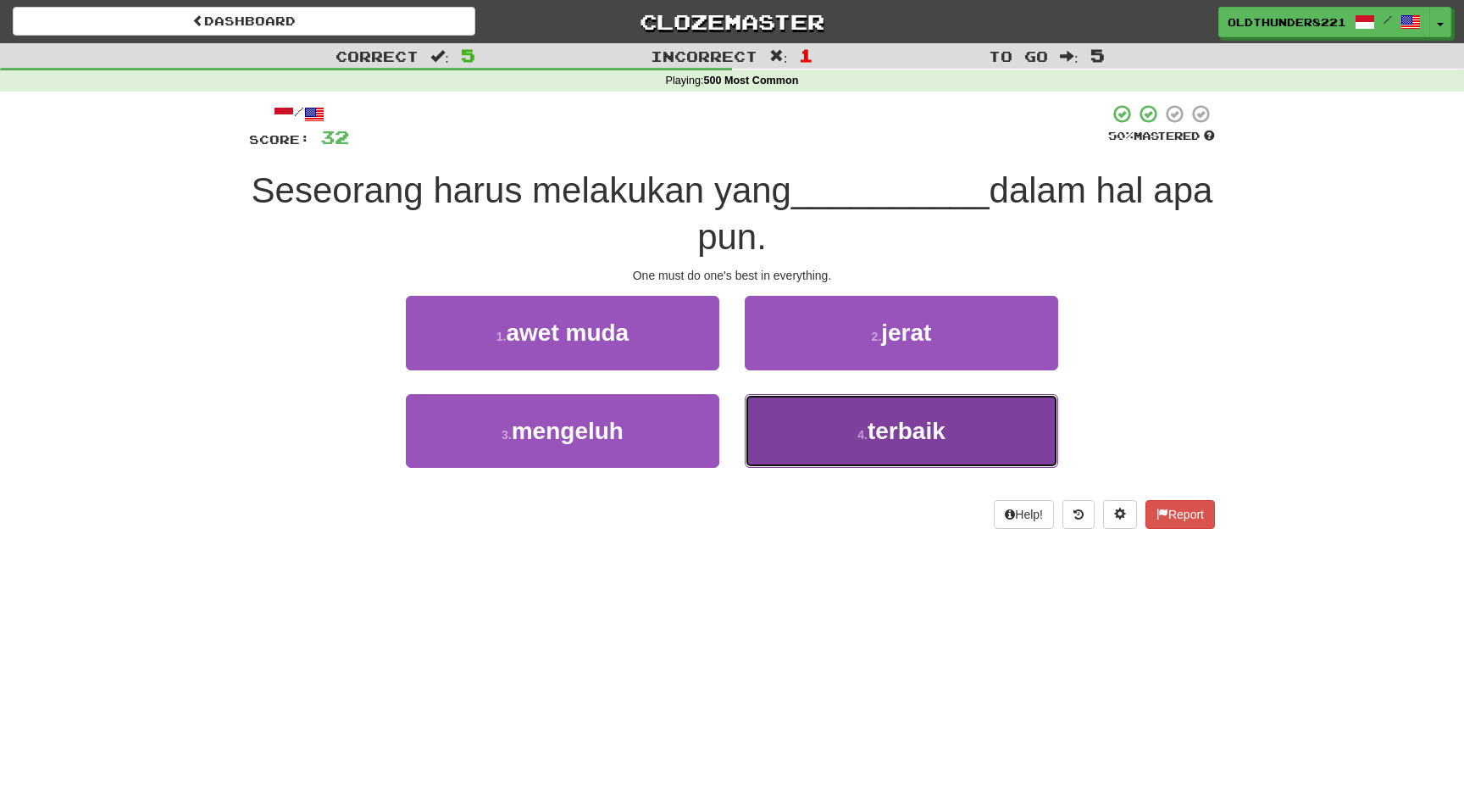
click at [903, 426] on span "terbaik" at bounding box center [907, 430] width 78 height 26
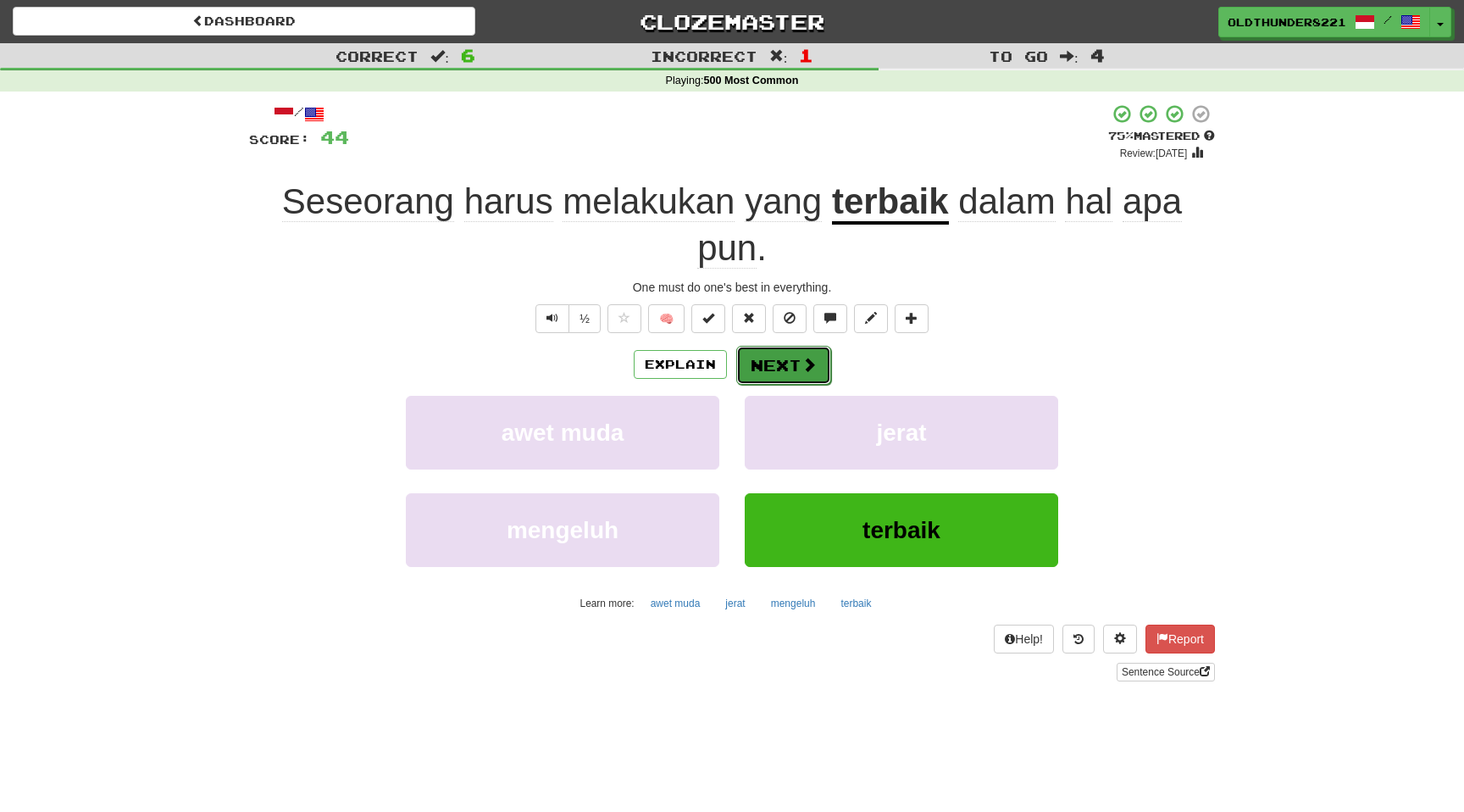
click at [784, 357] on button "Next" at bounding box center [783, 365] width 95 height 39
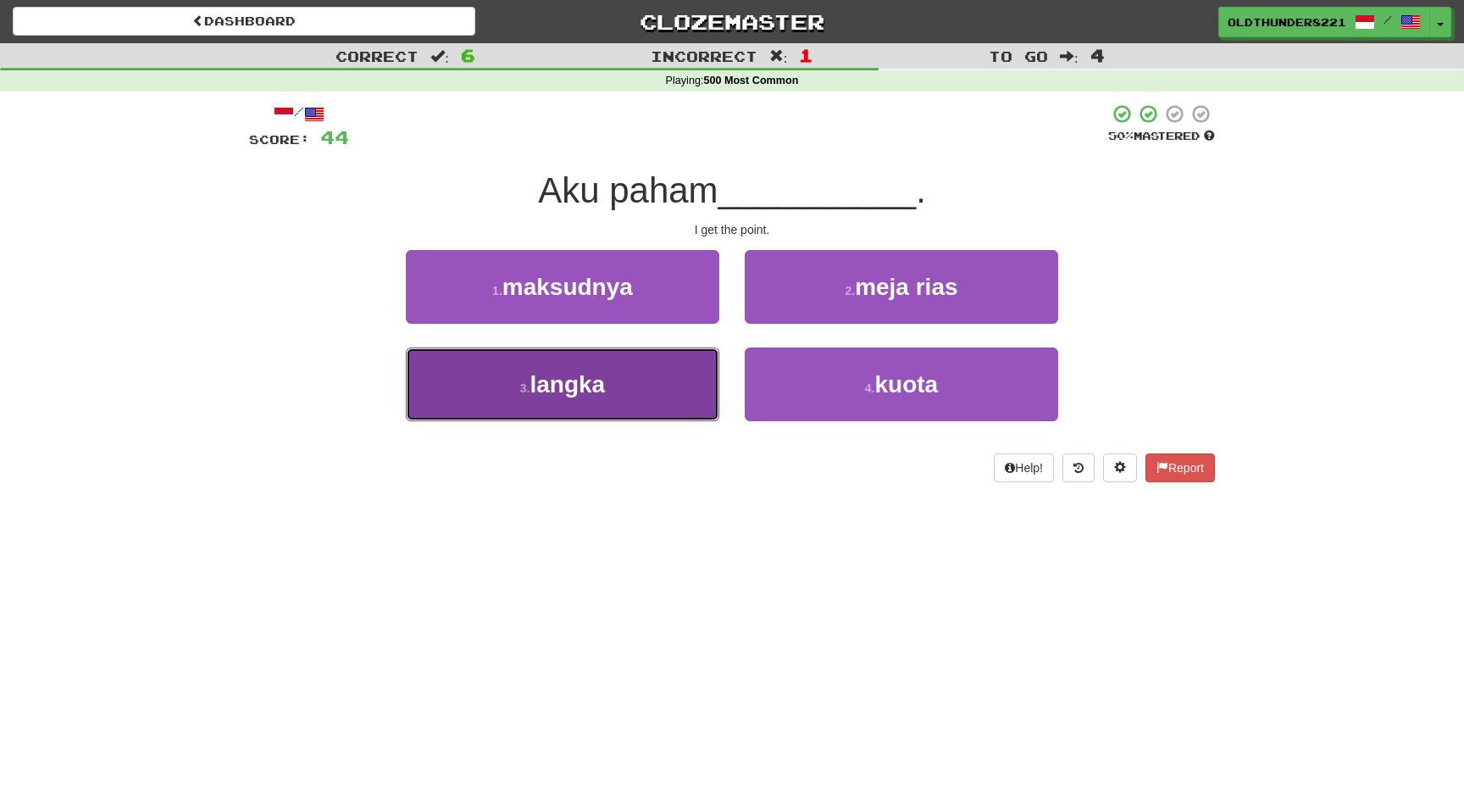
click at [577, 386] on span "langka" at bounding box center [567, 384] width 76 height 26
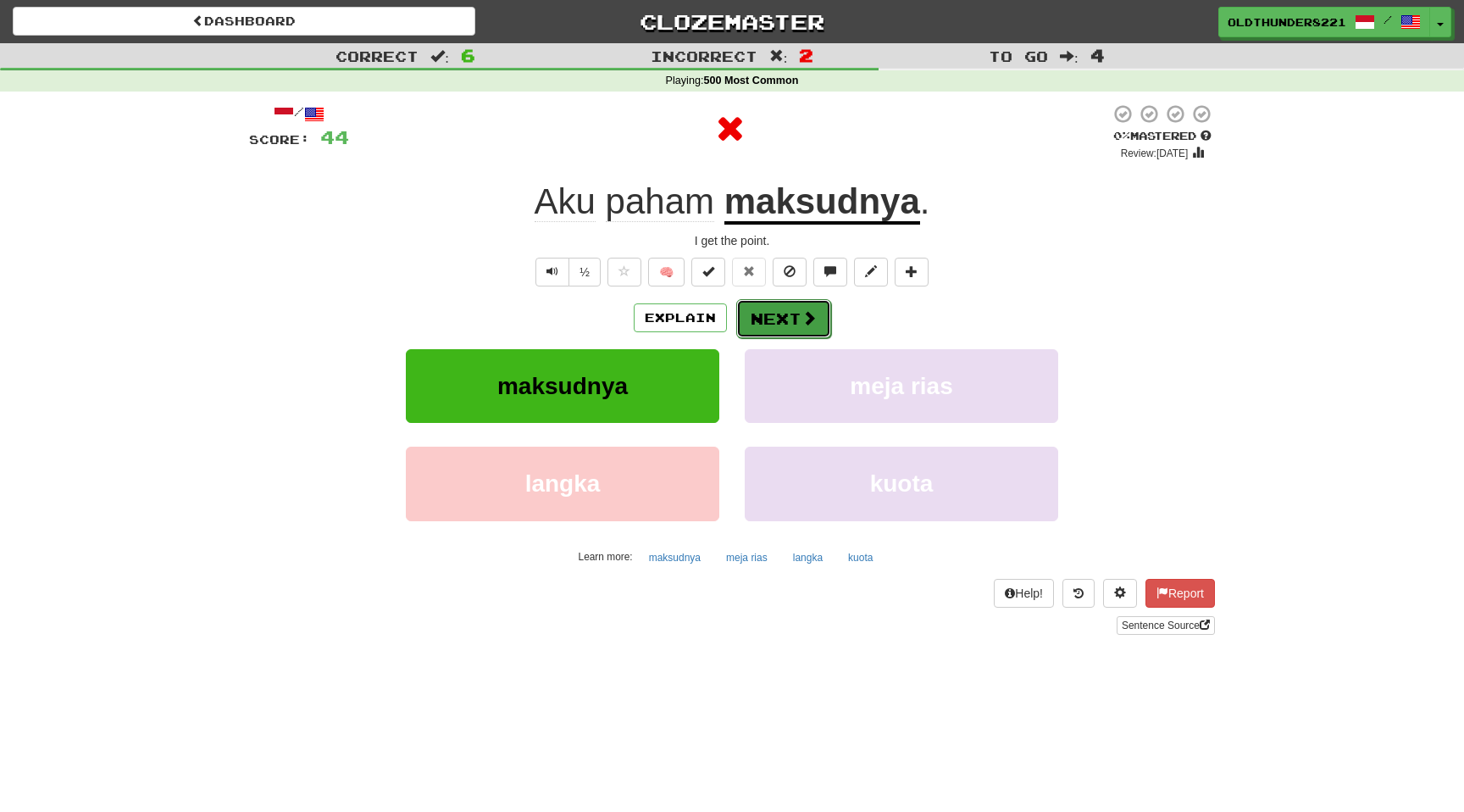
click at [790, 320] on button "Next" at bounding box center [783, 318] width 95 height 39
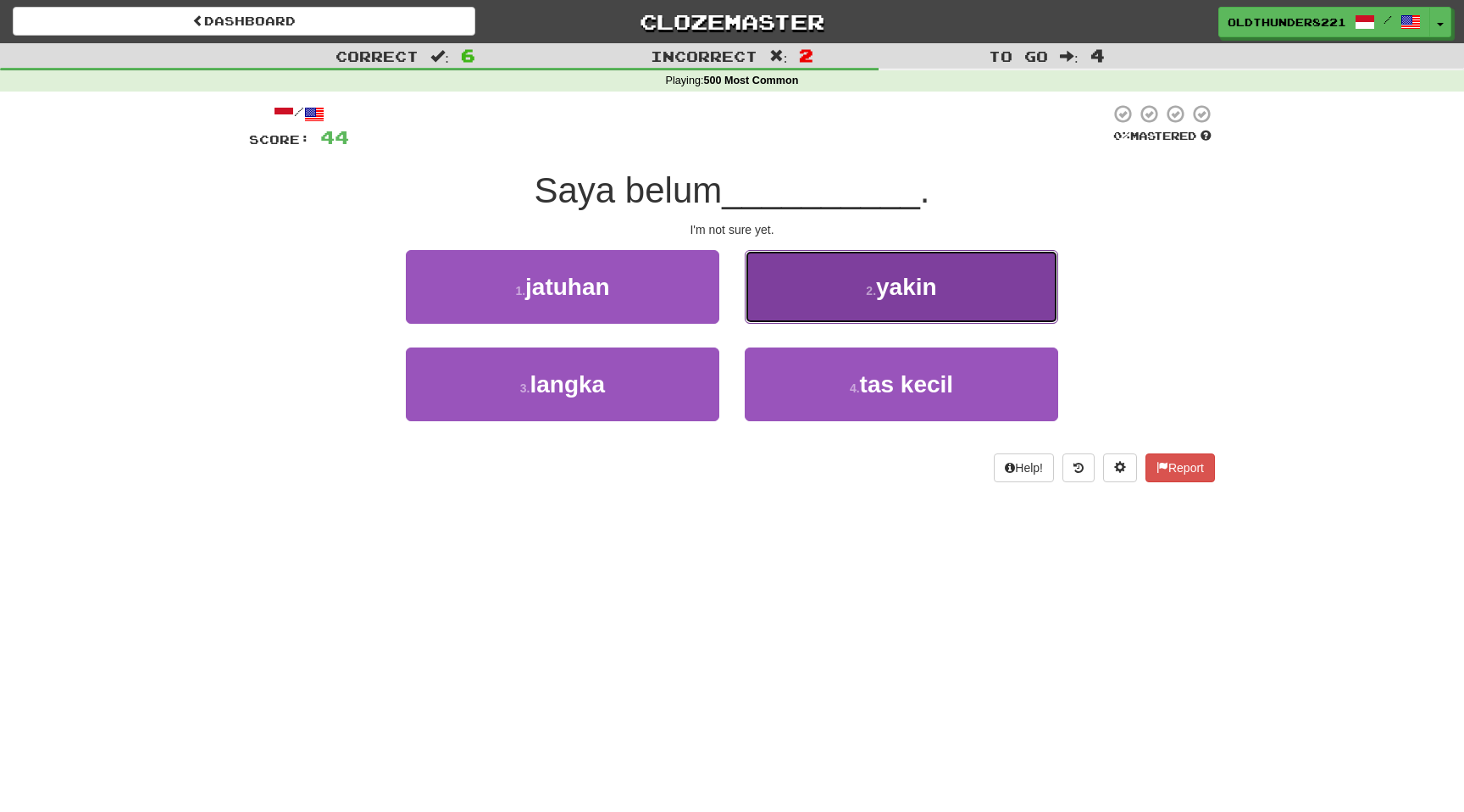
click at [925, 275] on span "yakin" at bounding box center [906, 287] width 61 height 26
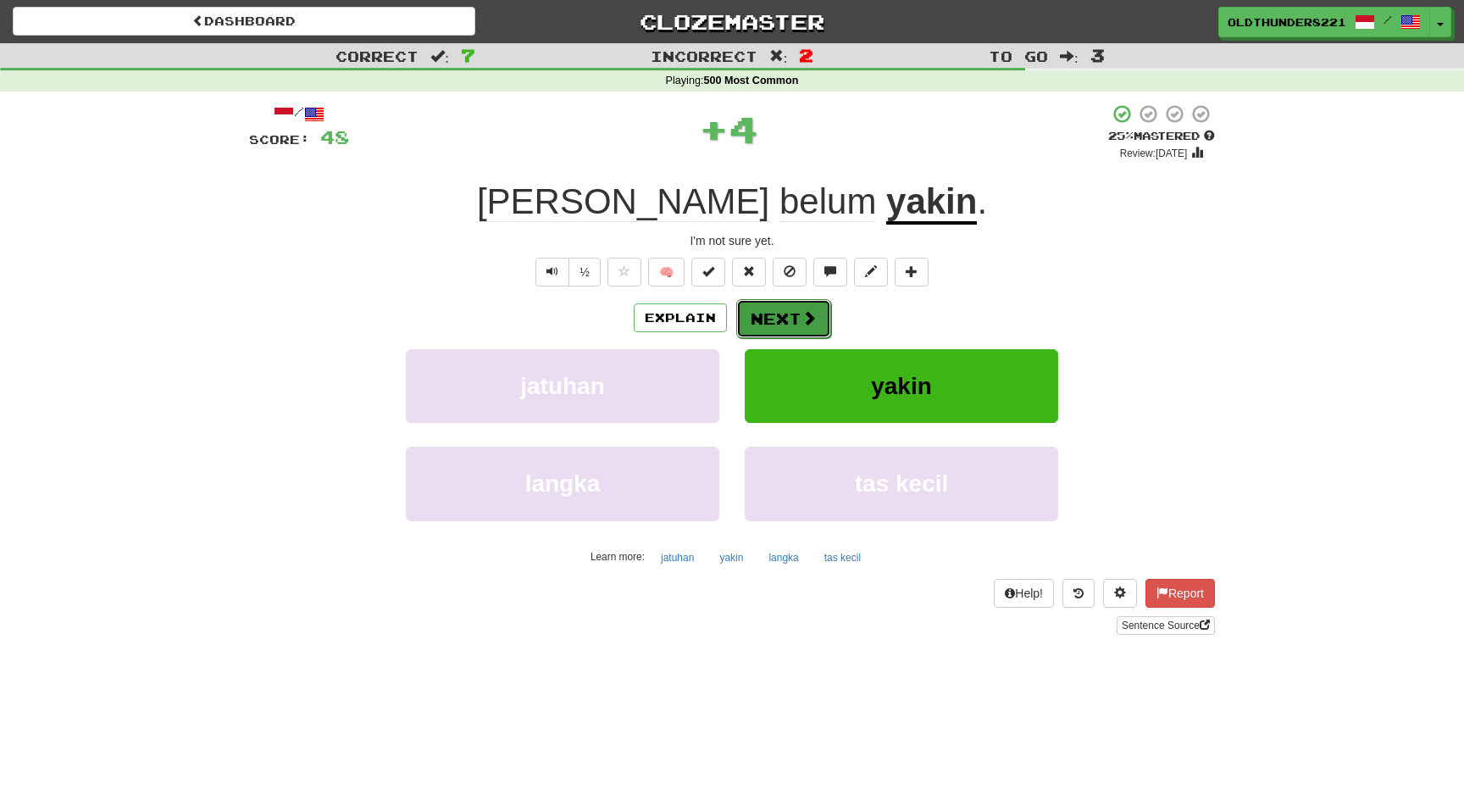
click at [803, 315] on span at bounding box center [808, 317] width 15 height 15
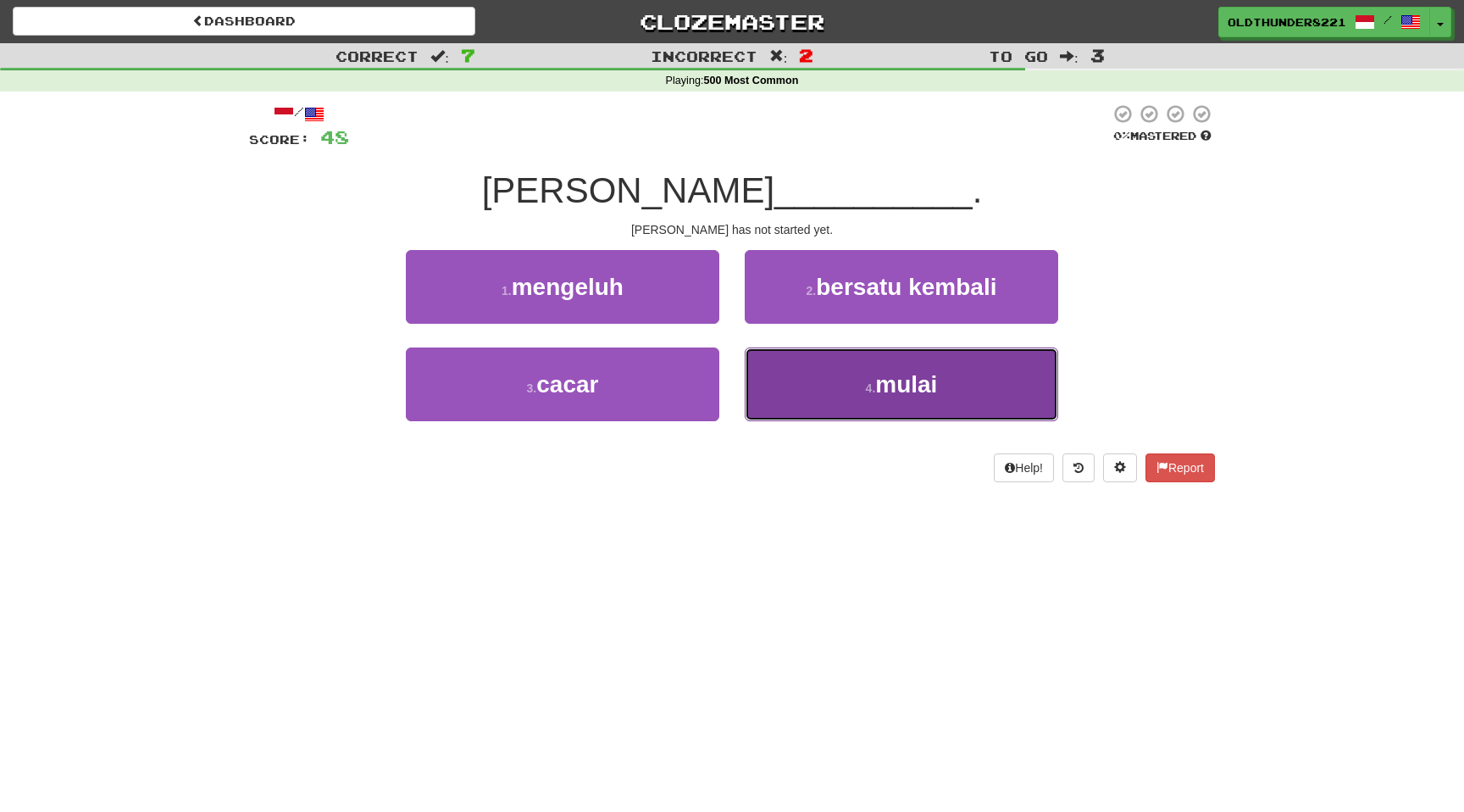
click at [896, 388] on span "mulai" at bounding box center [906, 384] width 62 height 26
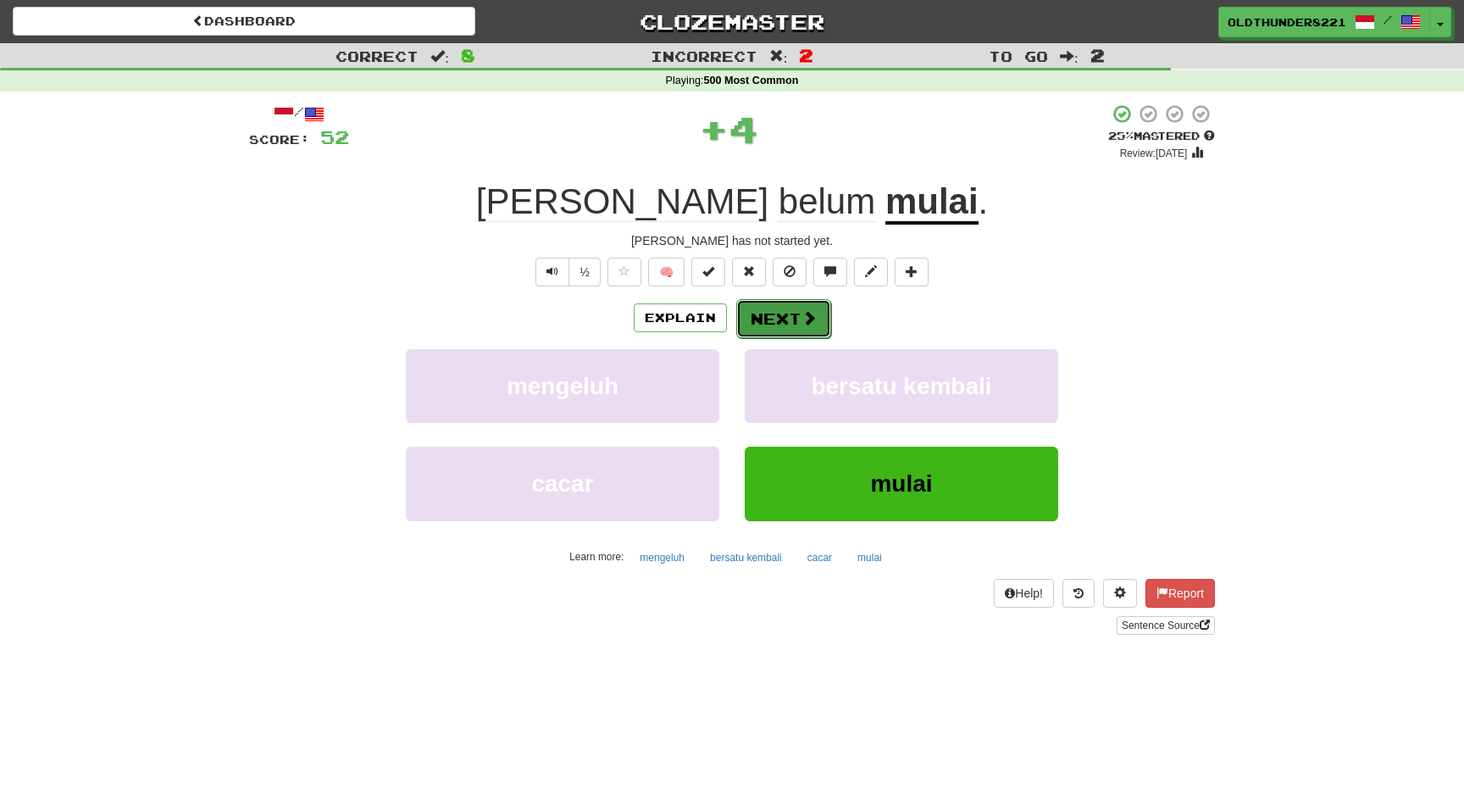
click at [786, 319] on button "Next" at bounding box center [783, 318] width 95 height 39
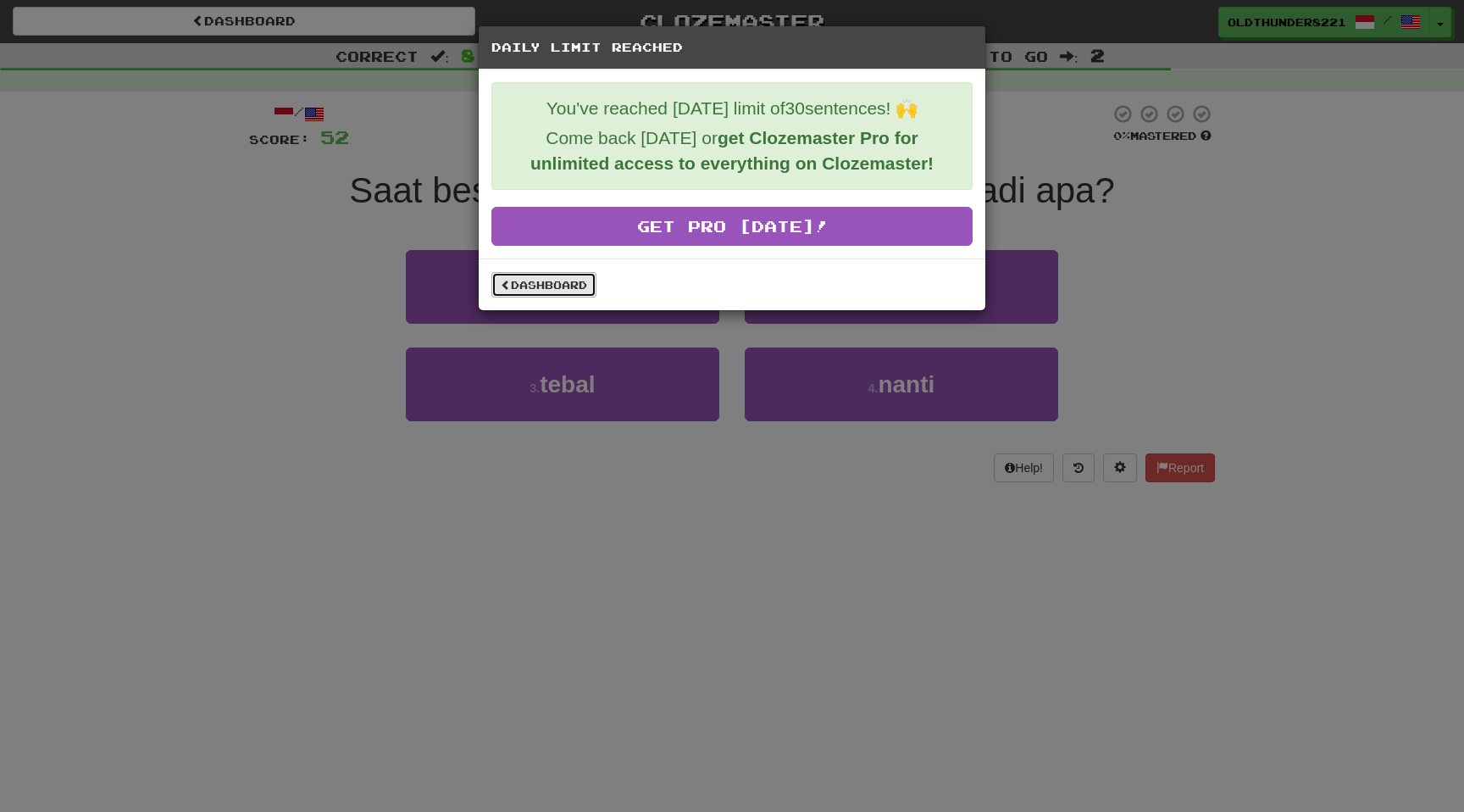
click at [549, 281] on link "Dashboard" at bounding box center [543, 285] width 105 height 26
